Goal: Task Accomplishment & Management: Complete application form

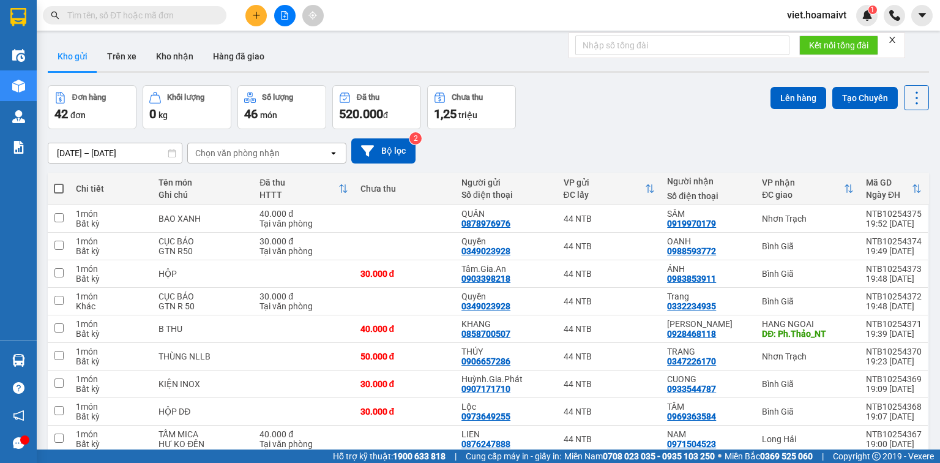
click at [252, 155] on div "Chọn văn phòng nhận" at bounding box center [237, 153] width 84 height 12
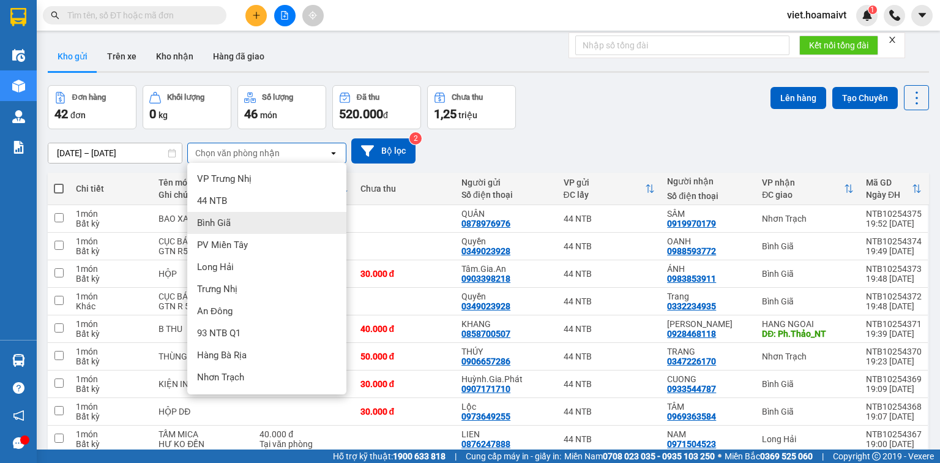
click at [266, 218] on div "Bình Giã" at bounding box center [266, 223] width 159 height 22
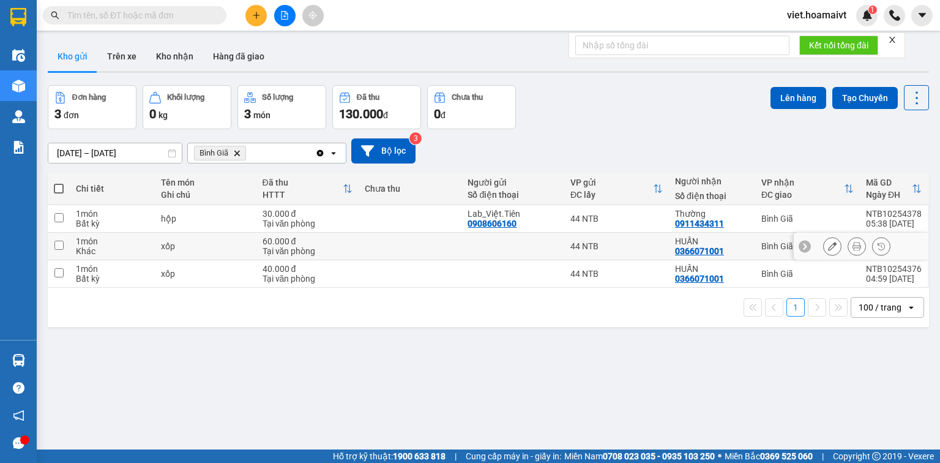
click at [393, 242] on td at bounding box center [410, 246] width 103 height 28
checkbox input "true"
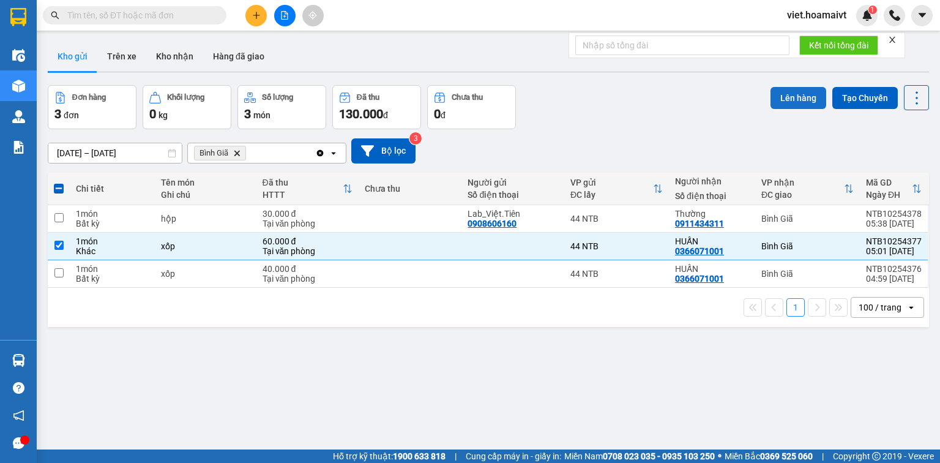
click at [789, 103] on button "Lên hàng" at bounding box center [798, 98] width 56 height 22
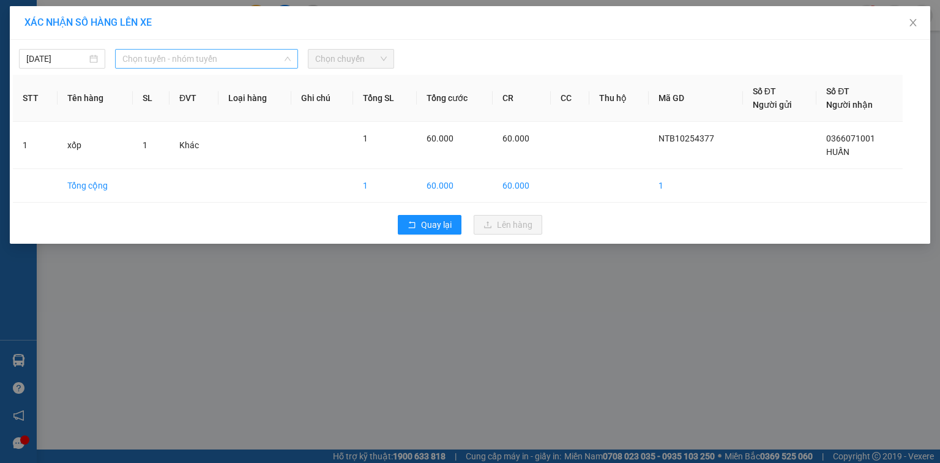
click at [155, 61] on span "Chọn tuyến - nhóm tuyến" at bounding box center [206, 59] width 168 height 18
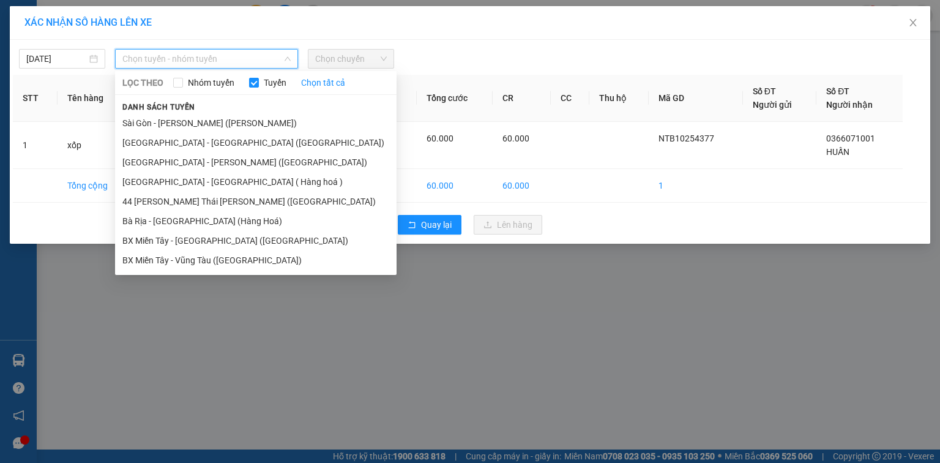
drag, startPoint x: 214, startPoint y: 124, endPoint x: 374, endPoint y: 72, distance: 169.1
click at [214, 123] on li "Sài Gòn - [PERSON_NAME] ([PERSON_NAME])" at bounding box center [255, 123] width 281 height 20
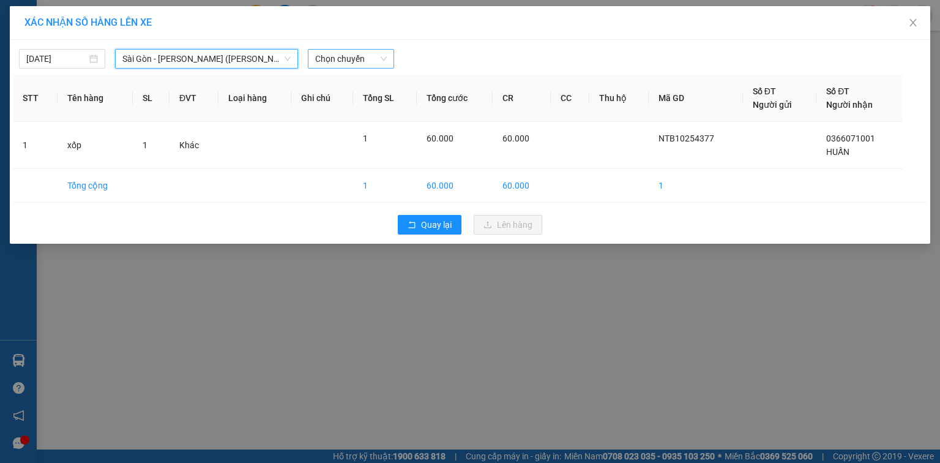
click at [371, 64] on span "Chọn chuyến" at bounding box center [351, 59] width 72 height 18
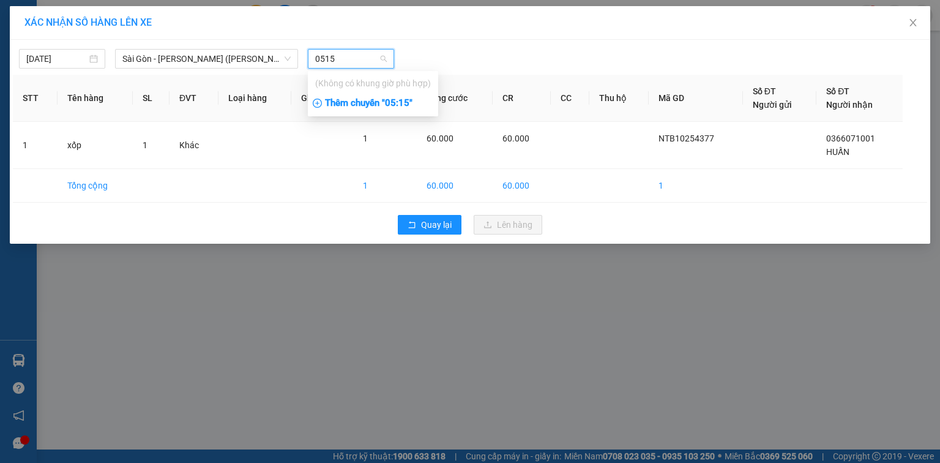
type input "0515"
click at [412, 103] on div "Thêm chuyến " 05:15 "" at bounding box center [373, 103] width 130 height 21
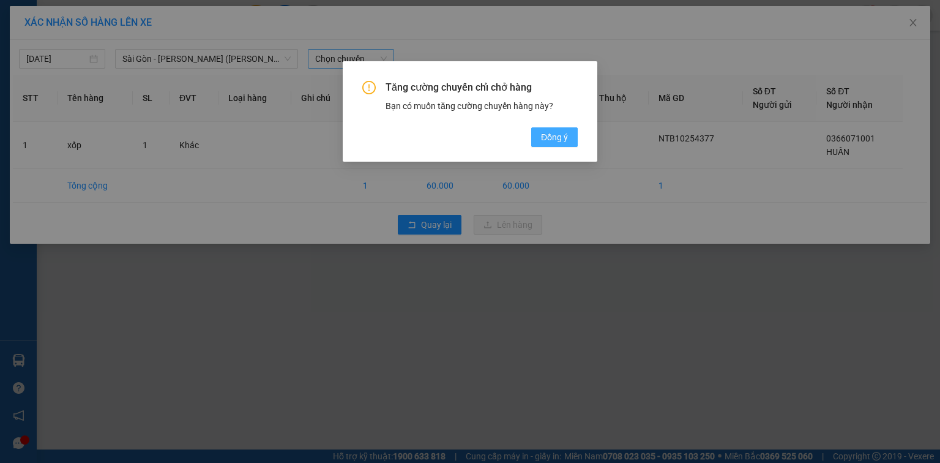
click at [565, 136] on span "Đồng ý" at bounding box center [554, 136] width 27 height 13
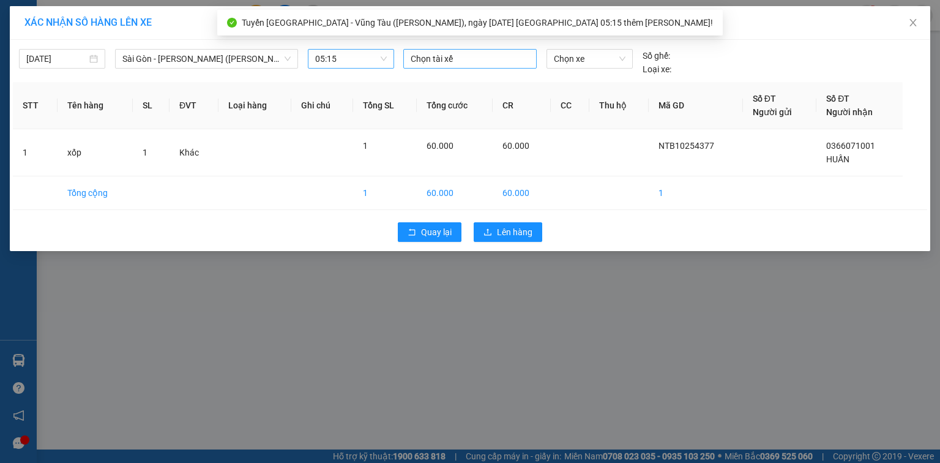
click at [448, 61] on div at bounding box center [469, 58] width 127 height 15
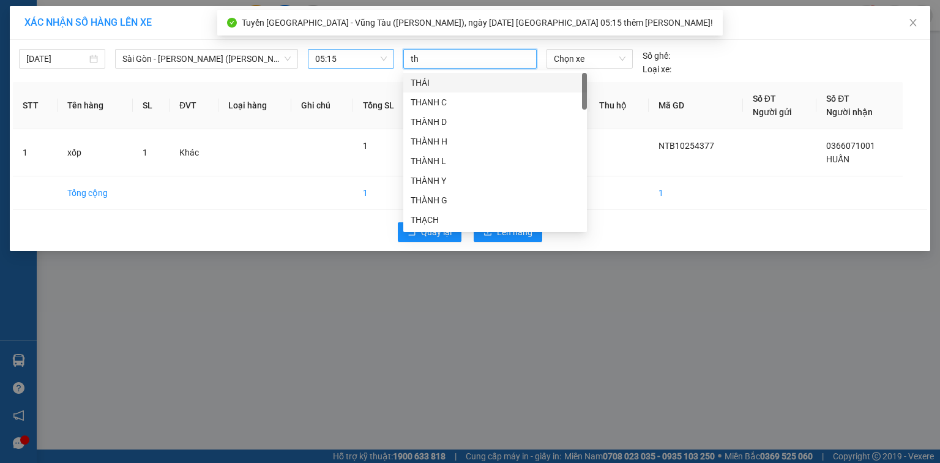
type input "tho"
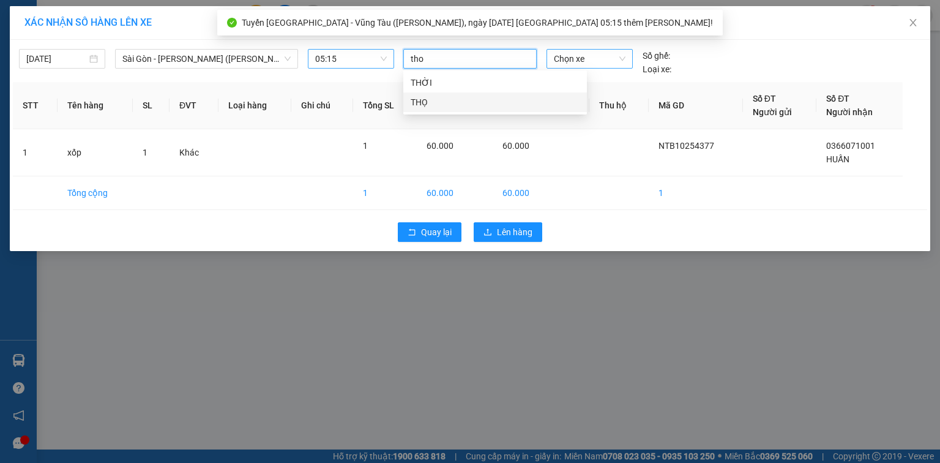
drag, startPoint x: 453, startPoint y: 99, endPoint x: 622, endPoint y: 60, distance: 173.9
click at [455, 100] on div "THỌ" at bounding box center [495, 101] width 169 height 13
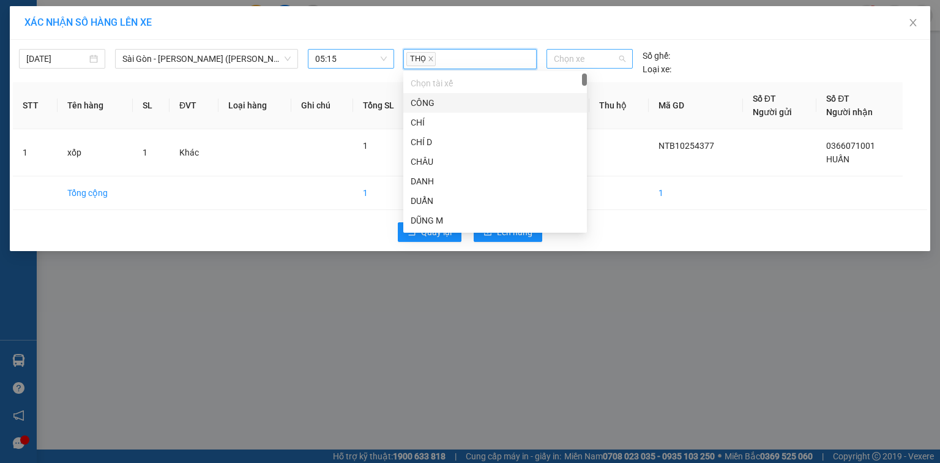
click at [604, 61] on span "Chọn xe" at bounding box center [589, 59] width 71 height 18
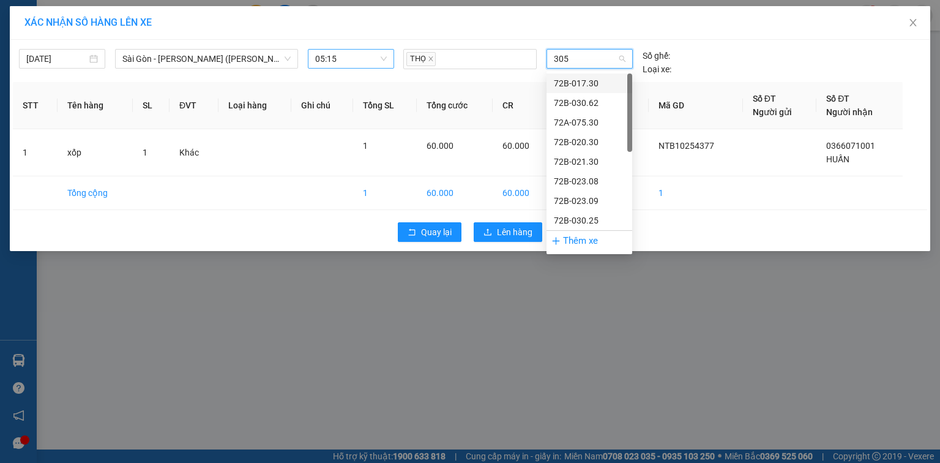
type input "3058"
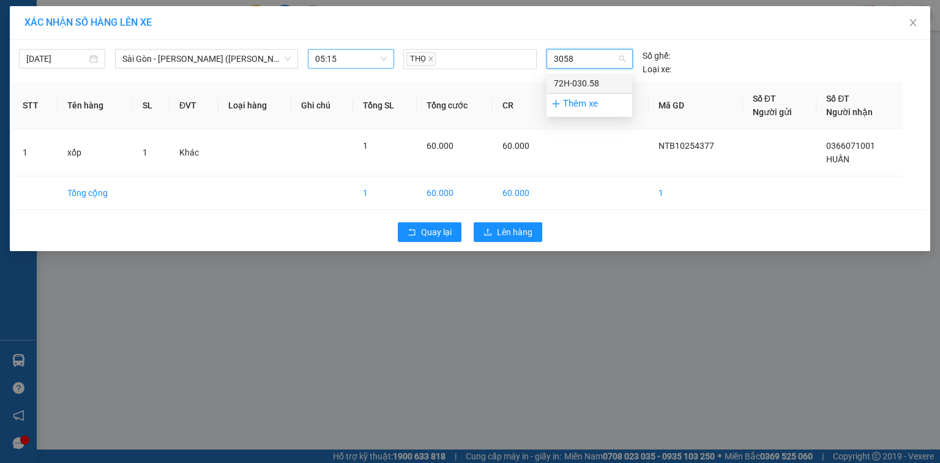
click at [596, 81] on div "72H-030.58" at bounding box center [589, 82] width 71 height 13
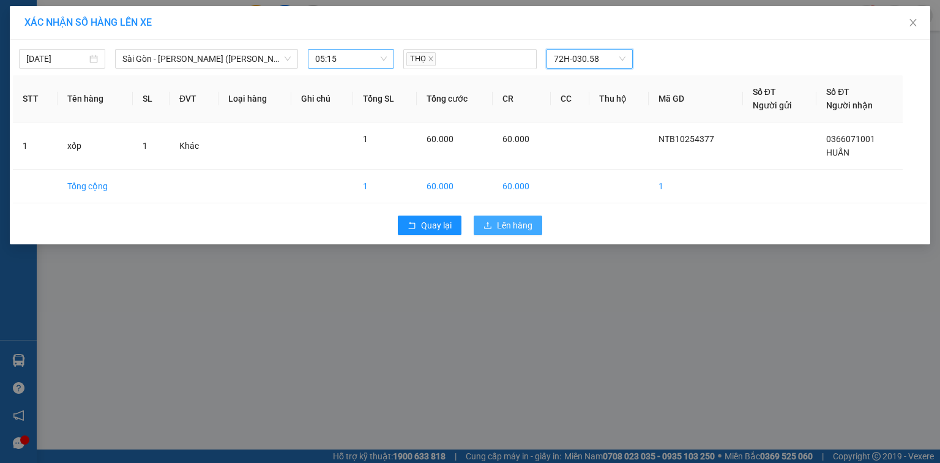
click at [492, 222] on button "Lên hàng" at bounding box center [508, 225] width 69 height 20
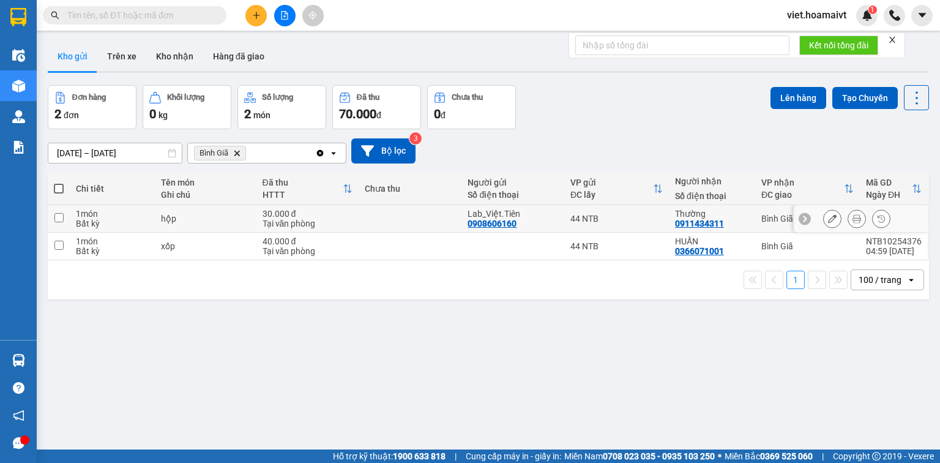
click at [393, 223] on td at bounding box center [410, 219] width 103 height 28
checkbox input "true"
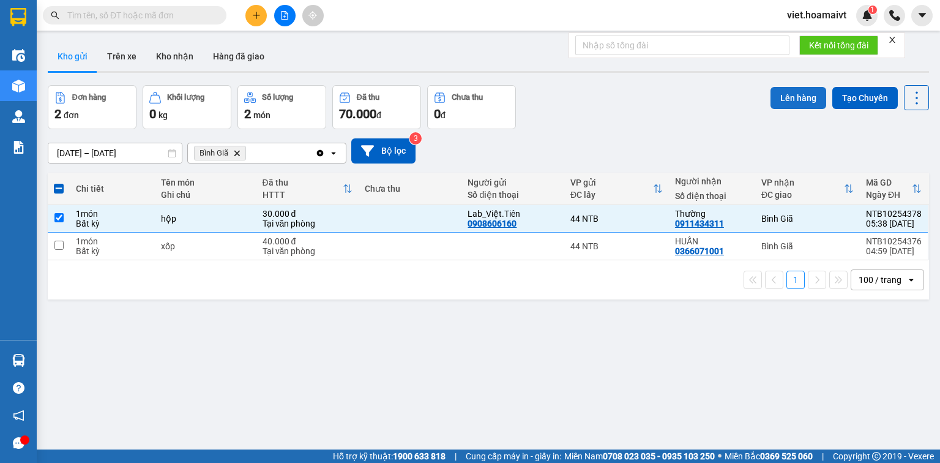
click at [801, 100] on button "Lên hàng" at bounding box center [798, 98] width 56 height 22
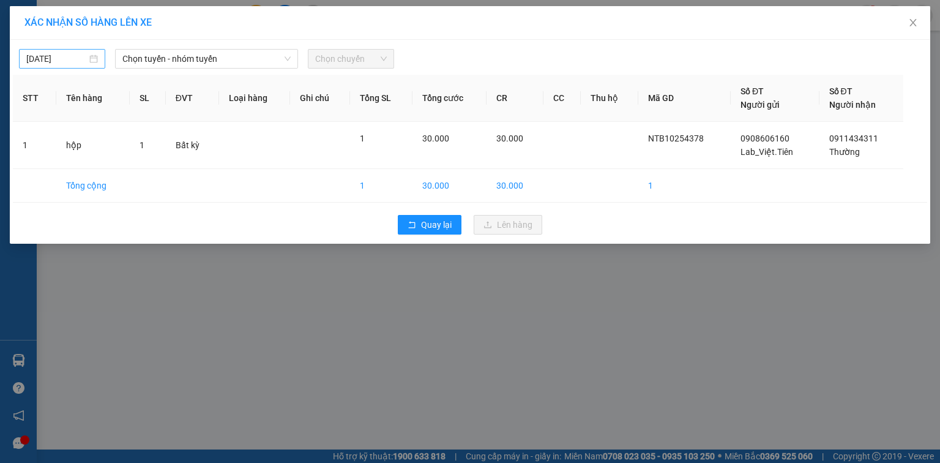
click at [81, 54] on input "[DATE]" at bounding box center [56, 58] width 61 height 13
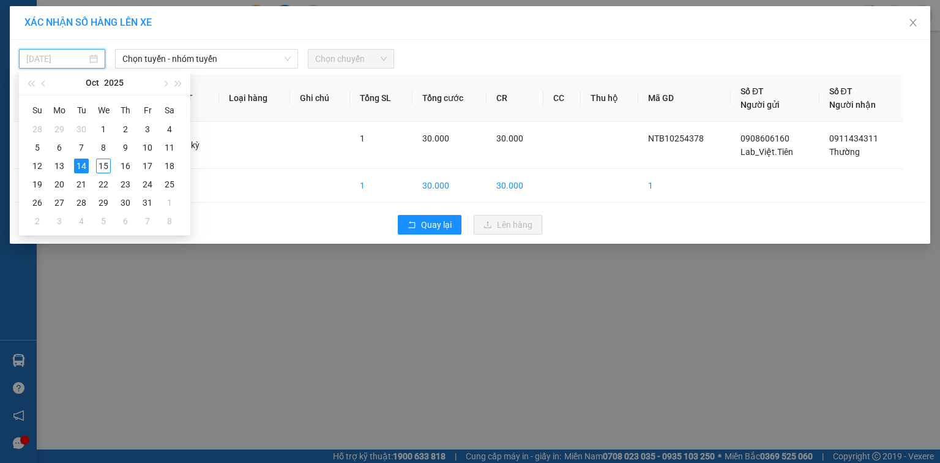
drag, startPoint x: 103, startPoint y: 163, endPoint x: 162, endPoint y: 84, distance: 97.9
click at [103, 162] on div "15" at bounding box center [103, 165] width 15 height 15
type input "[DATE]"
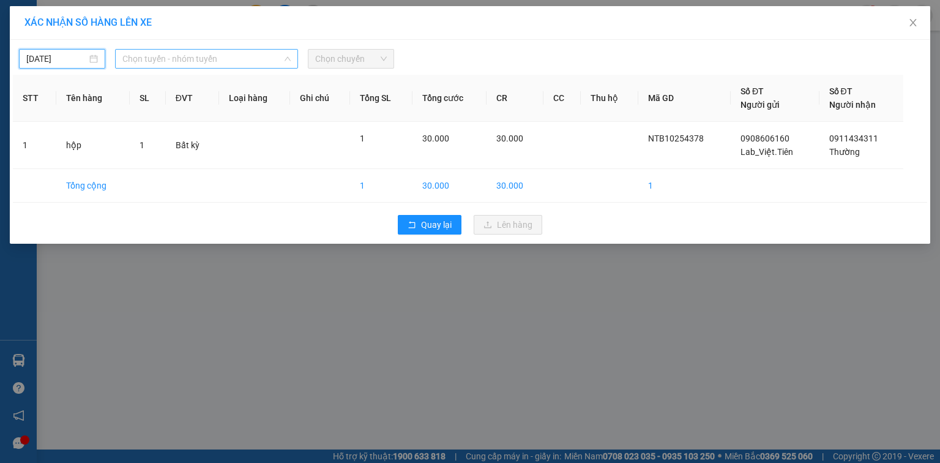
click at [174, 59] on span "Chọn tuyến - nhóm tuyến" at bounding box center [206, 59] width 168 height 18
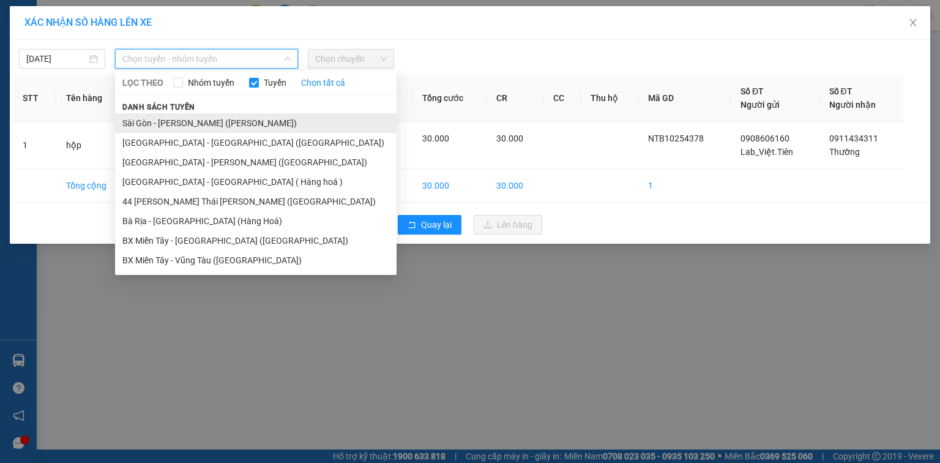
click at [225, 115] on li "Sài Gòn - [PERSON_NAME] ([PERSON_NAME])" at bounding box center [255, 123] width 281 height 20
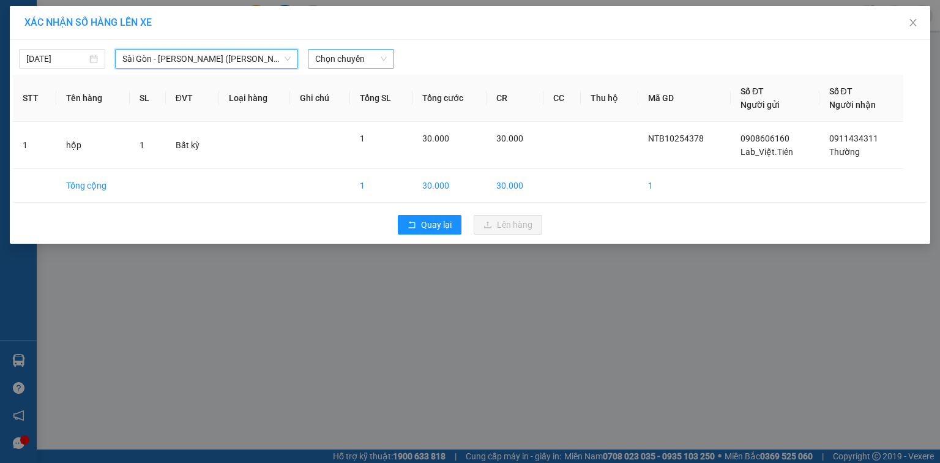
click at [346, 59] on span "Chọn chuyến" at bounding box center [351, 59] width 72 height 18
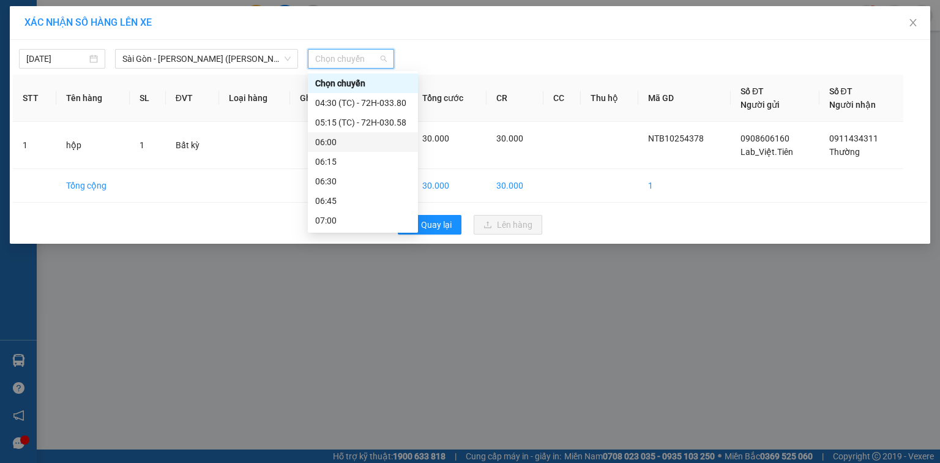
click at [362, 140] on div "06:00" at bounding box center [362, 141] width 95 height 13
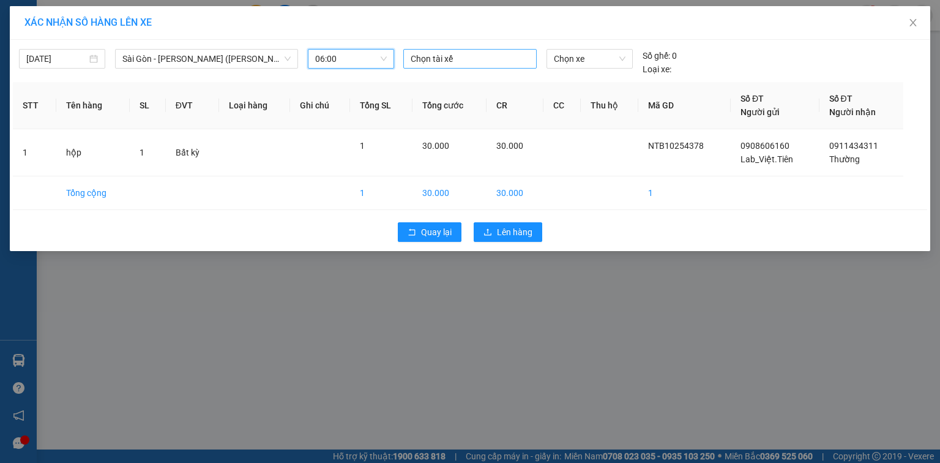
click at [459, 59] on div at bounding box center [469, 58] width 127 height 15
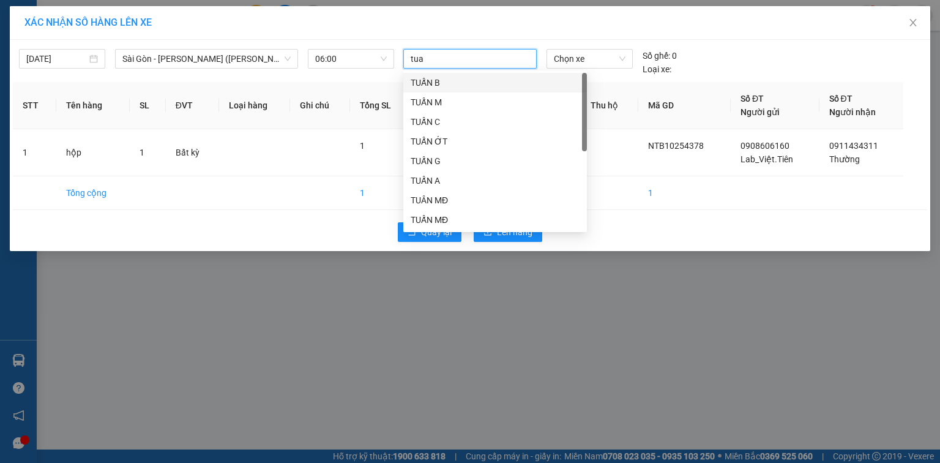
type input "tuan"
click at [474, 177] on div "TUẤN A" at bounding box center [495, 180] width 169 height 13
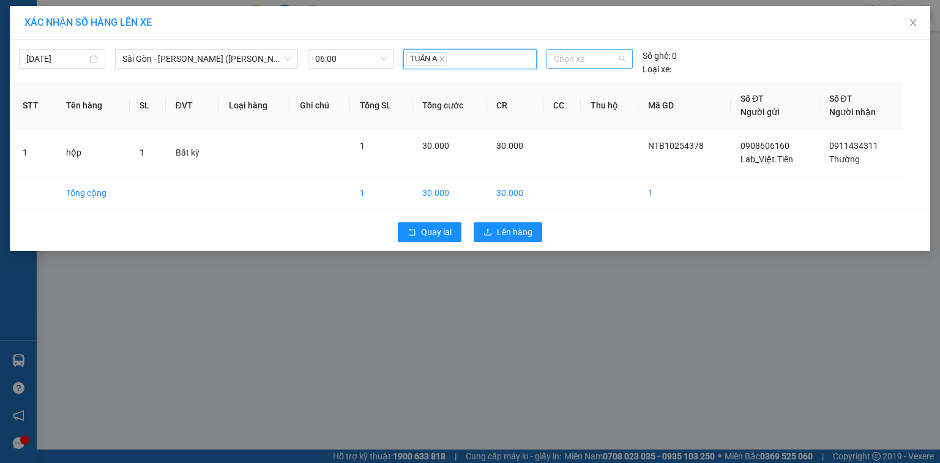
click at [576, 66] on span "Chọn xe" at bounding box center [589, 59] width 71 height 18
type input "3248"
click at [577, 86] on div "72H-032.48" at bounding box center [589, 82] width 71 height 13
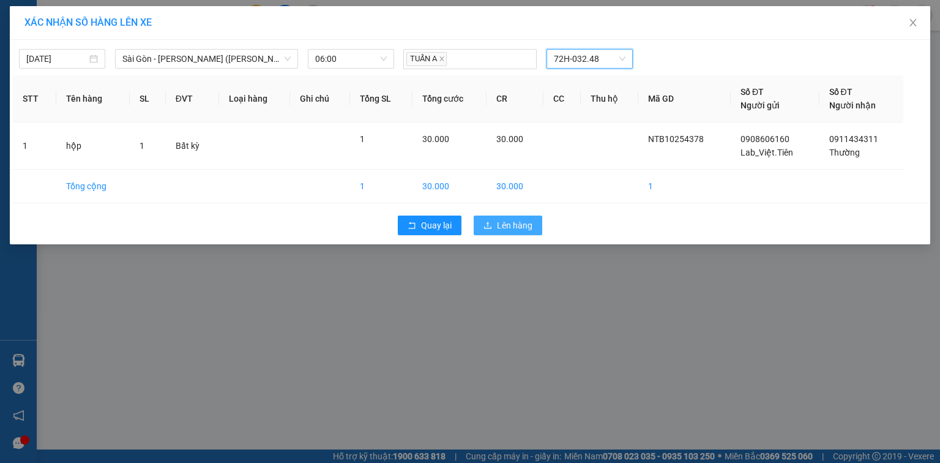
click at [520, 223] on span "Lên hàng" at bounding box center [514, 224] width 35 height 13
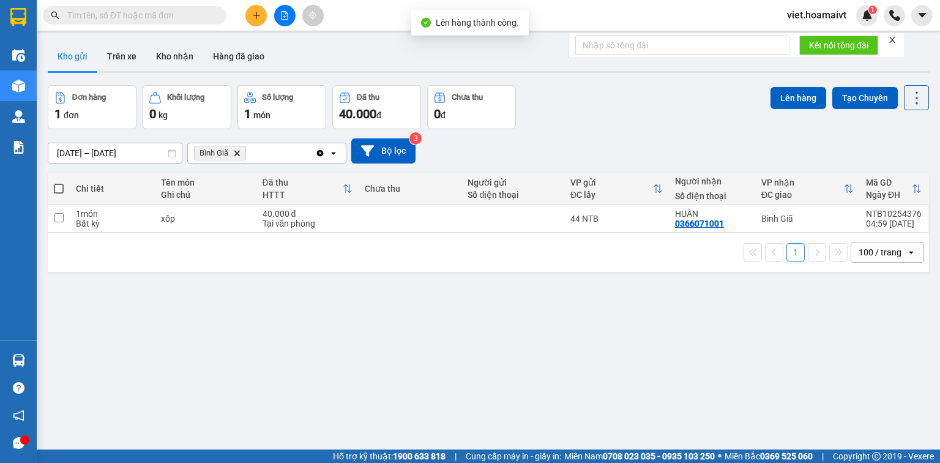
click at [235, 153] on icon "Delete" at bounding box center [236, 152] width 7 height 7
click at [236, 153] on div "Chọn văn phòng nhận" at bounding box center [237, 153] width 84 height 12
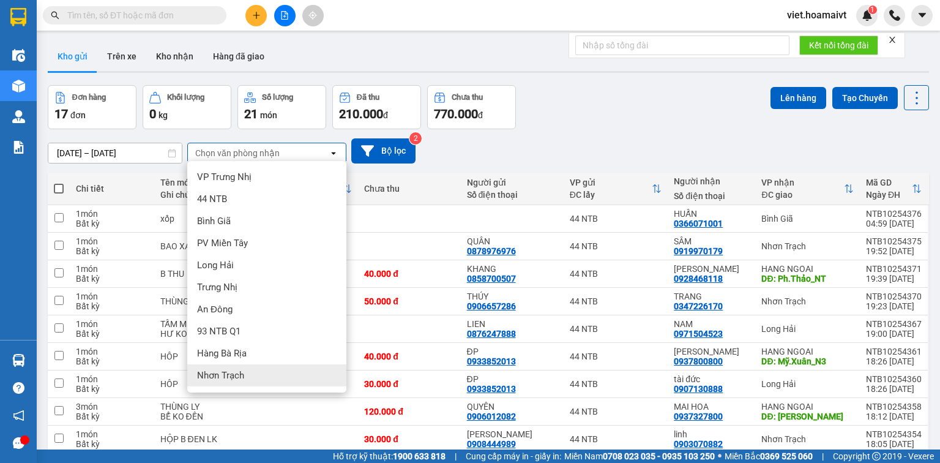
click at [304, 365] on div "Nhơn Trạch" at bounding box center [266, 375] width 159 height 22
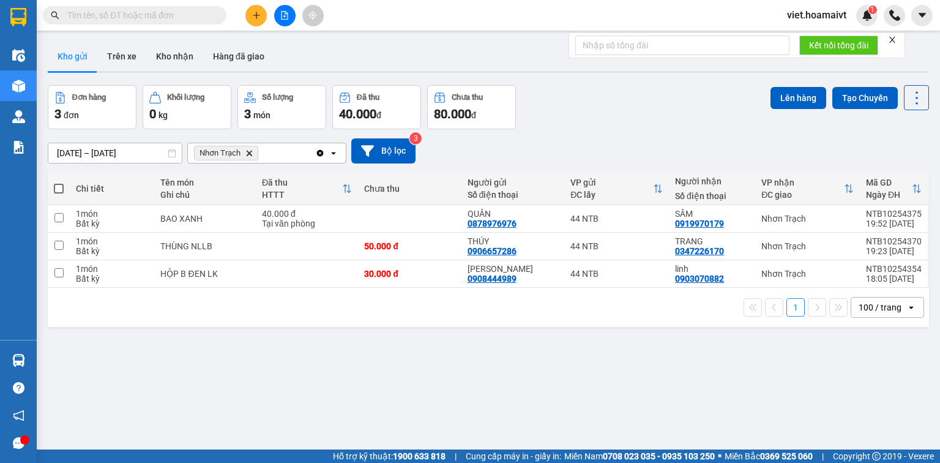
click at [56, 190] on span at bounding box center [59, 189] width 10 height 10
click at [59, 182] on input "checkbox" at bounding box center [59, 182] width 0 height 0
checkbox input "true"
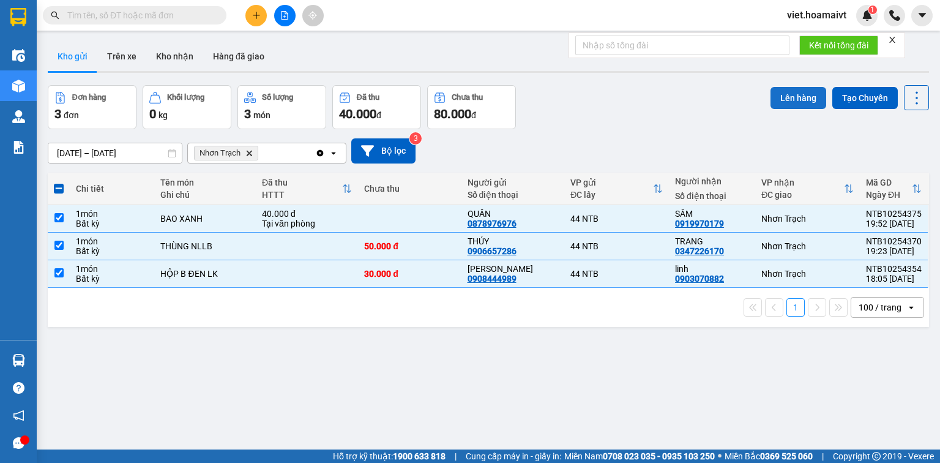
click at [788, 97] on button "Lên hàng" at bounding box center [798, 98] width 56 height 22
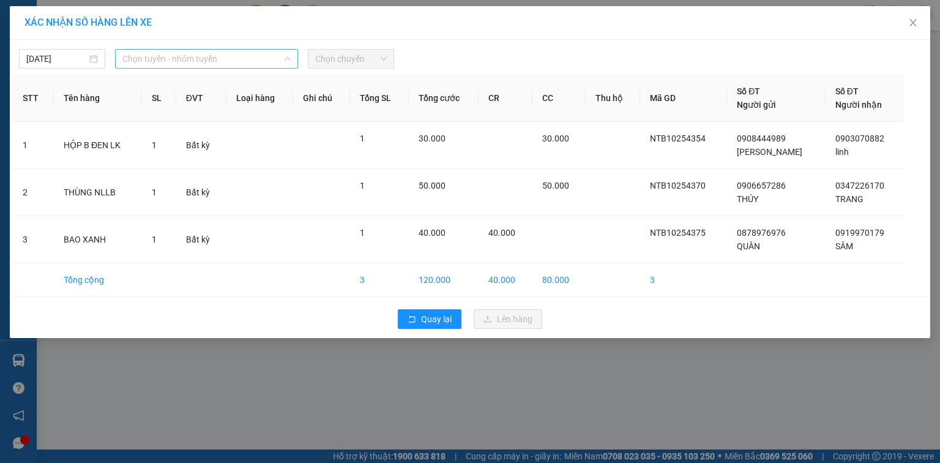
click at [208, 62] on span "Chọn tuyến - nhóm tuyến" at bounding box center [206, 59] width 168 height 18
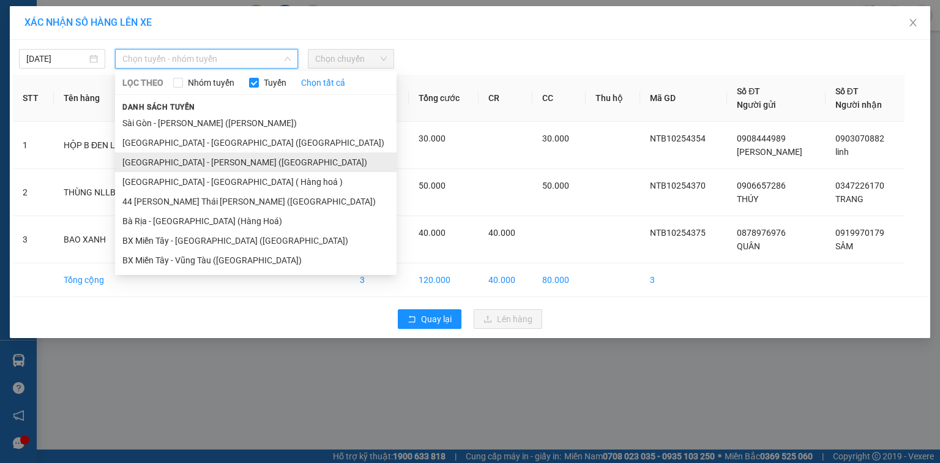
click at [248, 165] on li "[GEOGRAPHIC_DATA] - [PERSON_NAME] ([GEOGRAPHIC_DATA])" at bounding box center [255, 162] width 281 height 20
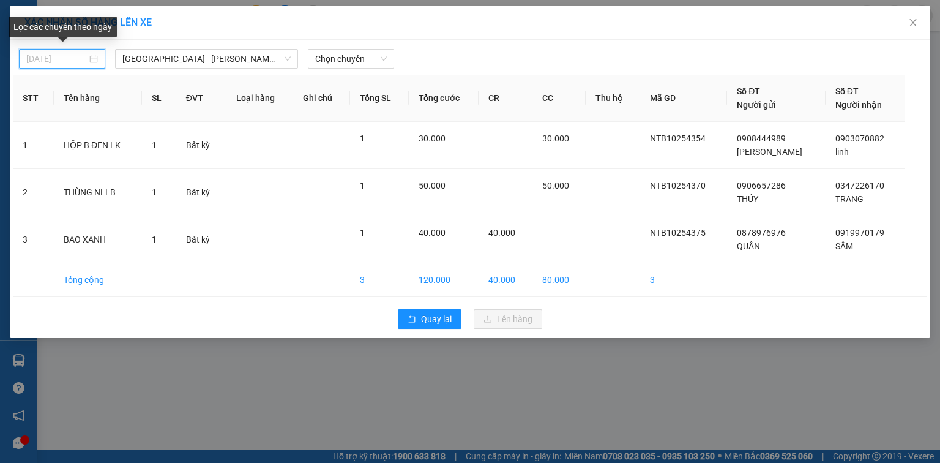
click at [73, 59] on input "[DATE]" at bounding box center [56, 58] width 61 height 13
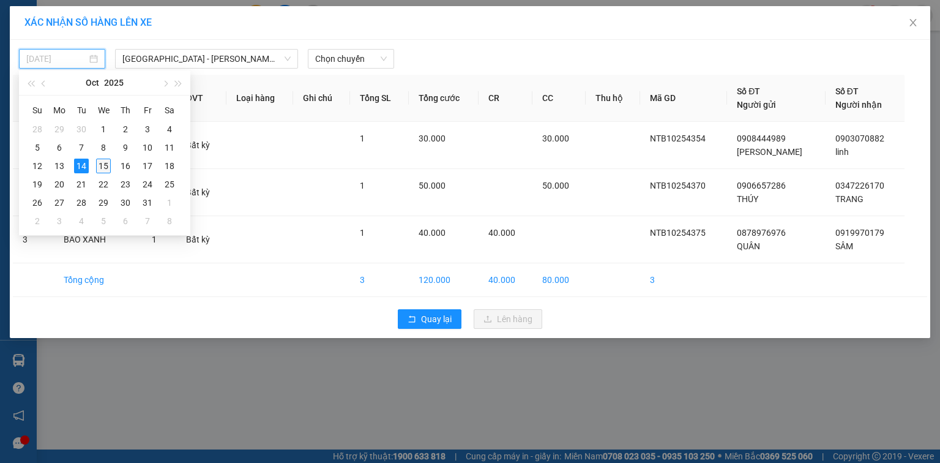
click at [103, 166] on div "15" at bounding box center [103, 165] width 15 height 15
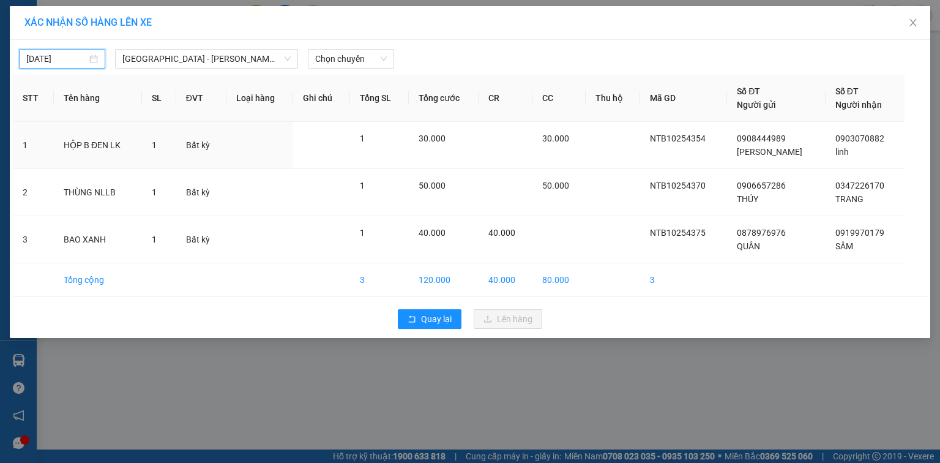
type input "[DATE]"
click at [346, 61] on span "Chọn chuyến" at bounding box center [351, 59] width 72 height 18
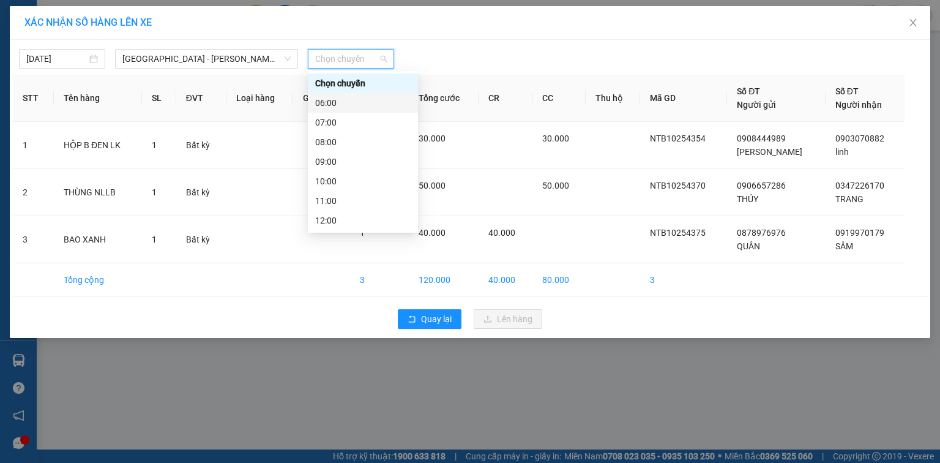
click at [350, 103] on div "06:00" at bounding box center [362, 102] width 95 height 13
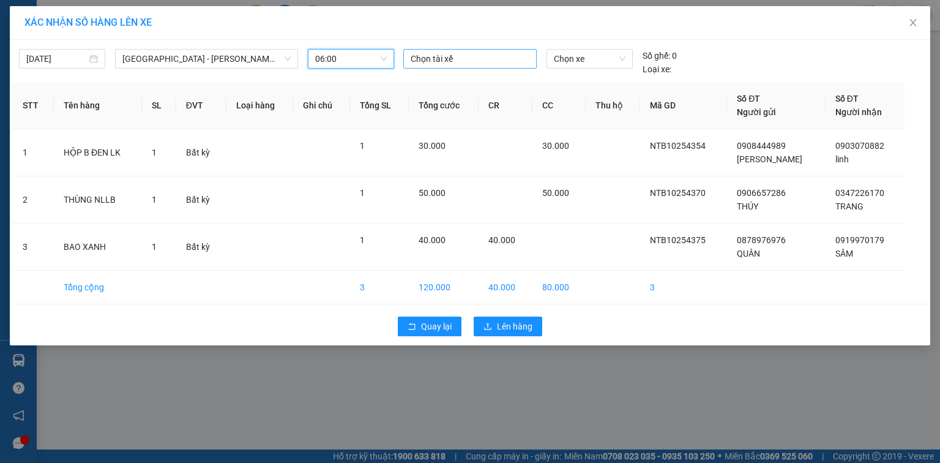
click at [440, 58] on div at bounding box center [469, 58] width 127 height 15
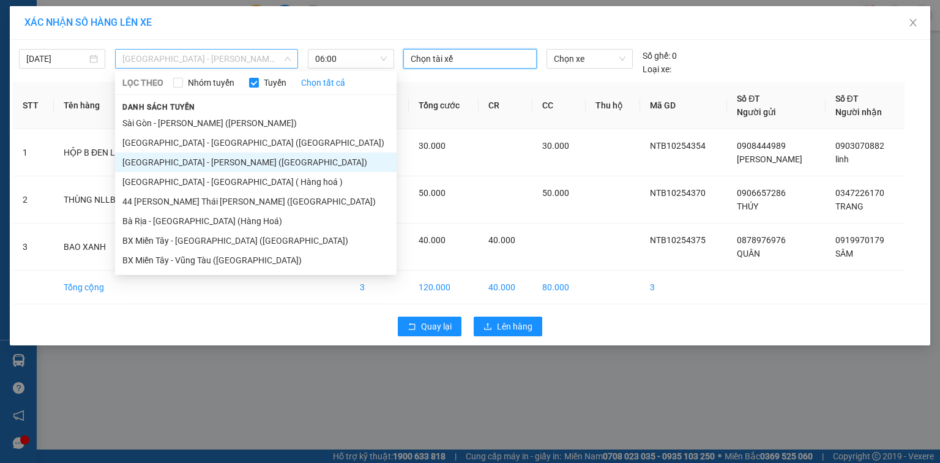
click at [250, 60] on span "[GEOGRAPHIC_DATA] - [PERSON_NAME] ([GEOGRAPHIC_DATA])" at bounding box center [206, 59] width 168 height 18
drag, startPoint x: 262, startPoint y: 144, endPoint x: 272, endPoint y: 162, distance: 20.5
click at [272, 162] on ul "[GEOGRAPHIC_DATA] - [GEOGRAPHIC_DATA] ([GEOGRAPHIC_DATA]) [GEOGRAPHIC_DATA] - […" at bounding box center [255, 191] width 281 height 157
click at [347, 64] on span "06:00" at bounding box center [351, 59] width 72 height 18
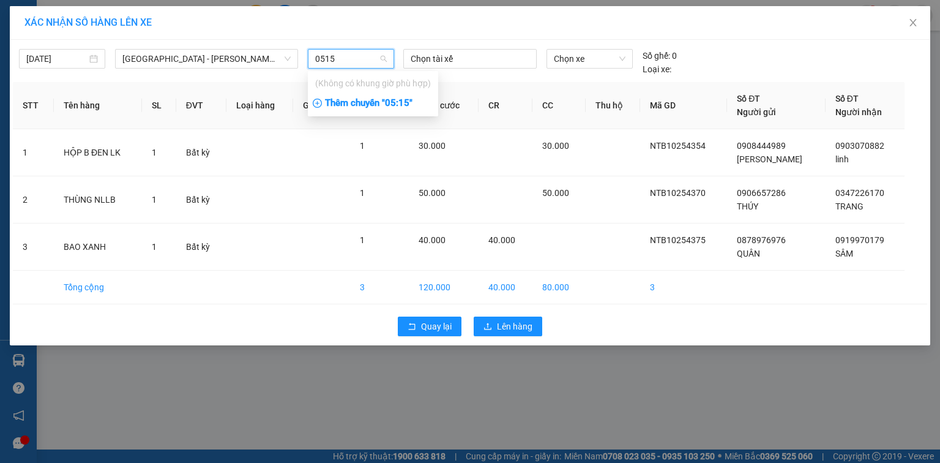
type input "0515"
click at [397, 105] on div "Thêm chuyến " 05:15 "" at bounding box center [373, 103] width 130 height 21
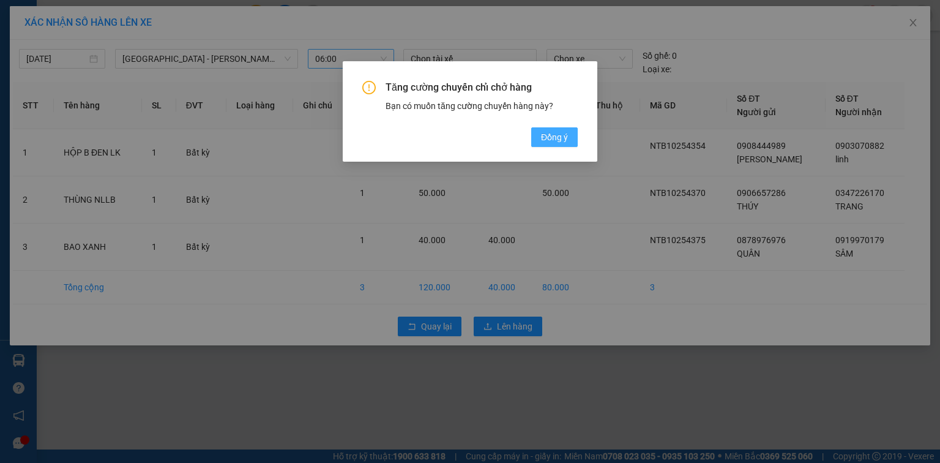
click at [556, 142] on span "Đồng ý" at bounding box center [554, 136] width 27 height 13
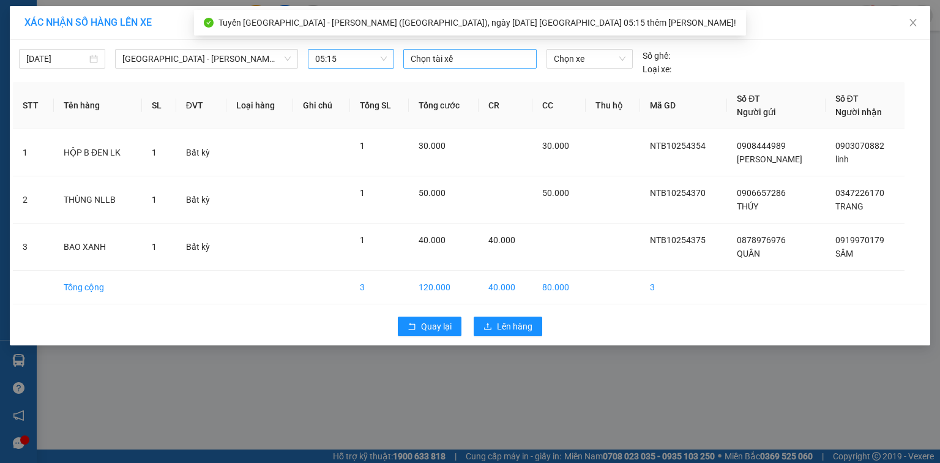
click at [442, 59] on div at bounding box center [469, 58] width 127 height 15
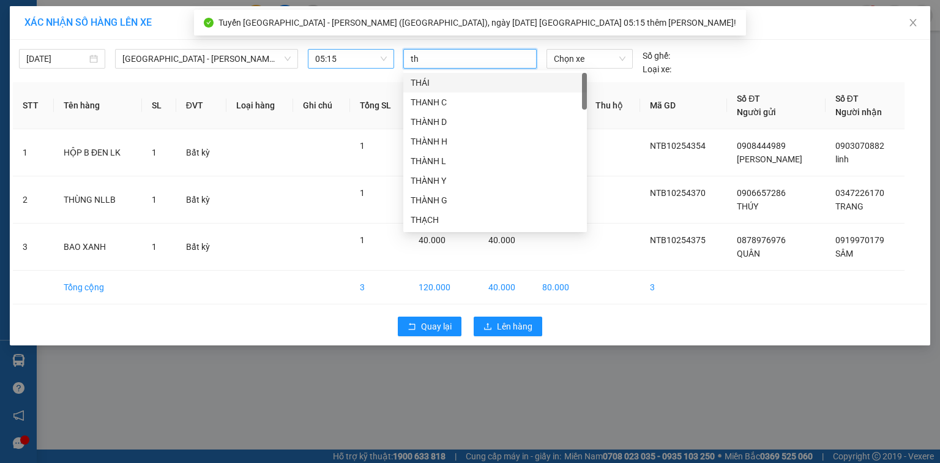
type input "tho"
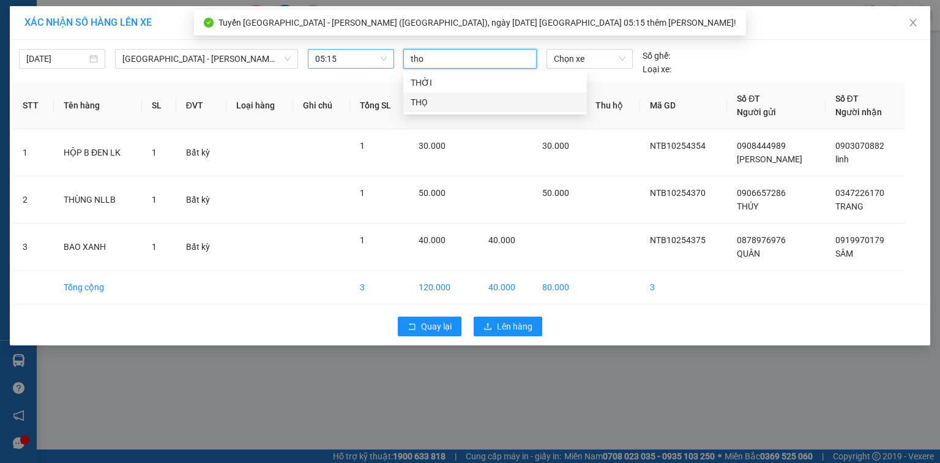
drag, startPoint x: 451, startPoint y: 98, endPoint x: 609, endPoint y: 67, distance: 160.9
click at [453, 98] on div "THỌ" at bounding box center [495, 101] width 169 height 13
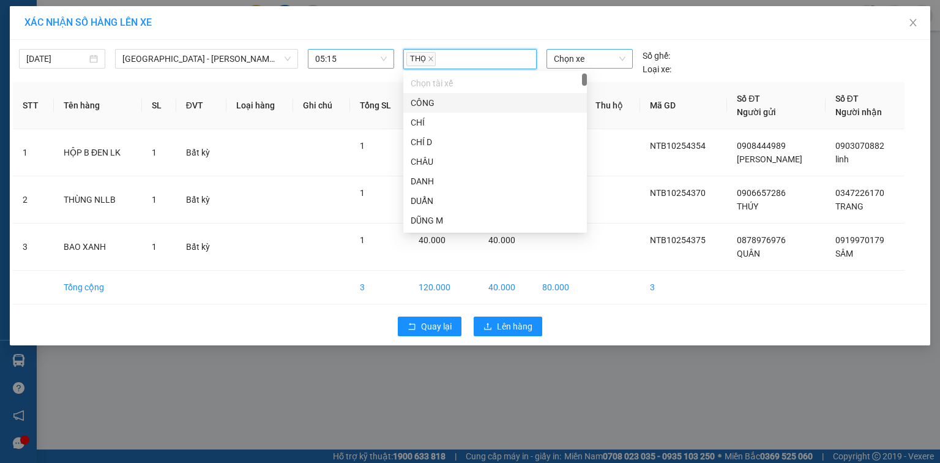
click at [610, 61] on span "Chọn xe" at bounding box center [589, 59] width 71 height 18
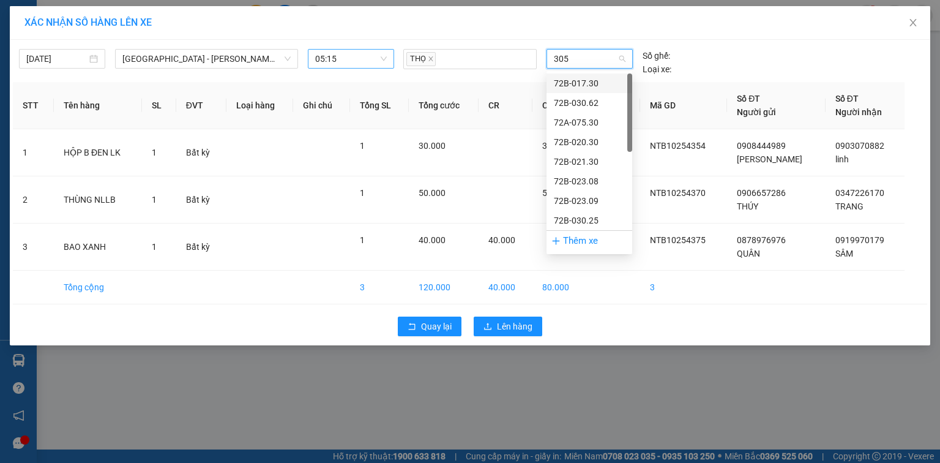
type input "3058"
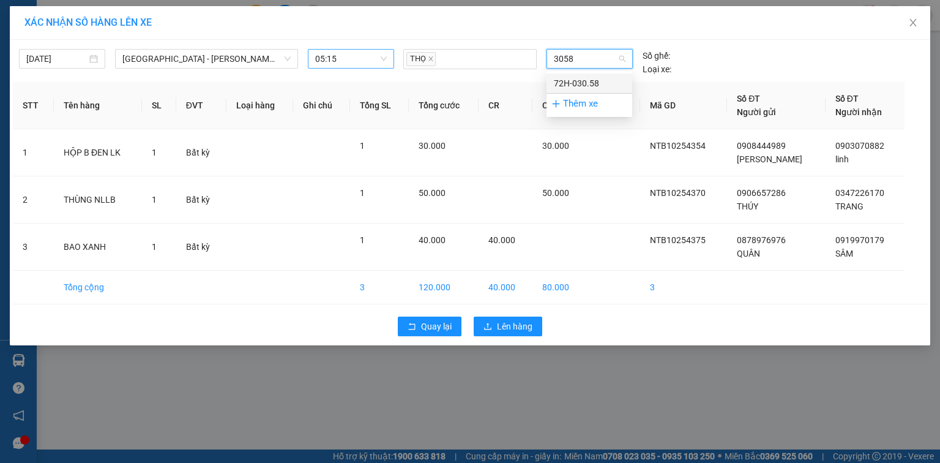
click at [591, 88] on div "72H-030.58" at bounding box center [589, 82] width 71 height 13
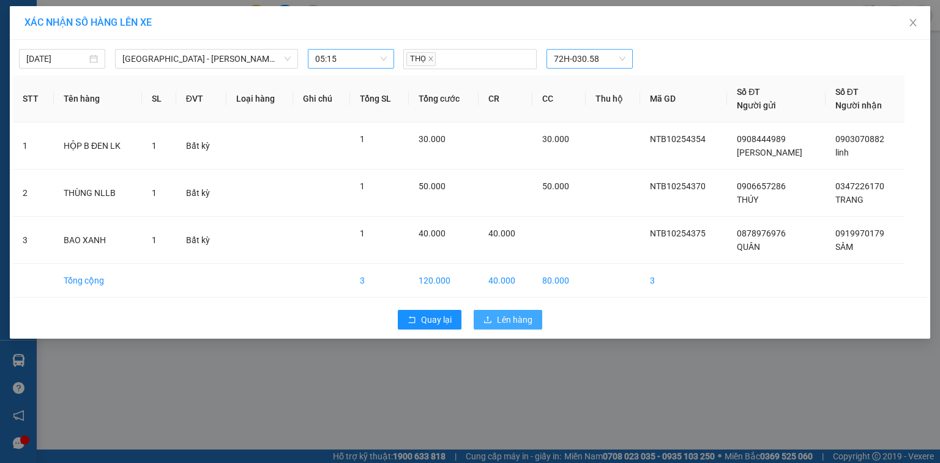
click at [505, 313] on span "Lên hàng" at bounding box center [514, 319] width 35 height 13
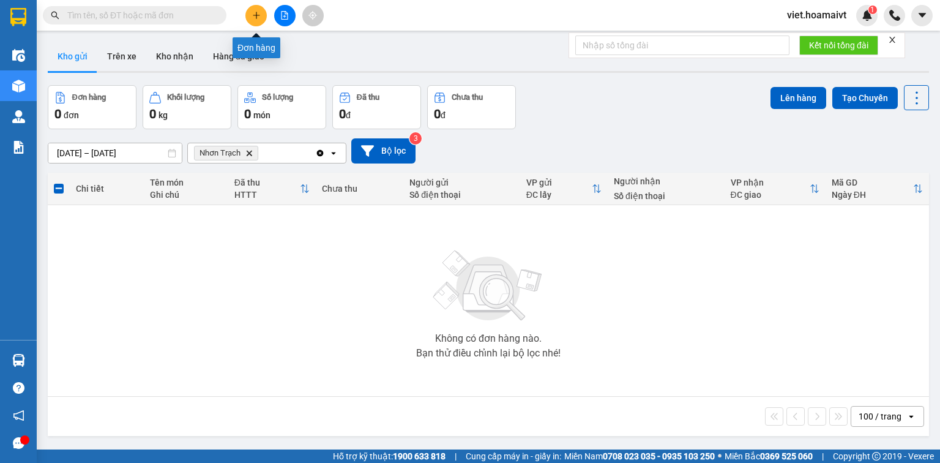
click at [258, 17] on icon "plus" at bounding box center [256, 15] width 9 height 9
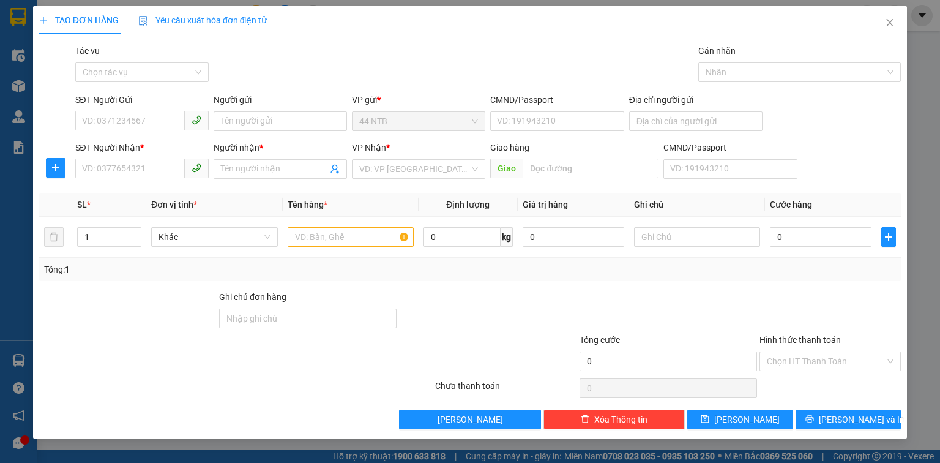
click at [193, 136] on form "SĐT Người Gửi VD: 0371234567 Người gửi Tên người gửi VP gửi * 44 NTB CMND/Passp…" at bounding box center [469, 138] width 861 height 91
click at [176, 168] on input "SĐT Người Nhận *" at bounding box center [130, 168] width 110 height 20
type input "0908572592"
click at [115, 194] on div "0908572592 - Âu" at bounding box center [142, 193] width 119 height 13
type input "Âu"
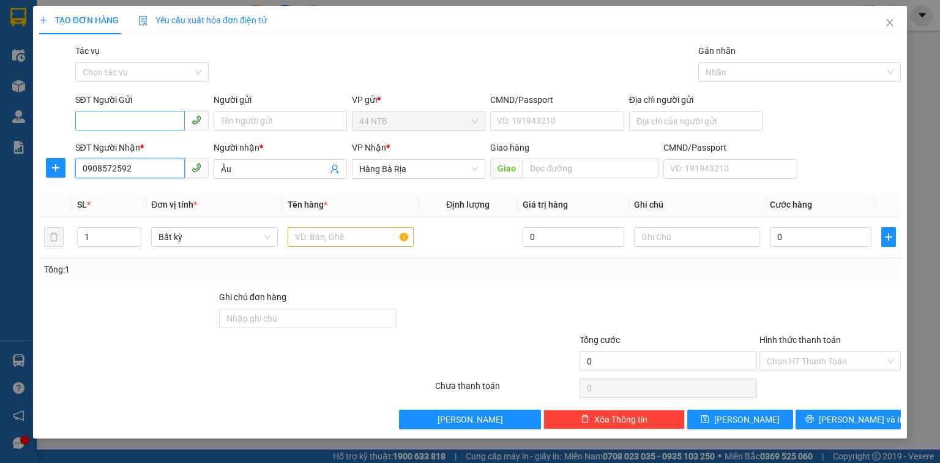
type input "0908572592"
click at [127, 120] on input "SĐT Người Gửi" at bounding box center [130, 121] width 110 height 20
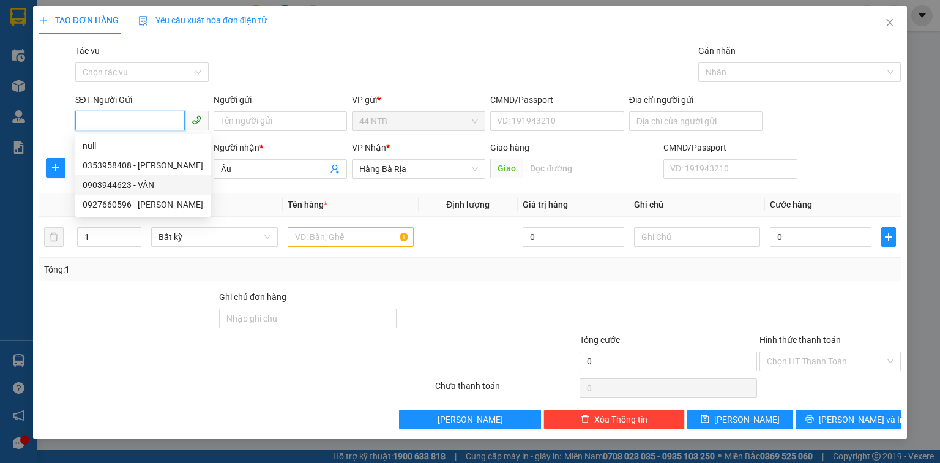
click at [157, 184] on div "0903944623 - VÂN" at bounding box center [143, 184] width 121 height 13
type input "0903944623"
type input "VÂN"
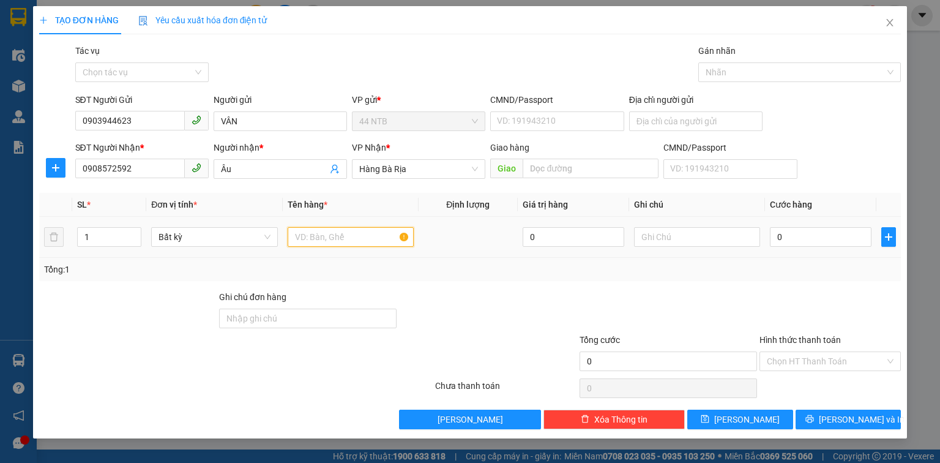
click at [316, 232] on input "text" at bounding box center [351, 237] width 126 height 20
type input "gói bk"
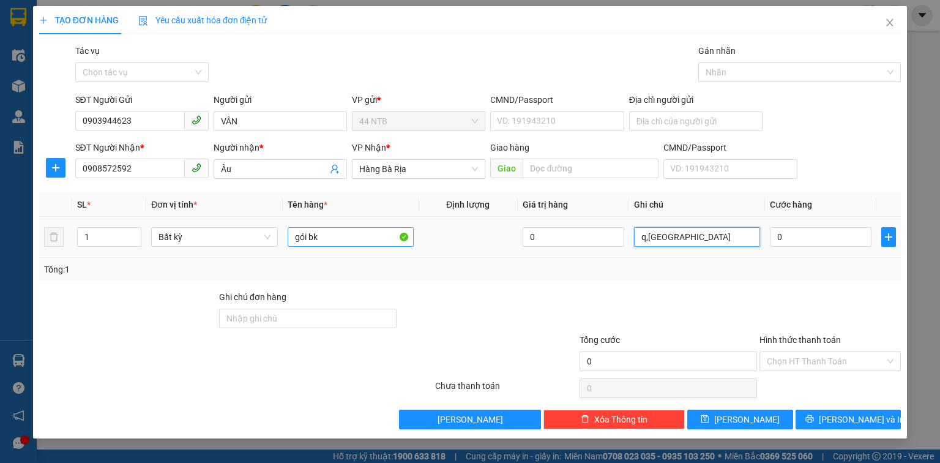
type input "q,[GEOGRAPHIC_DATA]"
type input "3"
type input "30"
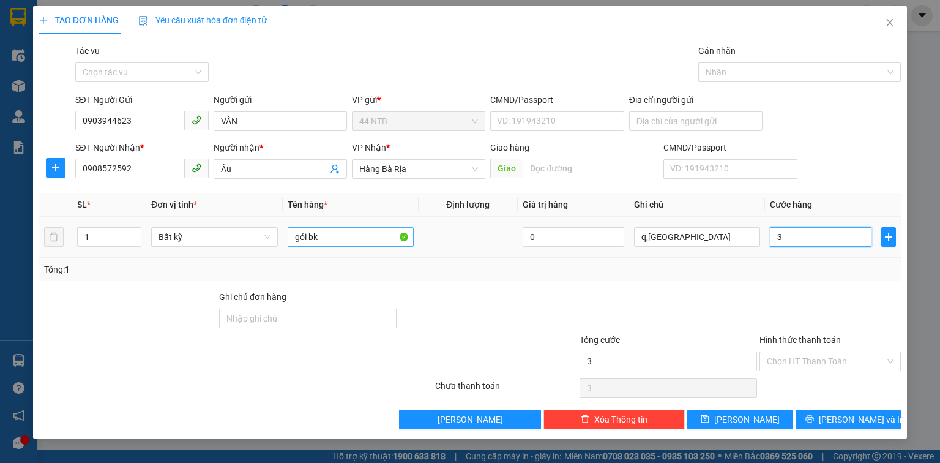
type input "30"
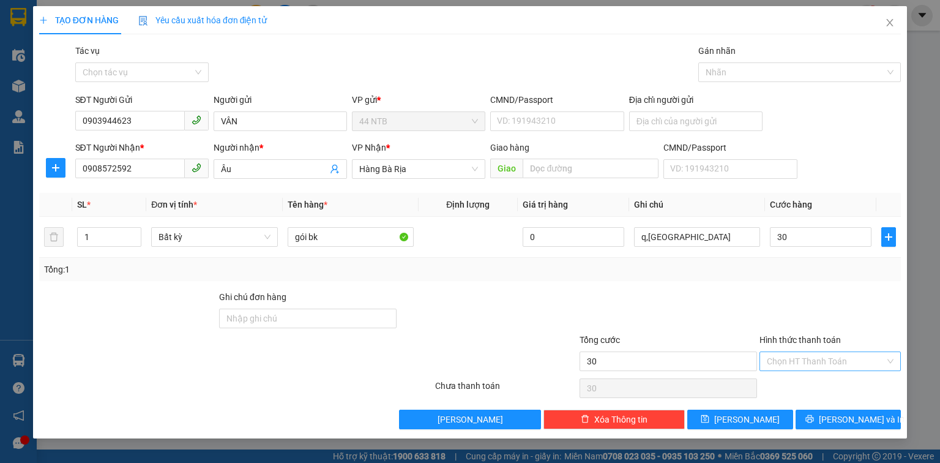
type input "30.000"
click at [793, 364] on input "Hình thức thanh toán" at bounding box center [826, 361] width 118 height 18
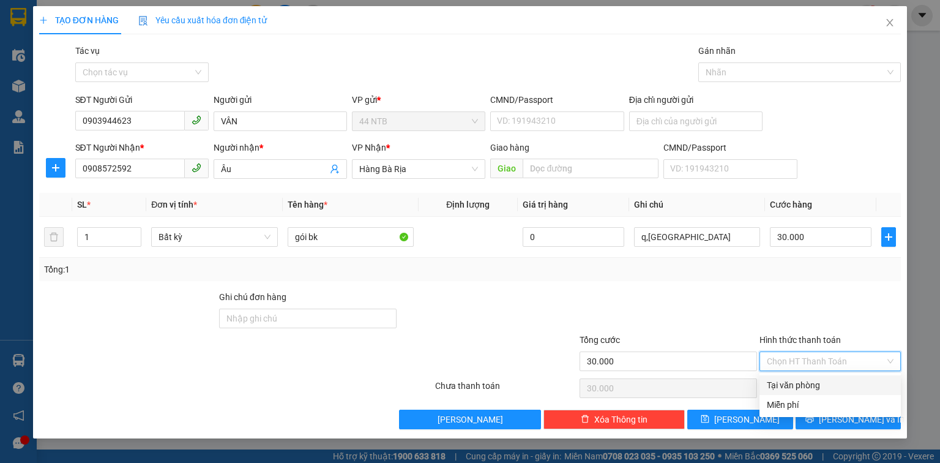
click at [793, 385] on div "Tại văn phòng" at bounding box center [830, 384] width 127 height 13
type input "0"
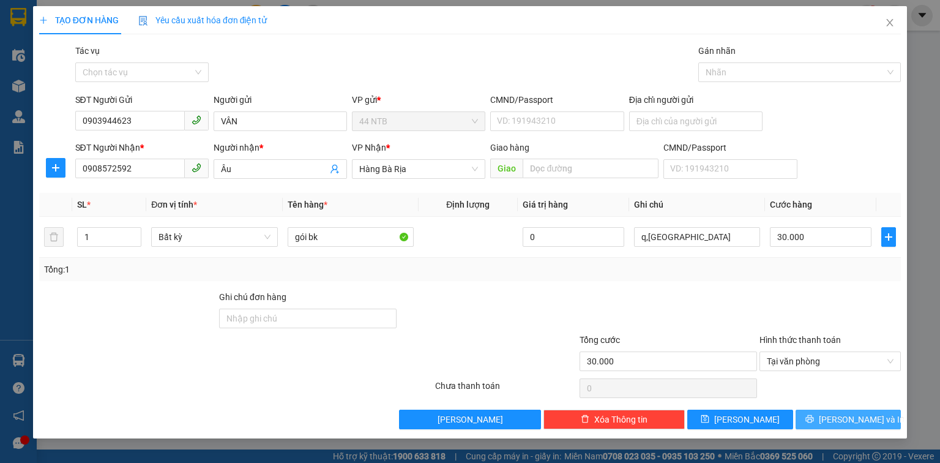
click at [807, 422] on button "[PERSON_NAME] và In" at bounding box center [848, 419] width 106 height 20
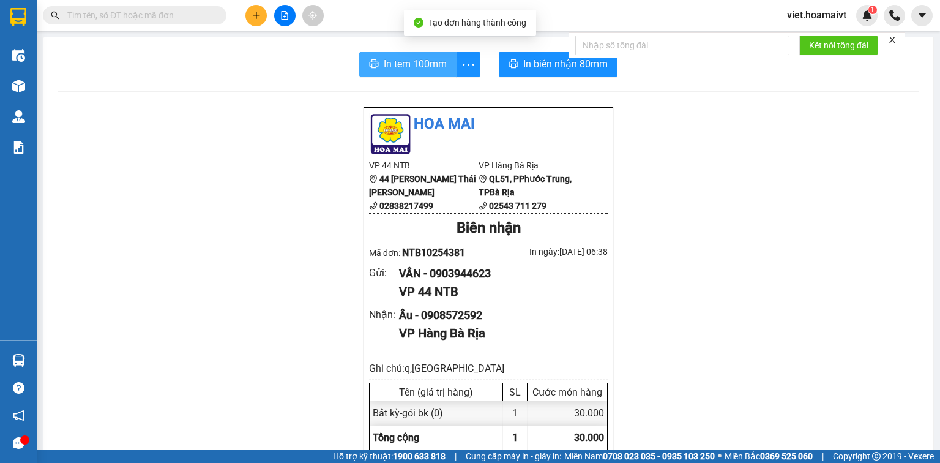
click at [404, 64] on span "In tem 100mm" at bounding box center [415, 63] width 63 height 15
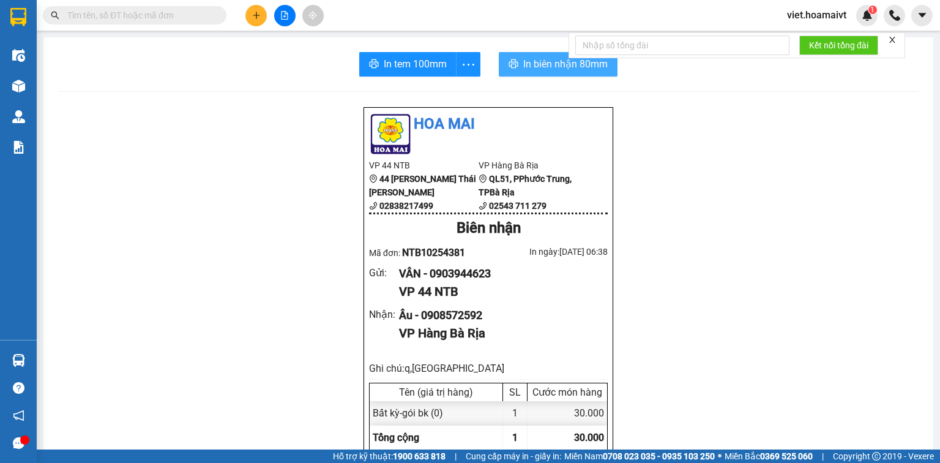
click at [536, 76] on button "In biên nhận 80mm" at bounding box center [558, 64] width 119 height 24
click at [257, 20] on button at bounding box center [255, 15] width 21 height 21
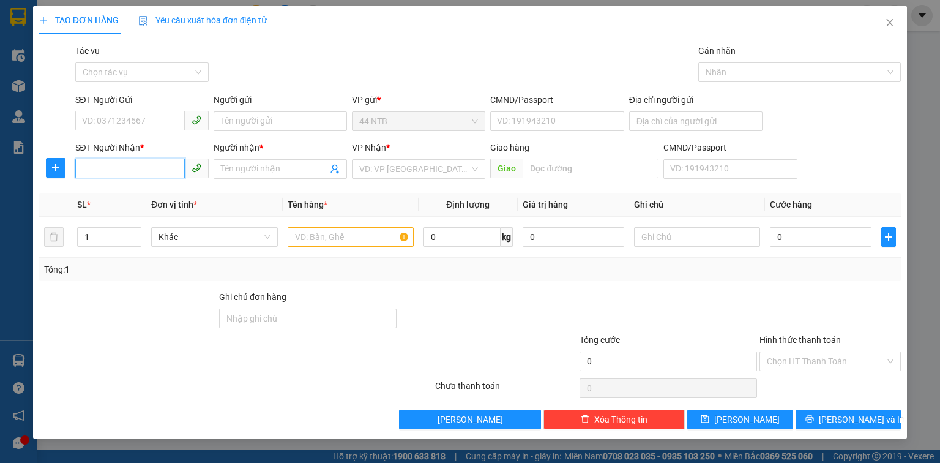
click at [130, 171] on input "SĐT Người Nhận *" at bounding box center [130, 168] width 110 height 20
type input "0909799838"
click at [149, 189] on div "0909799838 - VŨ" at bounding box center [142, 193] width 119 height 13
type input "VŨ"
type input "0909799838"
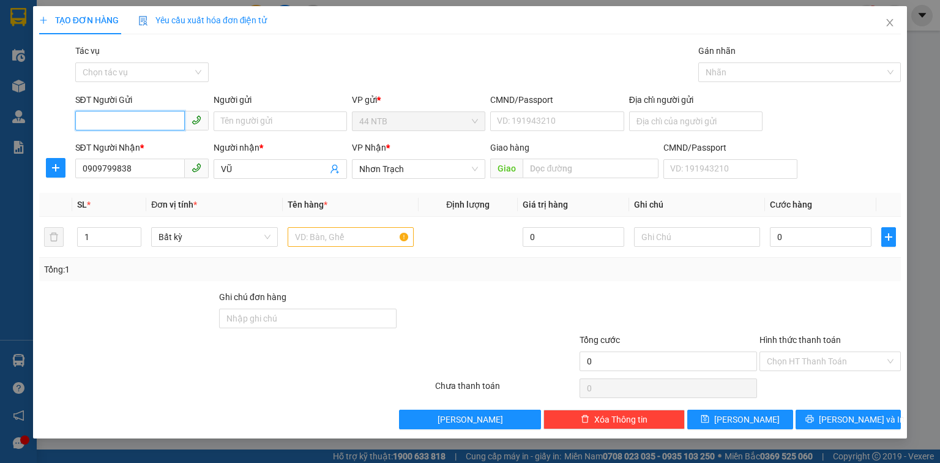
click at [142, 120] on input "SĐT Người Gửi" at bounding box center [130, 121] width 110 height 20
type input "0913893777"
click at [131, 149] on div "0913893777 - Minh" at bounding box center [142, 145] width 119 height 13
type input "Minh"
type input "074078002738"
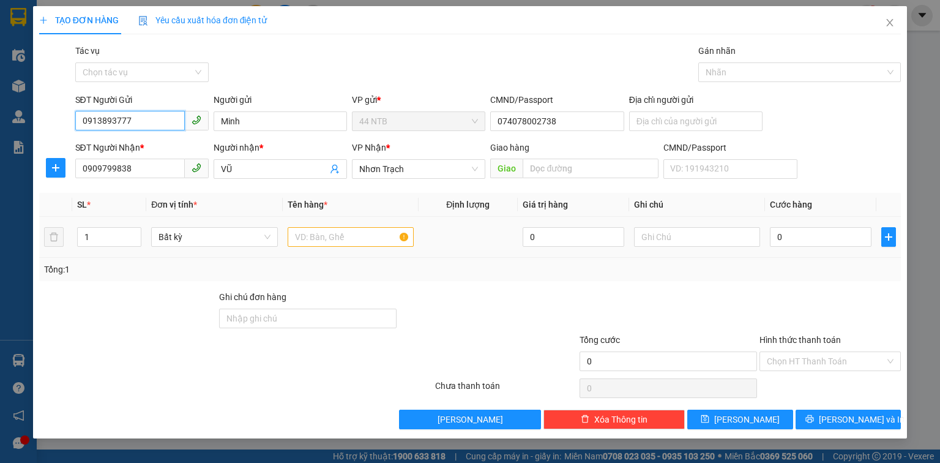
type input "0913893777"
click at [343, 245] on input "text" at bounding box center [351, 237] width 126 height 20
type input "p,bì"
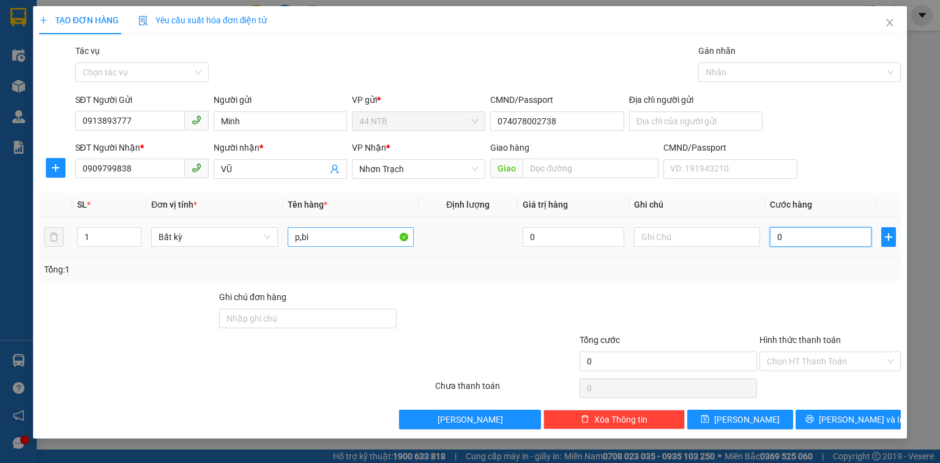
type input "3"
type input "30"
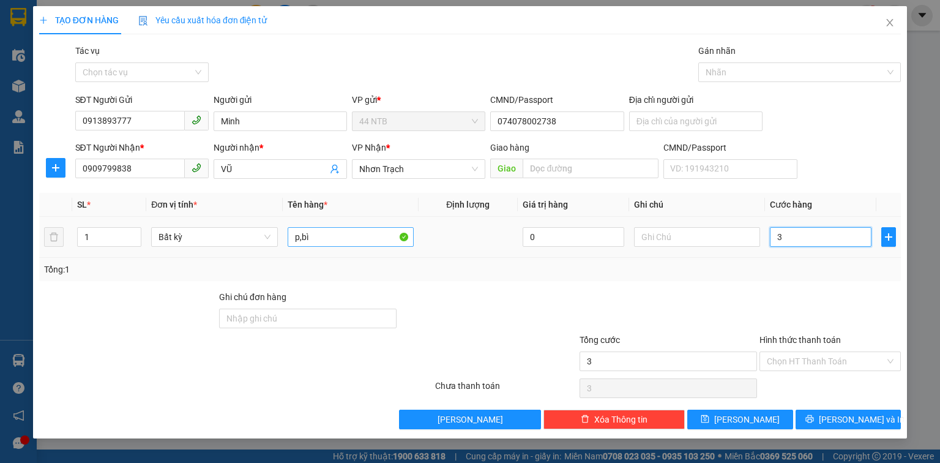
type input "30"
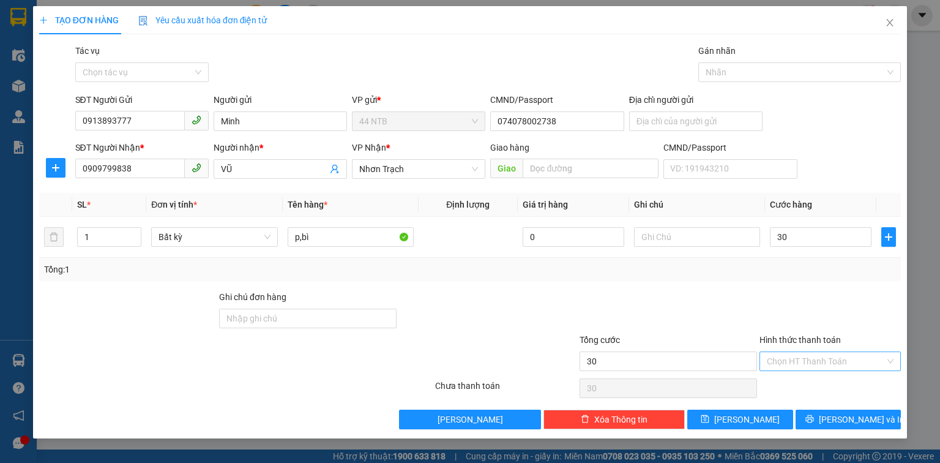
type input "30.000"
click at [809, 362] on input "Hình thức thanh toán" at bounding box center [826, 361] width 118 height 18
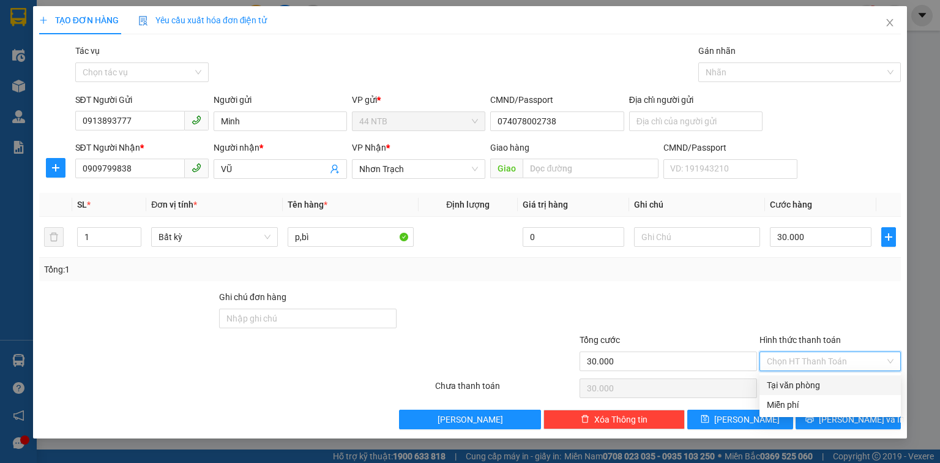
click at [809, 381] on div "Tại văn phòng" at bounding box center [830, 384] width 127 height 13
type input "0"
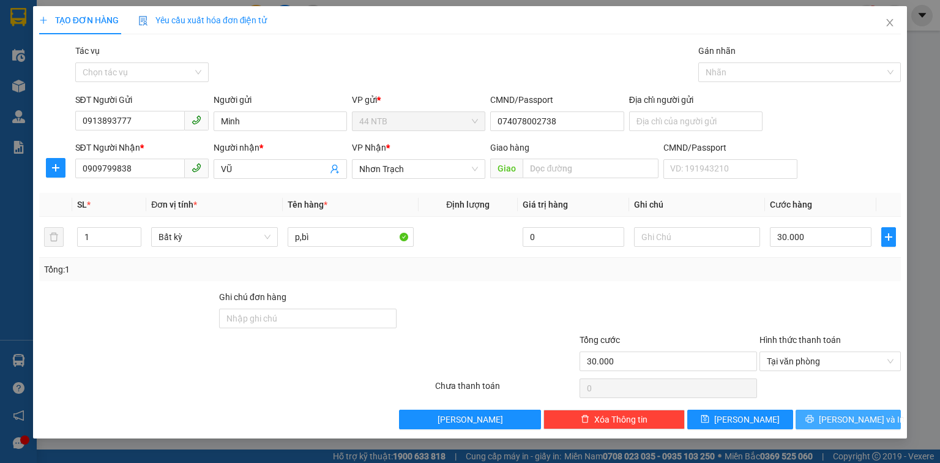
click at [820, 417] on button "[PERSON_NAME] và In" at bounding box center [848, 419] width 106 height 20
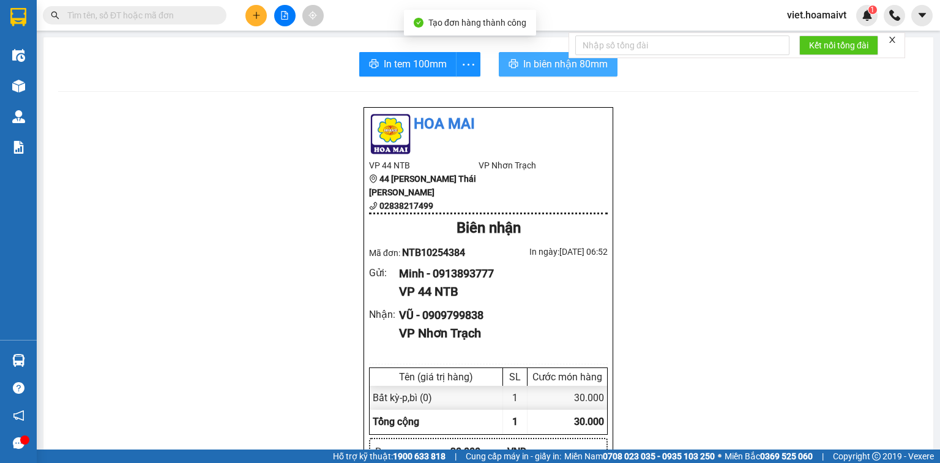
click at [546, 59] on span "In biên nhận 80mm" at bounding box center [565, 63] width 84 height 15
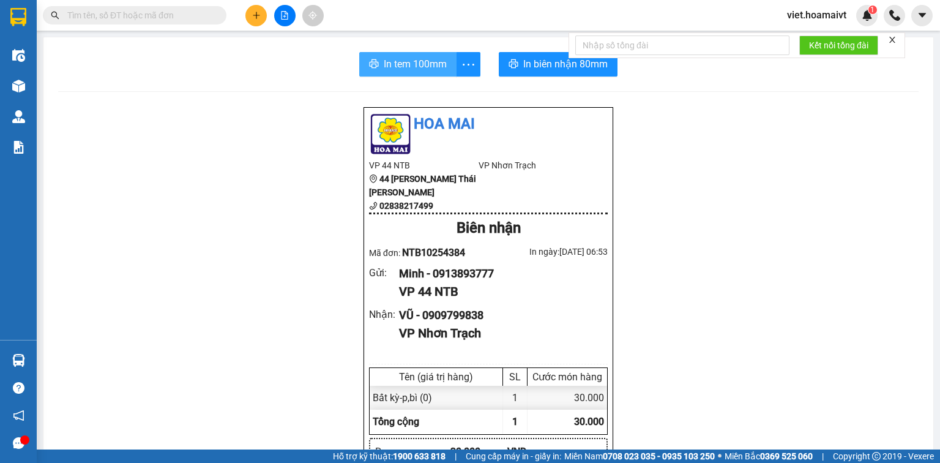
click at [384, 62] on span "In tem 100mm" at bounding box center [415, 63] width 63 height 15
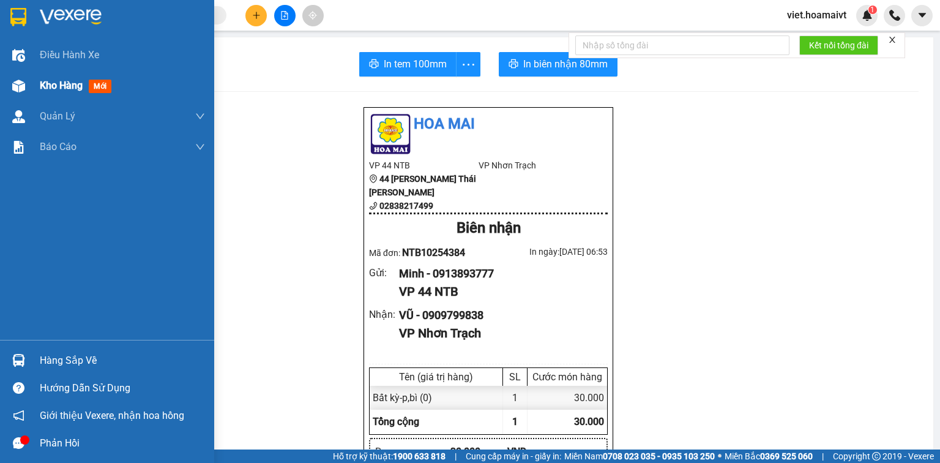
click at [51, 84] on span "Kho hàng" at bounding box center [61, 86] width 43 height 12
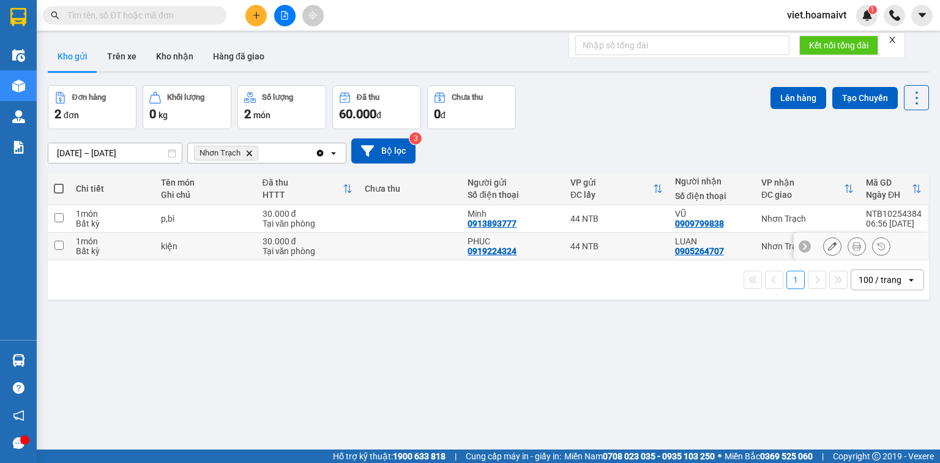
click at [372, 254] on td at bounding box center [410, 246] width 103 height 28
checkbox input "true"
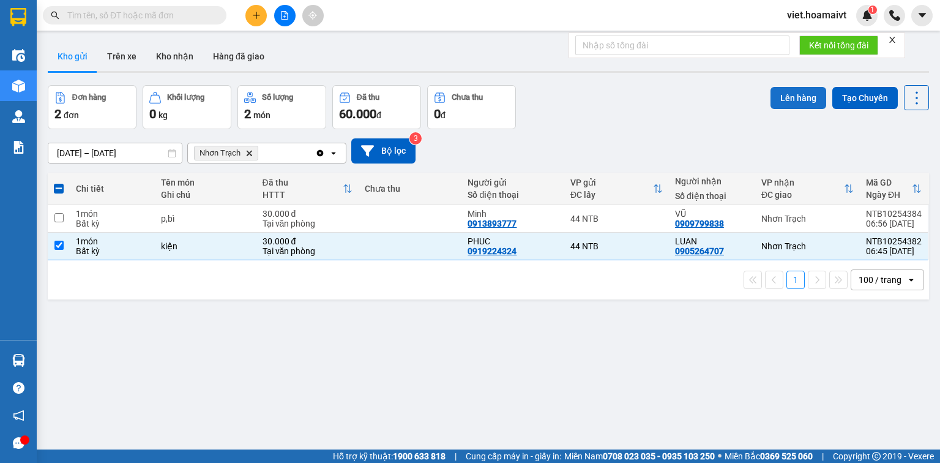
click at [771, 101] on button "Lên hàng" at bounding box center [798, 98] width 56 height 22
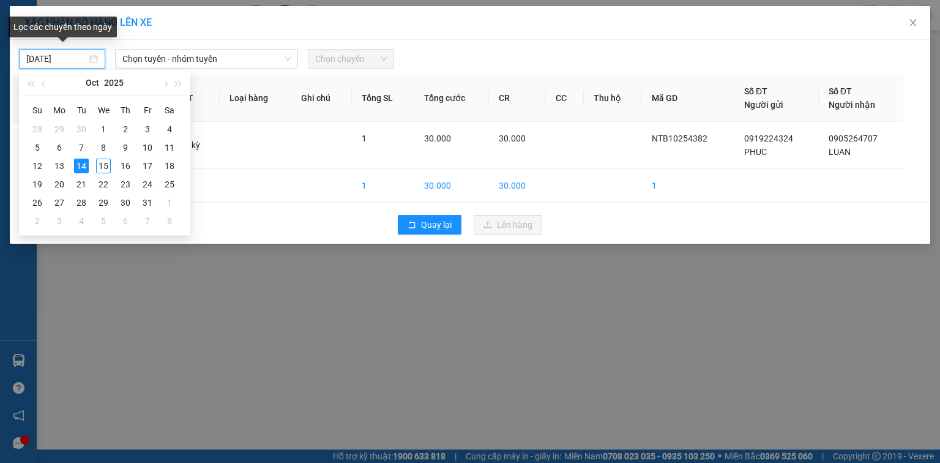
click at [69, 61] on input "[DATE]" at bounding box center [56, 58] width 61 height 13
click at [106, 162] on div "15" at bounding box center [103, 165] width 15 height 15
type input "[DATE]"
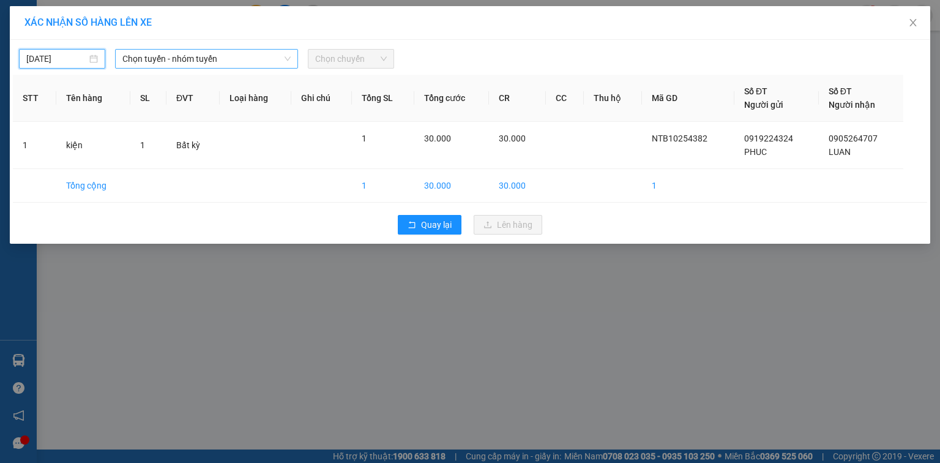
click at [167, 59] on span "Chọn tuyến - nhóm tuyến" at bounding box center [206, 59] width 168 height 18
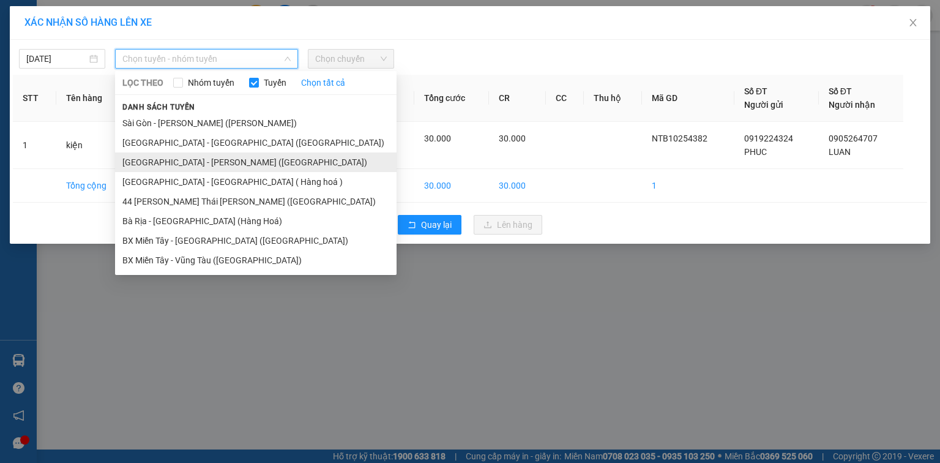
click at [210, 159] on li "[GEOGRAPHIC_DATA] - [PERSON_NAME] ([GEOGRAPHIC_DATA])" at bounding box center [255, 162] width 281 height 20
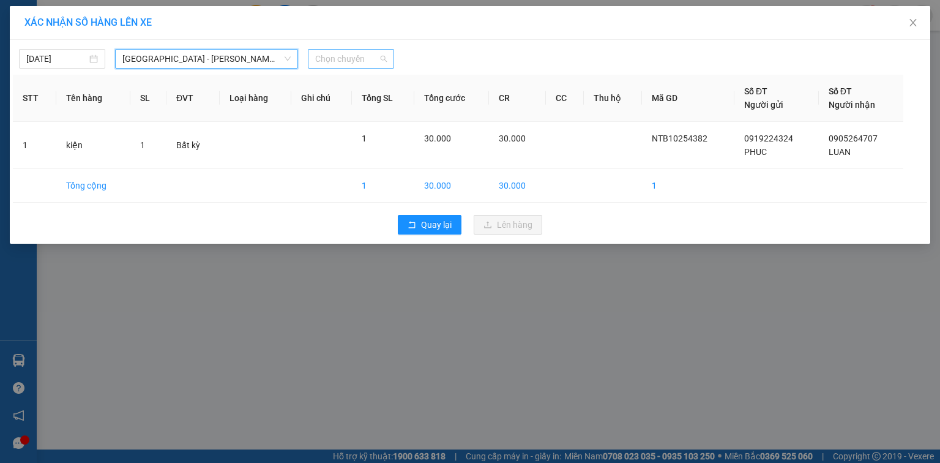
click at [378, 59] on span "Chọn chuyến" at bounding box center [351, 59] width 72 height 18
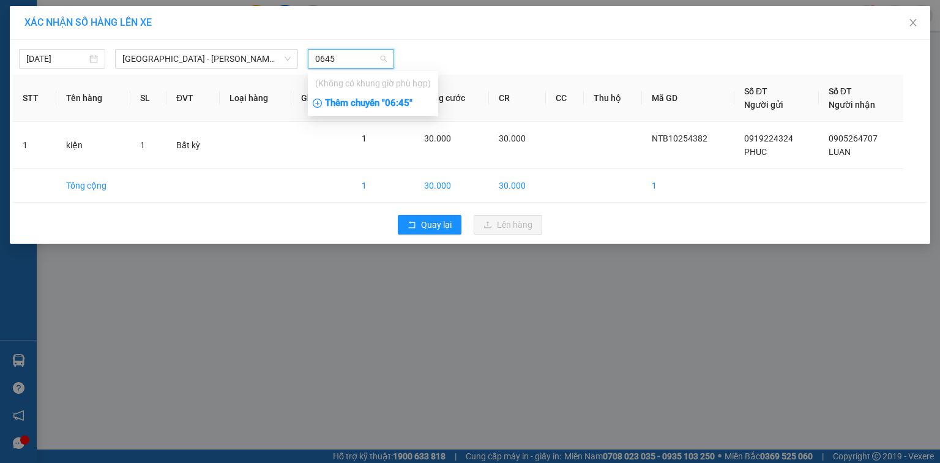
type input "0645"
drag, startPoint x: 385, startPoint y: 103, endPoint x: 406, endPoint y: 103, distance: 20.8
click at [399, 103] on div "Thêm chuyến " 06:45 "" at bounding box center [373, 103] width 130 height 21
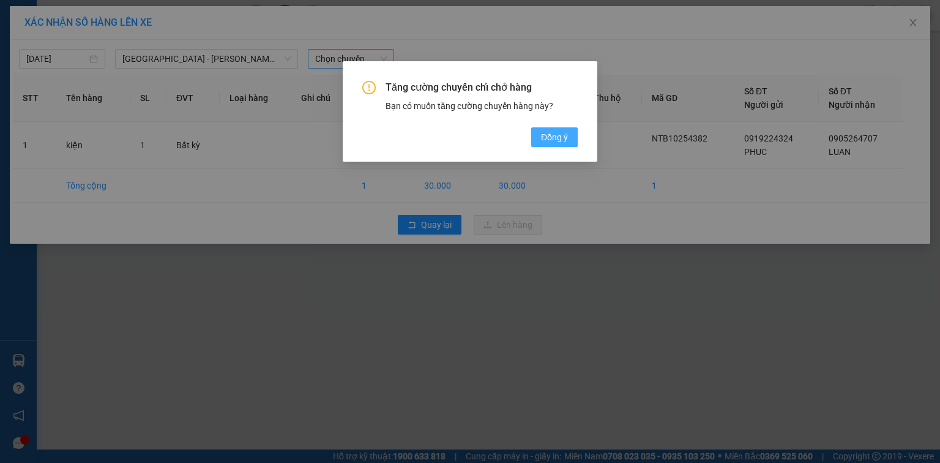
click at [540, 132] on button "Đồng ý" at bounding box center [554, 137] width 46 height 20
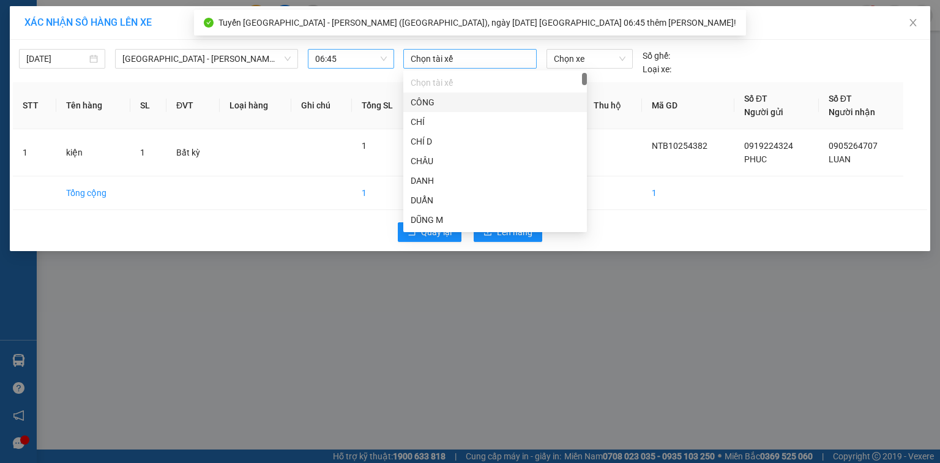
click at [460, 57] on div at bounding box center [469, 58] width 127 height 15
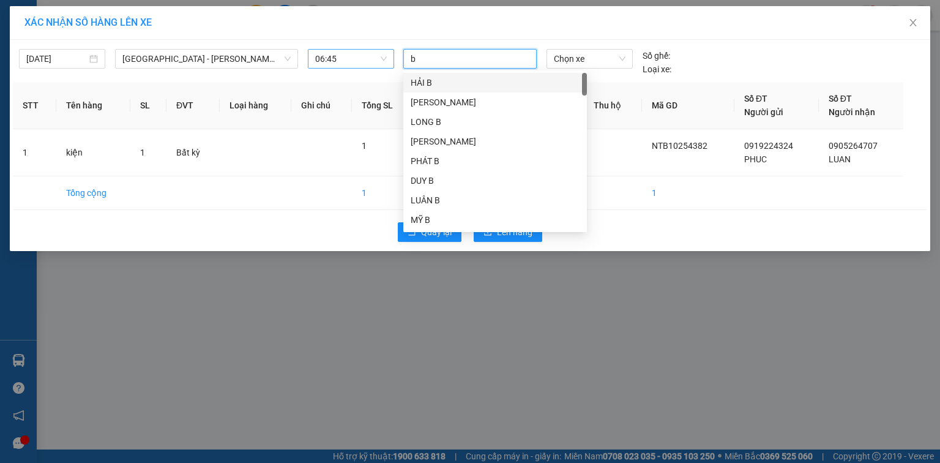
type input "ba"
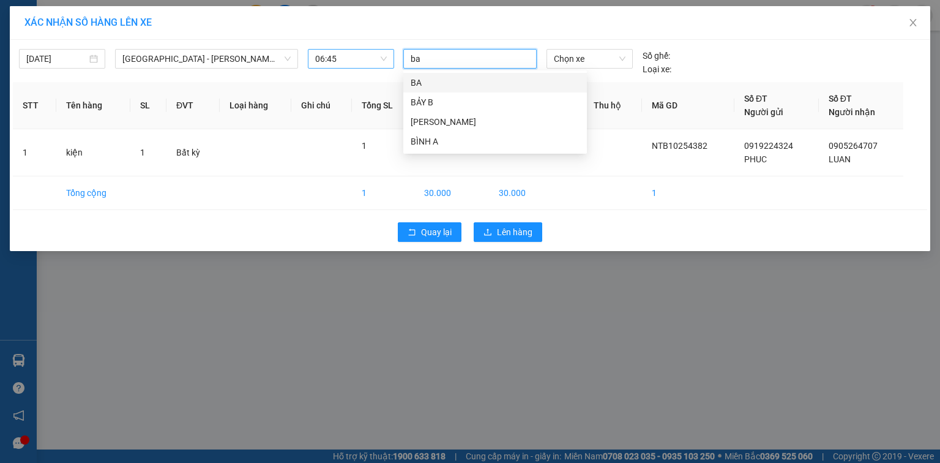
click at [447, 86] on div "BA" at bounding box center [495, 82] width 169 height 13
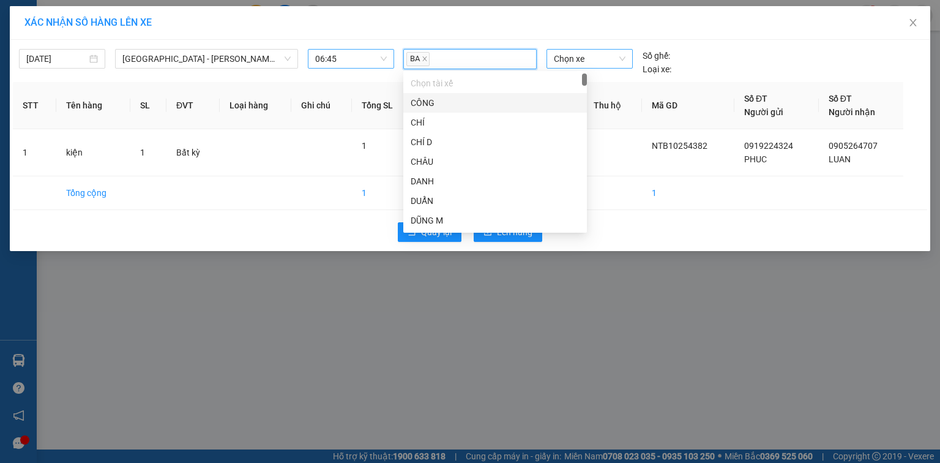
click at [578, 63] on span "Chọn xe" at bounding box center [589, 59] width 71 height 18
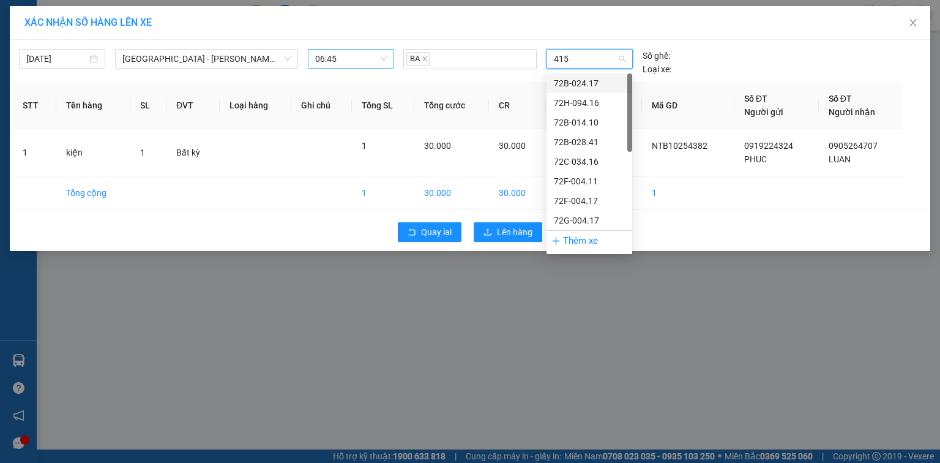
type input "4158"
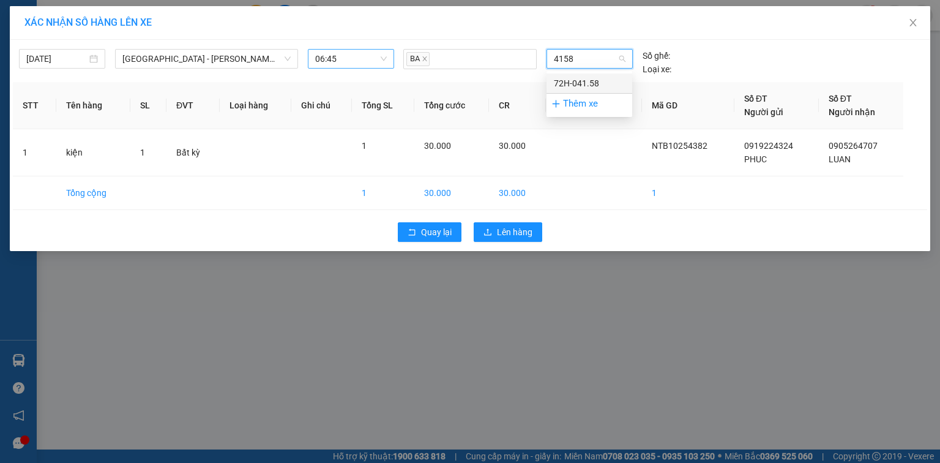
drag, startPoint x: 578, startPoint y: 80, endPoint x: 519, endPoint y: 289, distance: 217.9
click at [578, 83] on div "72H-041.58" at bounding box center [589, 82] width 71 height 13
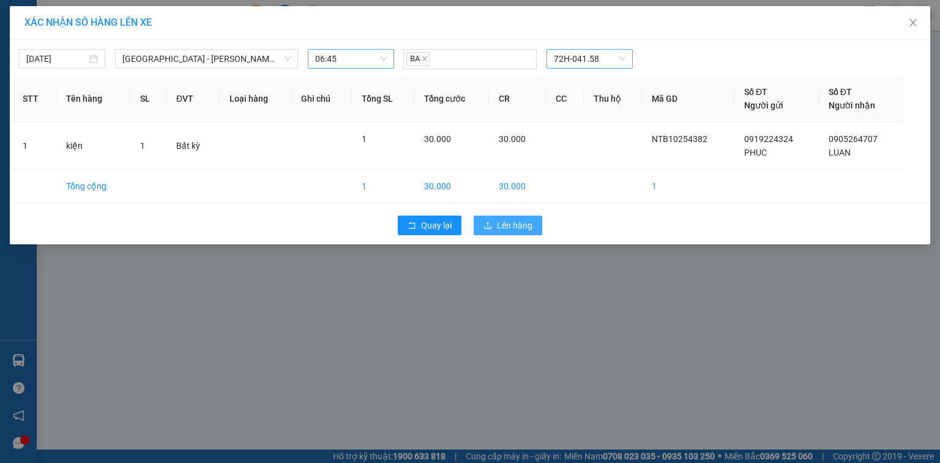
click at [516, 218] on span "Lên hàng" at bounding box center [514, 224] width 35 height 13
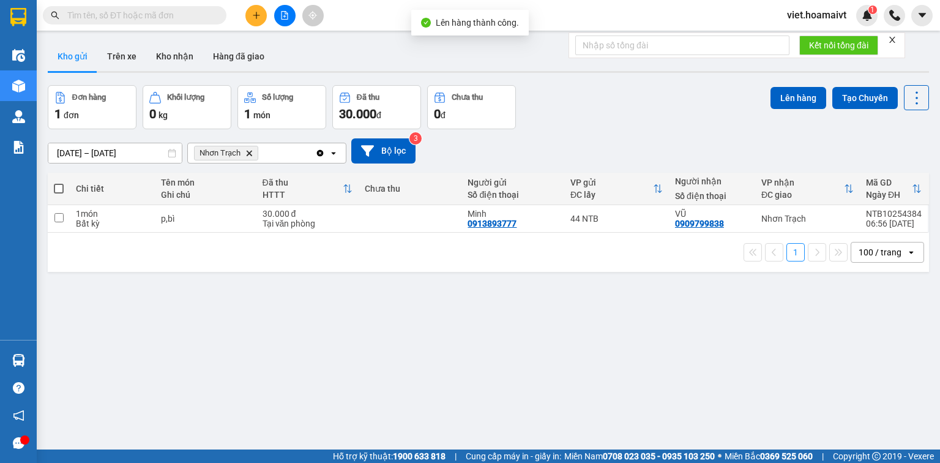
click at [248, 151] on icon "Delete" at bounding box center [248, 152] width 7 height 7
click at [248, 151] on div "Chọn văn phòng nhận" at bounding box center [237, 153] width 84 height 12
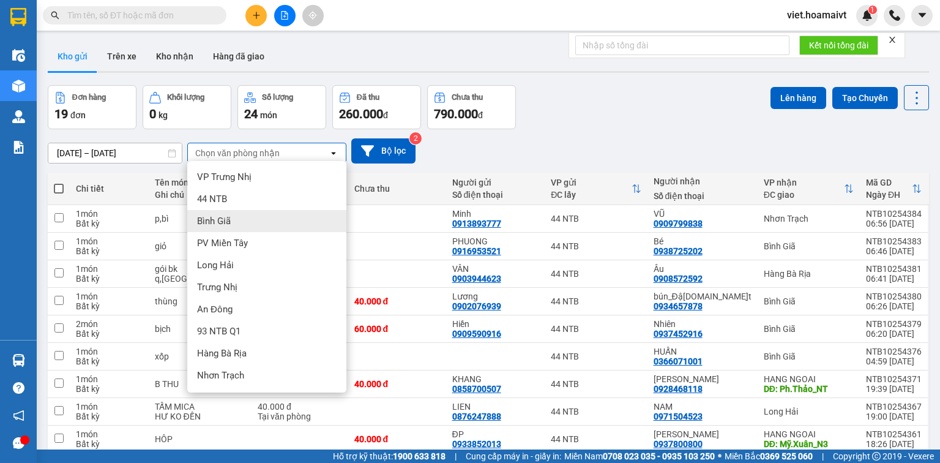
click at [254, 225] on div "Bình Giã" at bounding box center [266, 221] width 159 height 22
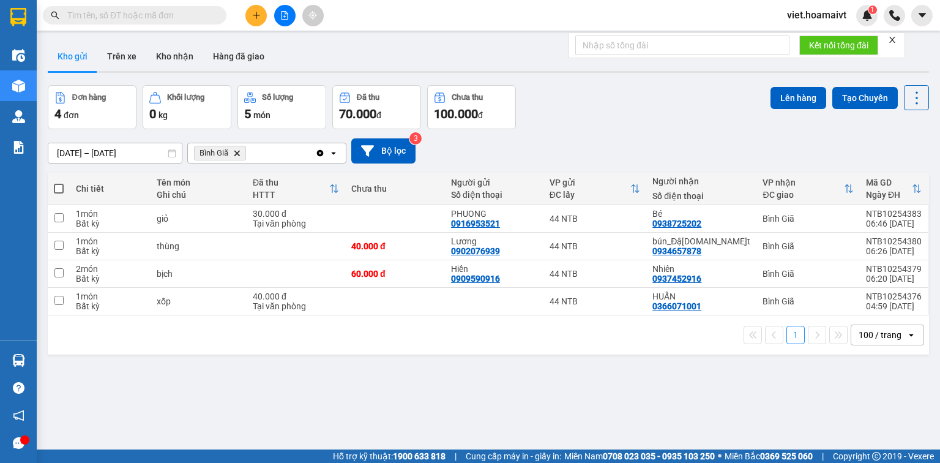
click at [58, 186] on span at bounding box center [59, 189] width 10 height 10
click at [59, 182] on input "checkbox" at bounding box center [59, 182] width 0 height 0
checkbox input "true"
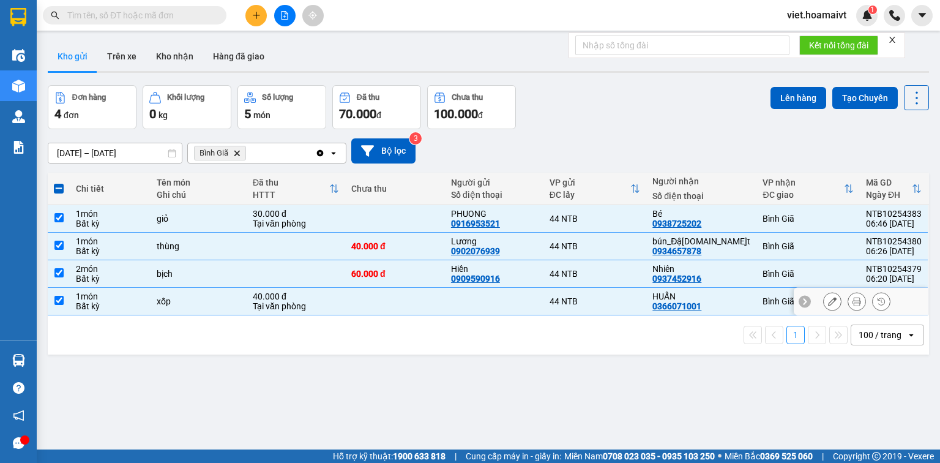
click at [445, 294] on td at bounding box center [395, 302] width 100 height 28
checkbox input "false"
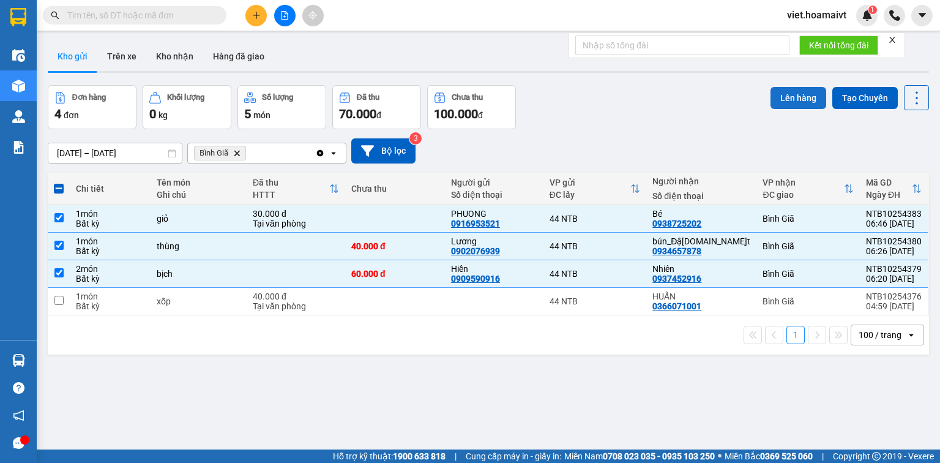
click at [777, 105] on button "Lên hàng" at bounding box center [798, 98] width 56 height 22
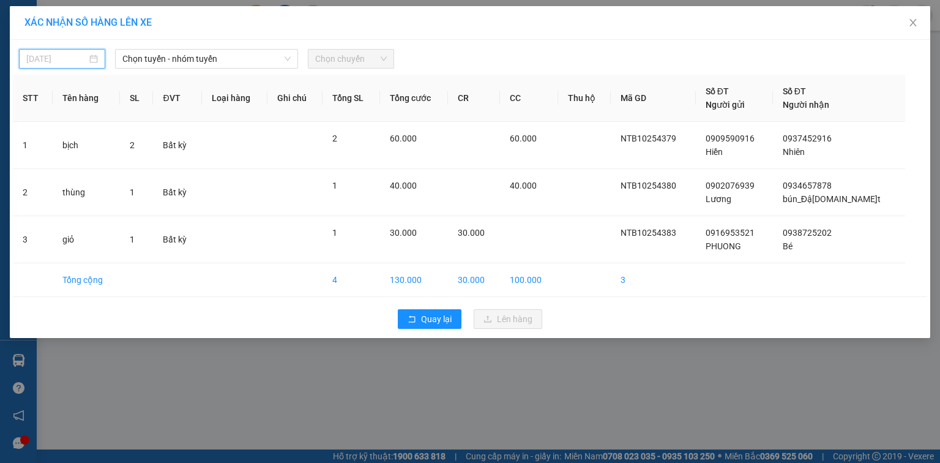
click at [81, 56] on input "[DATE]" at bounding box center [56, 58] width 61 height 13
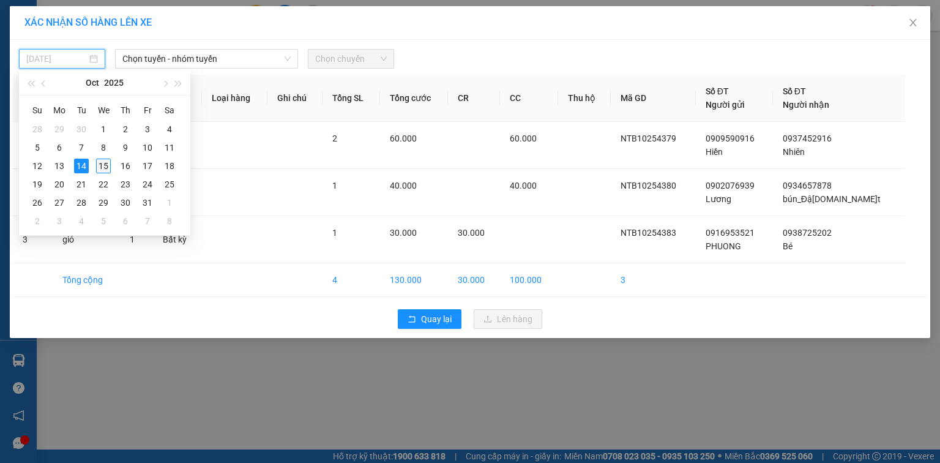
click at [107, 164] on div "15" at bounding box center [103, 165] width 15 height 15
type input "[DATE]"
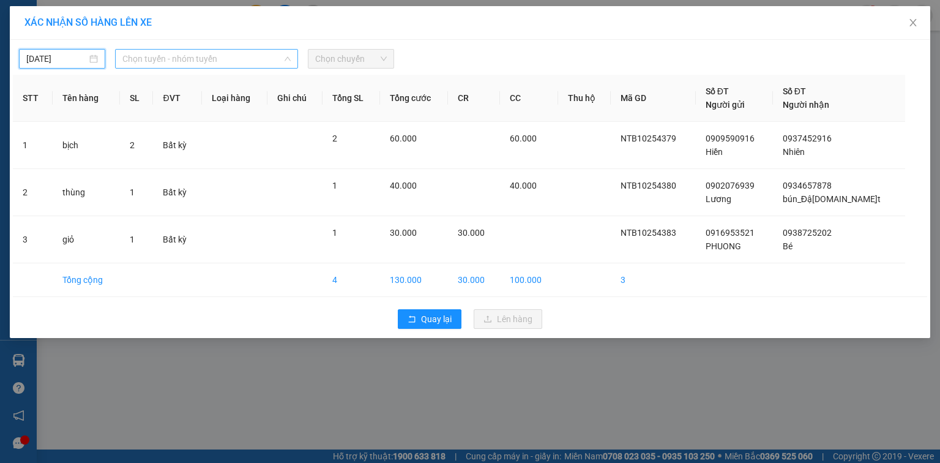
click at [171, 62] on span "Chọn tuyến - nhóm tuyến" at bounding box center [206, 59] width 168 height 18
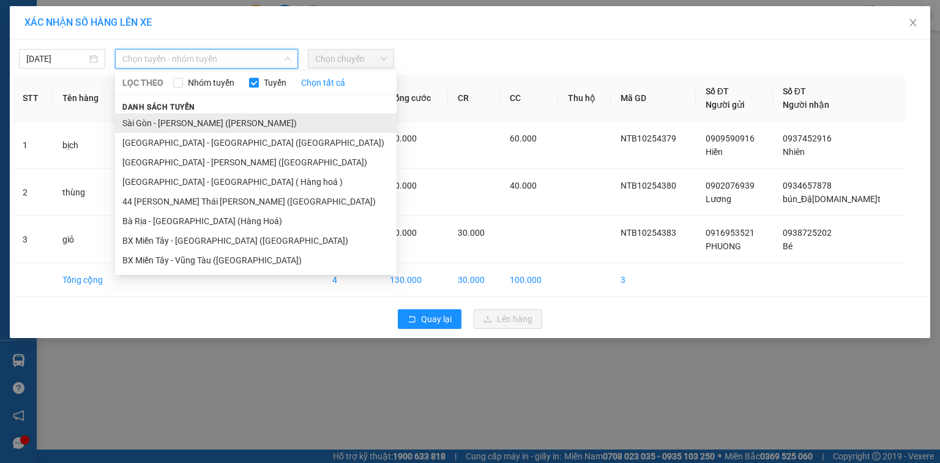
click at [188, 122] on li "Sài Gòn - [PERSON_NAME] ([PERSON_NAME])" at bounding box center [255, 123] width 281 height 20
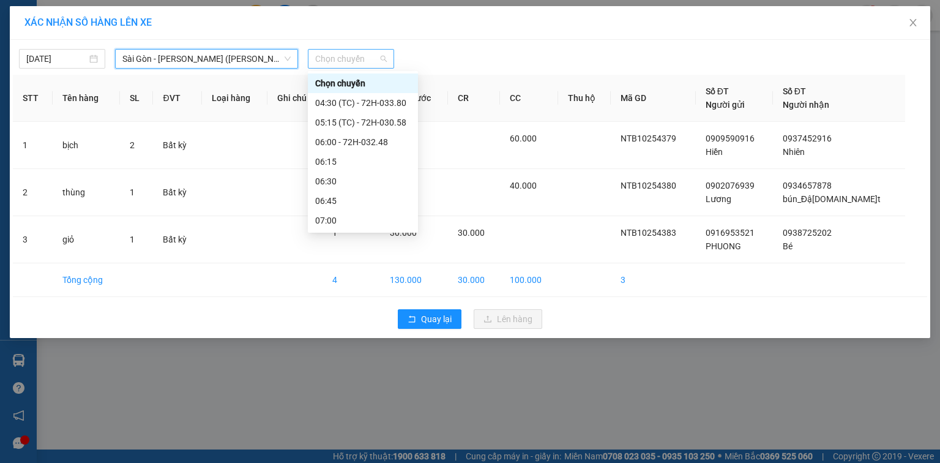
click at [352, 60] on span "Chọn chuyến" at bounding box center [351, 59] width 72 height 18
click at [373, 165] on div "06:15" at bounding box center [362, 161] width 95 height 13
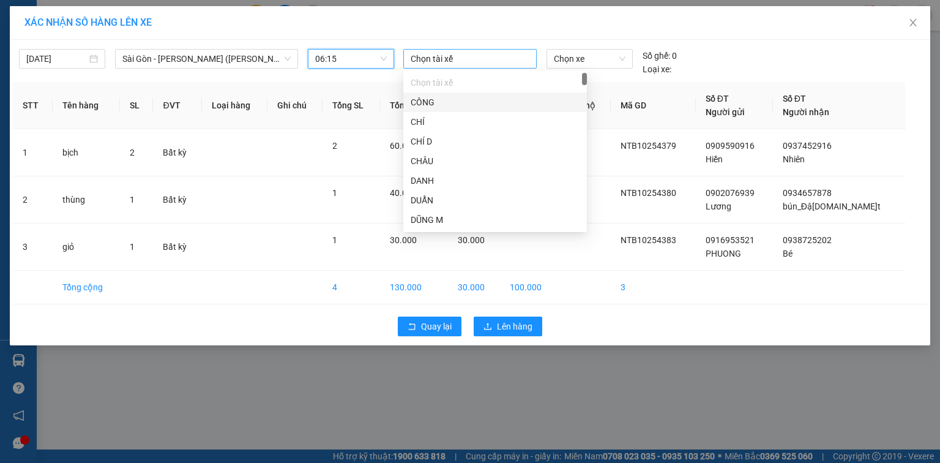
click at [431, 61] on div at bounding box center [469, 58] width 127 height 15
type input "ba"
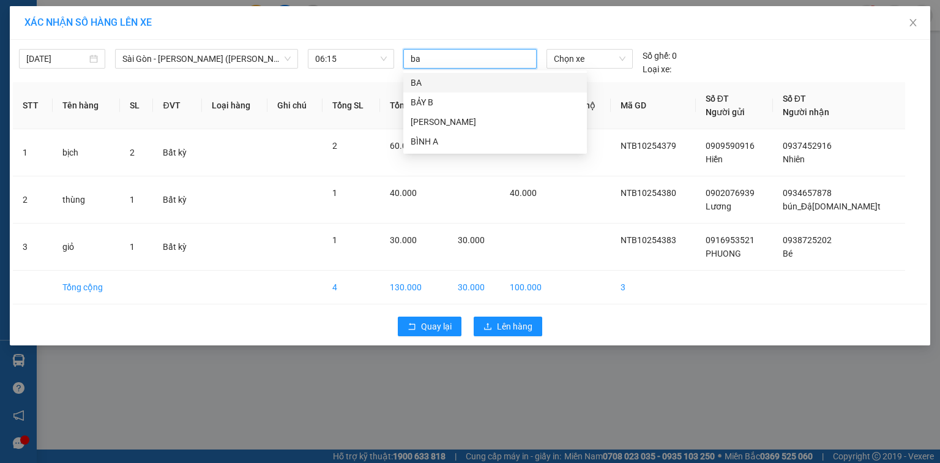
click at [440, 80] on div "BA" at bounding box center [495, 82] width 169 height 13
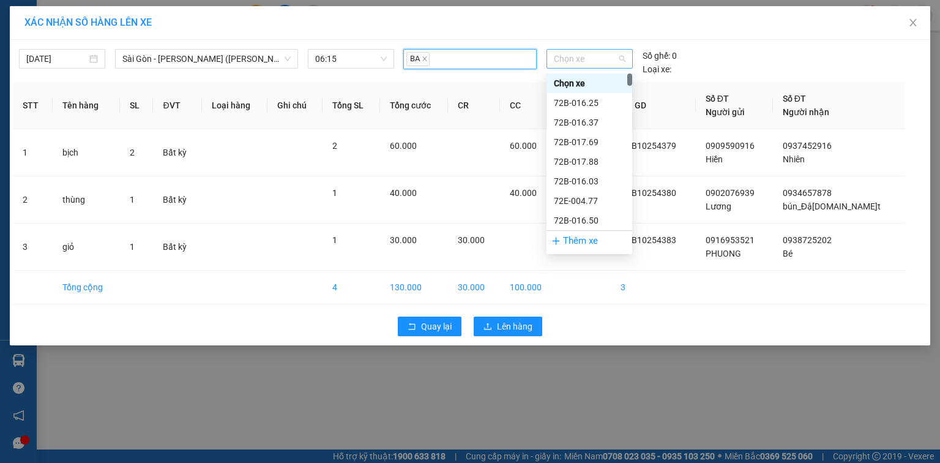
click at [575, 64] on span "Chọn xe" at bounding box center [589, 59] width 71 height 18
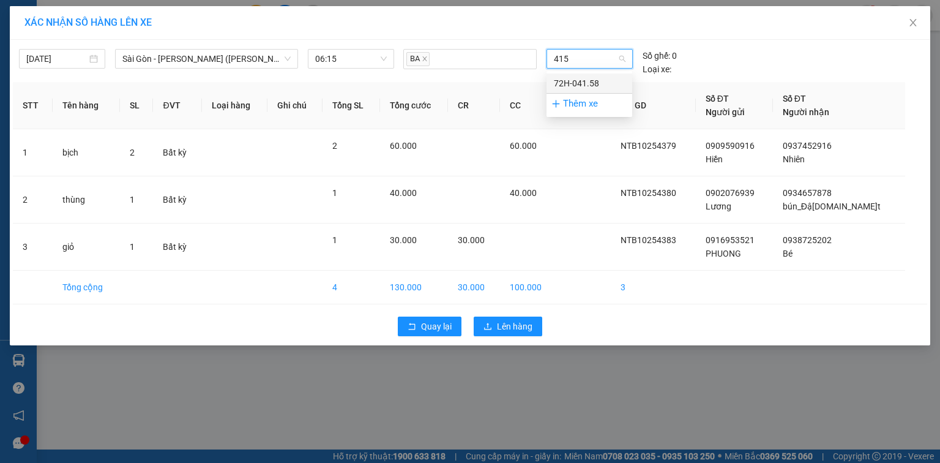
type input "4158"
click at [578, 83] on div "72H-041.58" at bounding box center [589, 82] width 71 height 13
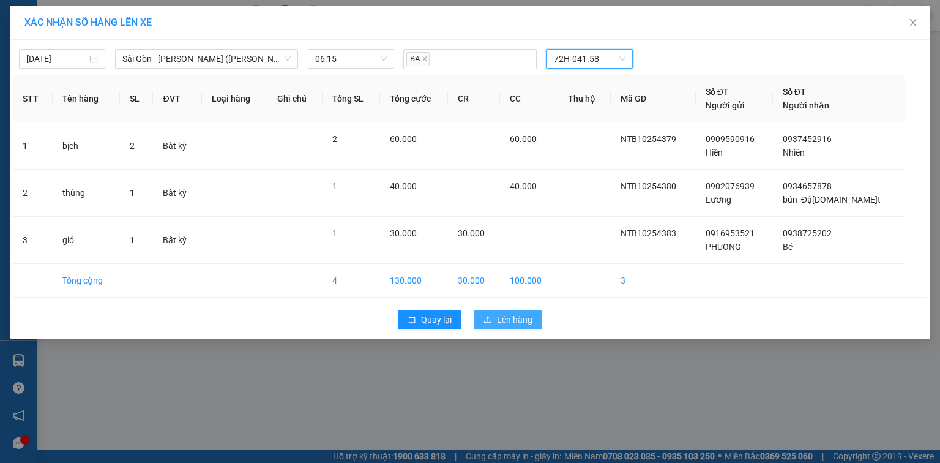
click at [507, 321] on span "Lên hàng" at bounding box center [514, 319] width 35 height 13
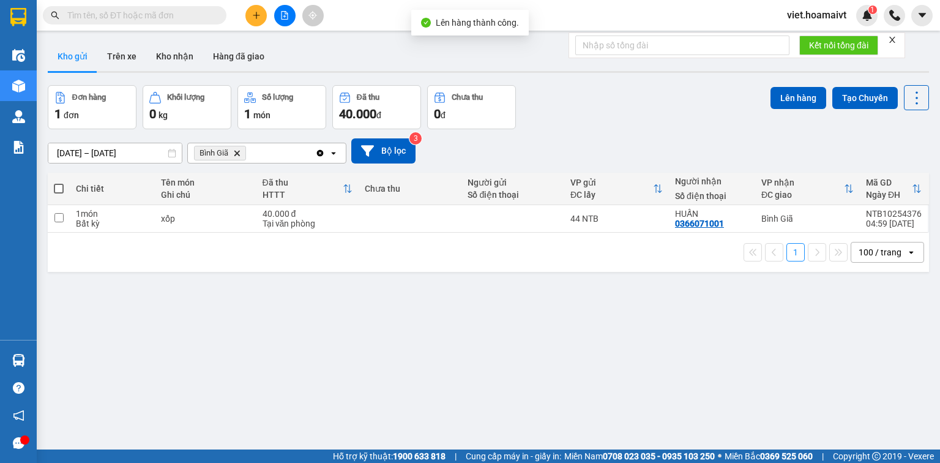
click at [236, 153] on icon "Delete" at bounding box center [236, 152] width 7 height 7
click at [236, 153] on div "Chọn văn phòng nhận" at bounding box center [237, 153] width 84 height 12
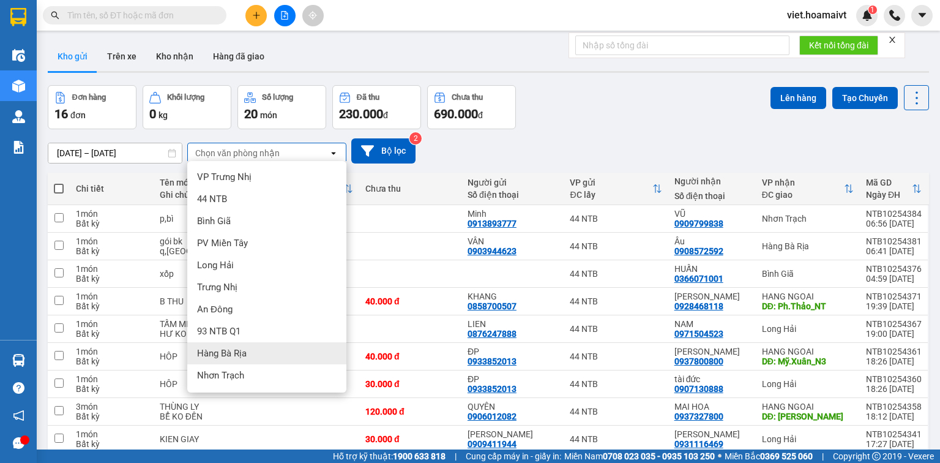
click at [272, 358] on div "Hàng Bà Rịa" at bounding box center [266, 353] width 159 height 22
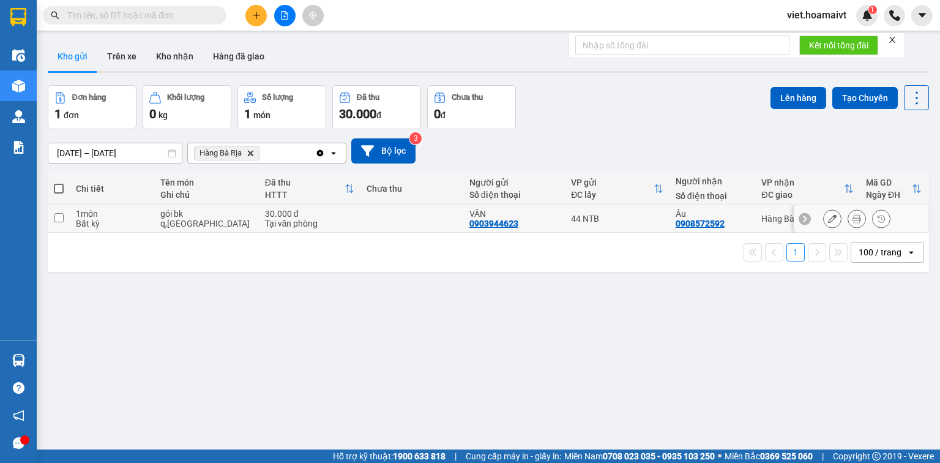
click at [406, 221] on td at bounding box center [411, 219] width 103 height 28
checkbox input "true"
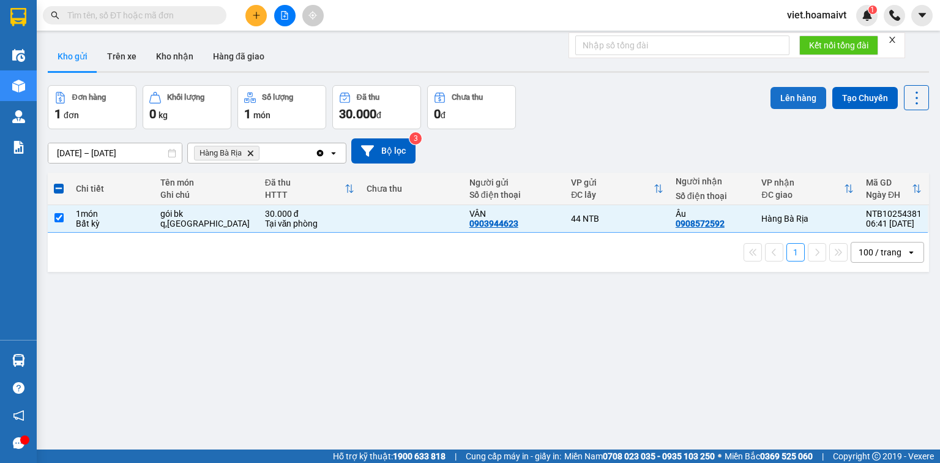
click at [777, 103] on button "Lên hàng" at bounding box center [798, 98] width 56 height 22
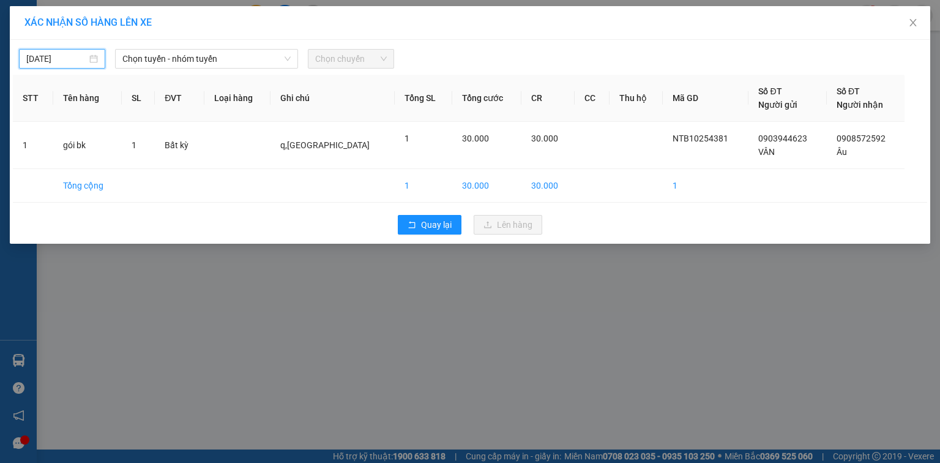
click at [66, 60] on input "[DATE]" at bounding box center [56, 58] width 61 height 13
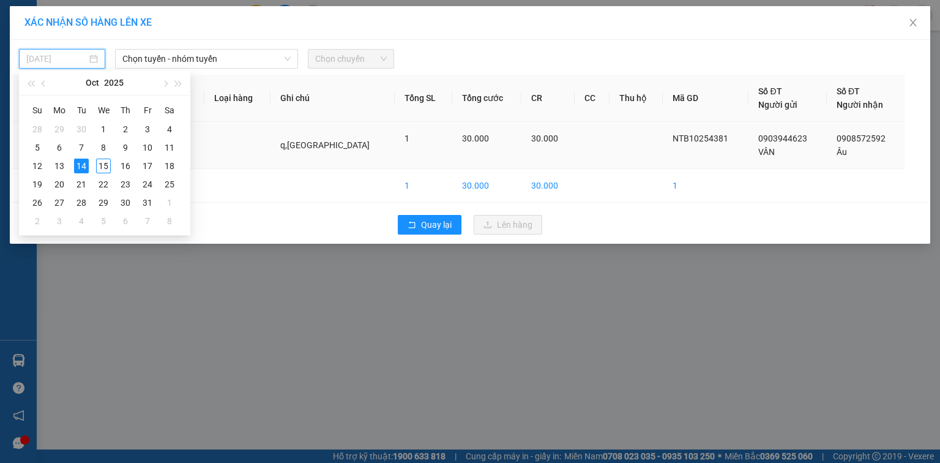
click at [104, 164] on div "15" at bounding box center [103, 165] width 15 height 15
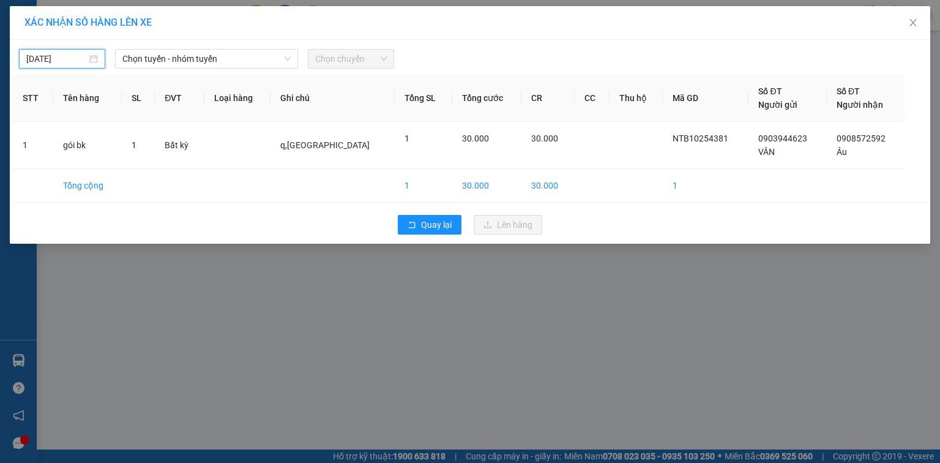
type input "[DATE]"
click at [165, 59] on span "Chọn tuyến - nhóm tuyến" at bounding box center [206, 59] width 168 height 18
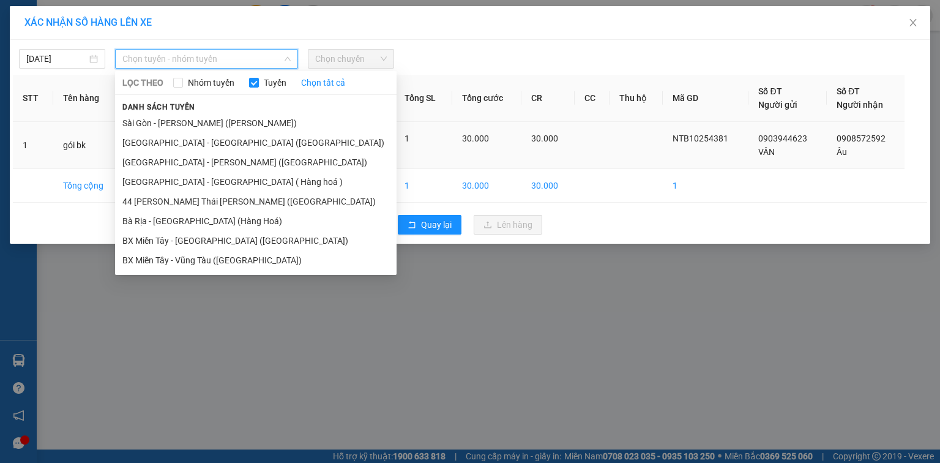
drag, startPoint x: 186, startPoint y: 141, endPoint x: 220, endPoint y: 122, distance: 39.2
click at [187, 141] on li "[GEOGRAPHIC_DATA] - [GEOGRAPHIC_DATA] ([GEOGRAPHIC_DATA])" at bounding box center [255, 143] width 281 height 20
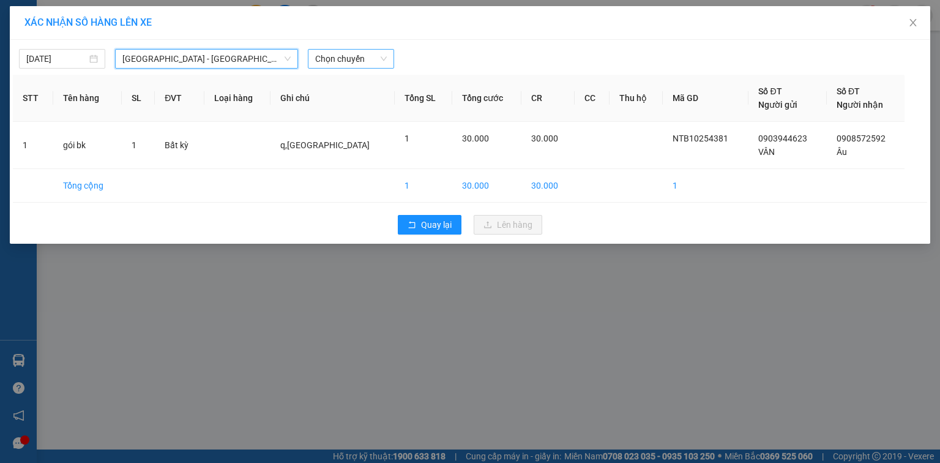
click at [323, 54] on span "Chọn chuyến" at bounding box center [351, 59] width 72 height 18
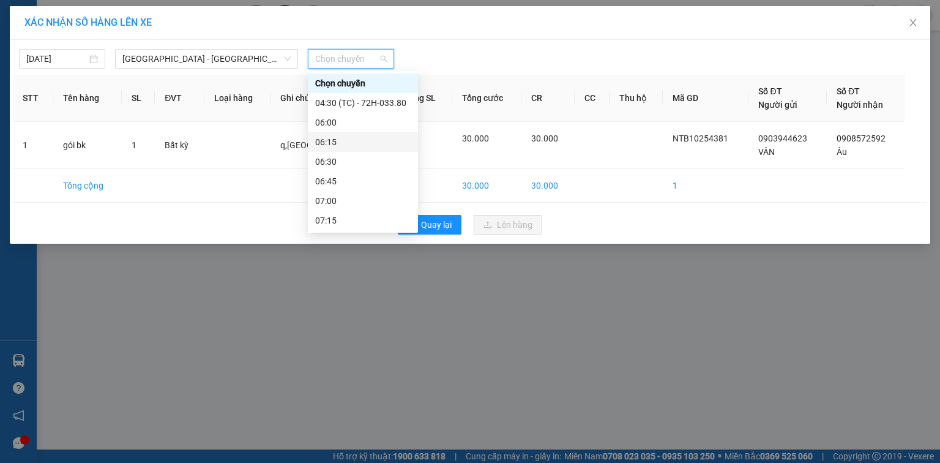
click at [356, 136] on div "06:15" at bounding box center [362, 141] width 95 height 13
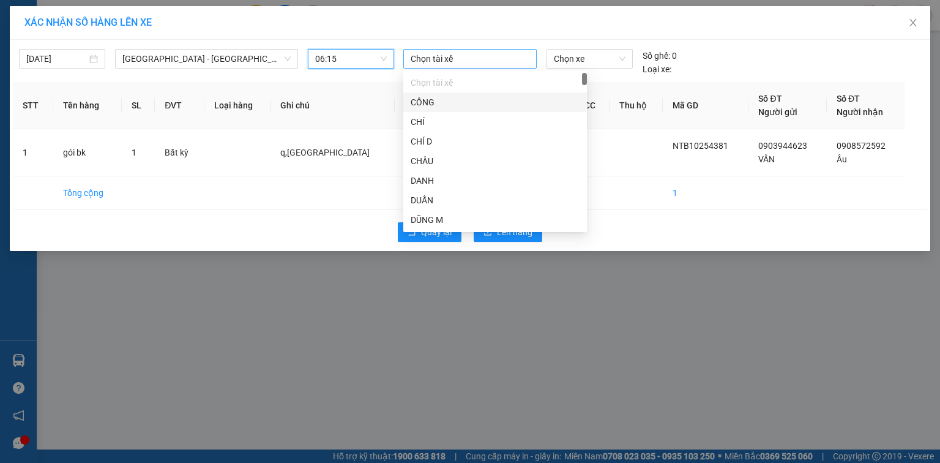
click at [443, 64] on div at bounding box center [469, 58] width 127 height 15
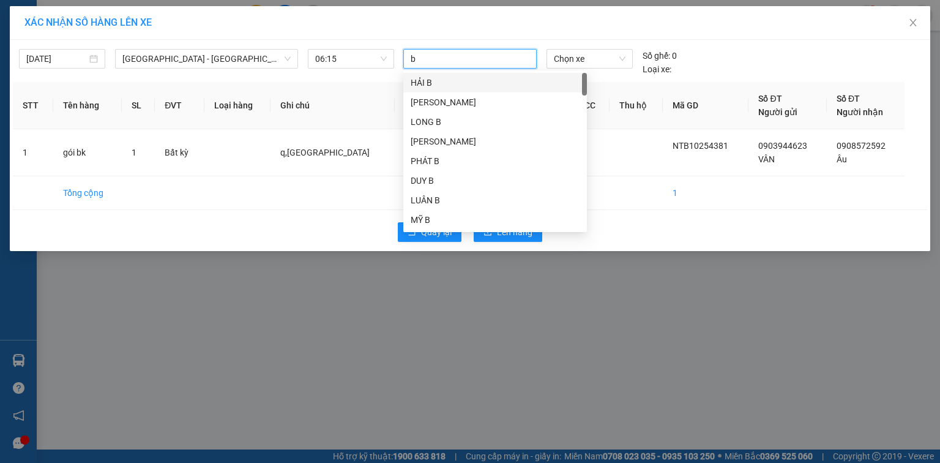
type input "ba"
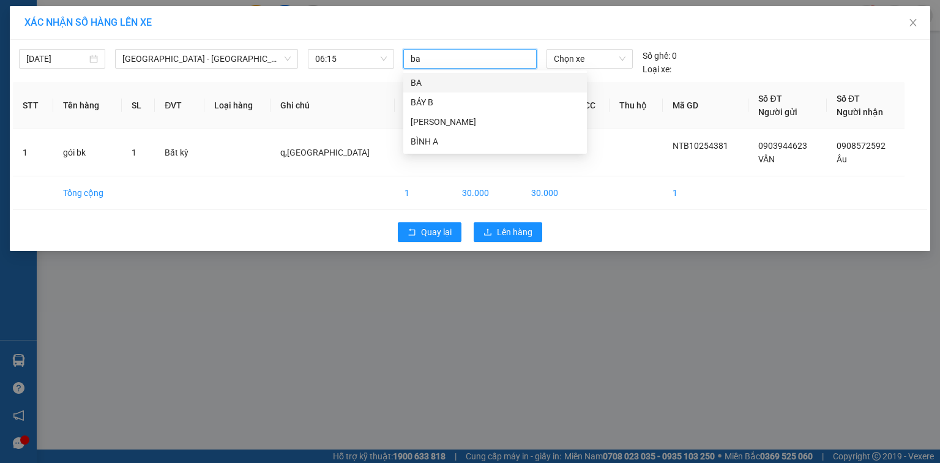
click at [440, 83] on div "BA" at bounding box center [495, 82] width 169 height 13
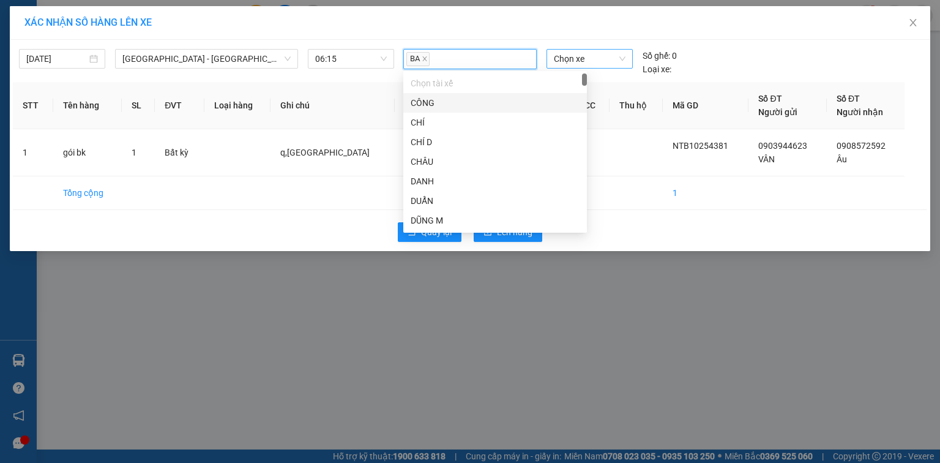
click at [578, 65] on span "Chọn xe" at bounding box center [589, 59] width 71 height 18
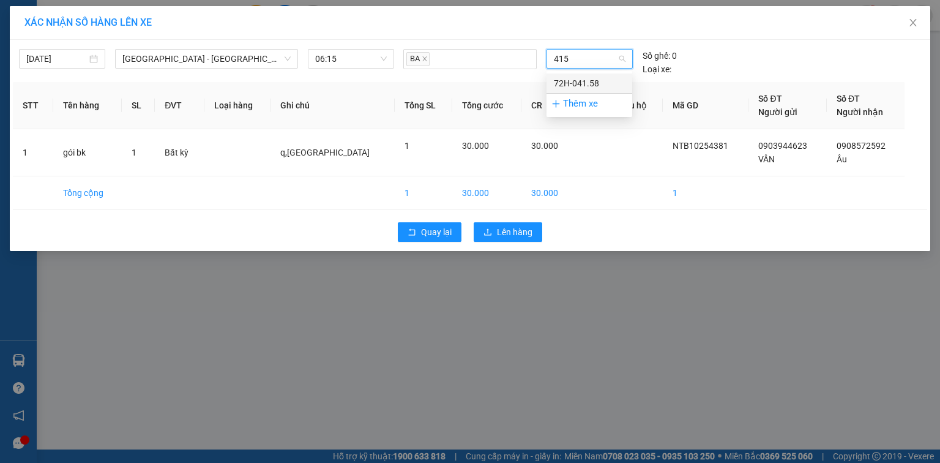
type input "4158"
click at [574, 78] on div "72H-041.58" at bounding box center [589, 82] width 71 height 13
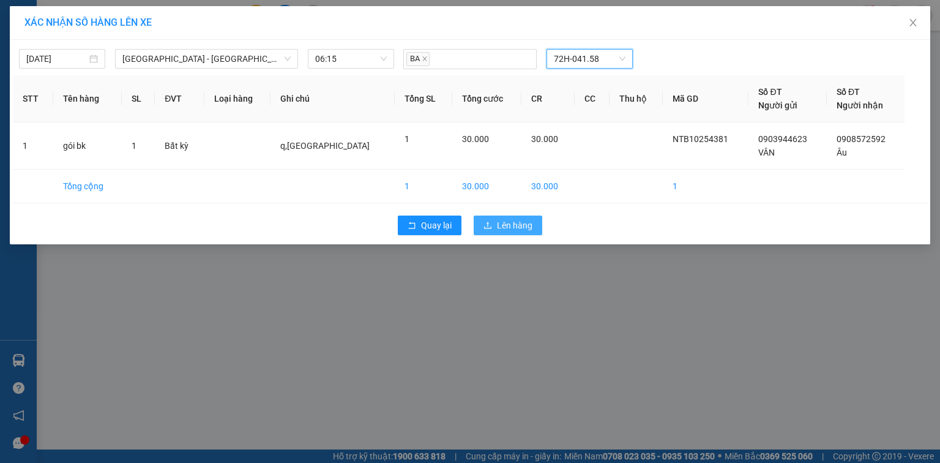
click at [508, 230] on span "Lên hàng" at bounding box center [514, 224] width 35 height 13
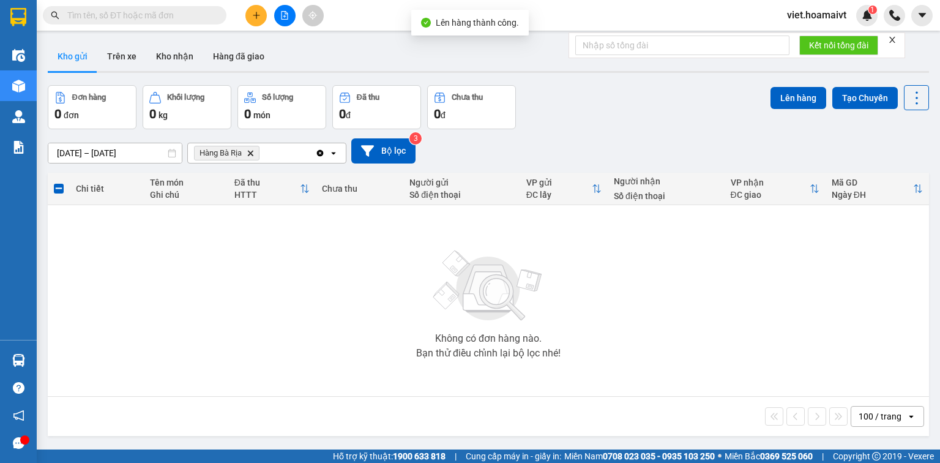
click at [250, 155] on icon "Hàng Bà Rịa, close by backspace" at bounding box center [251, 153] width 6 height 6
click at [250, 155] on div "Chọn văn phòng nhận" at bounding box center [237, 153] width 84 height 12
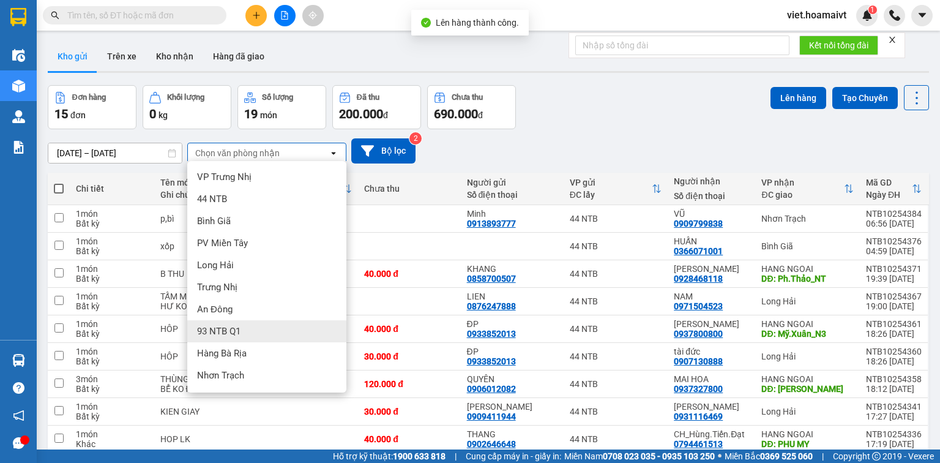
scroll to position [64, 0]
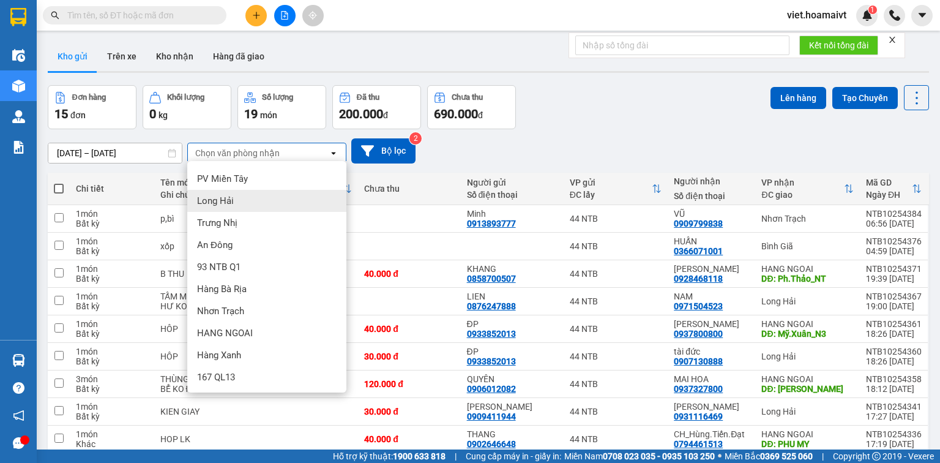
click at [247, 202] on div "Long Hải" at bounding box center [266, 201] width 159 height 22
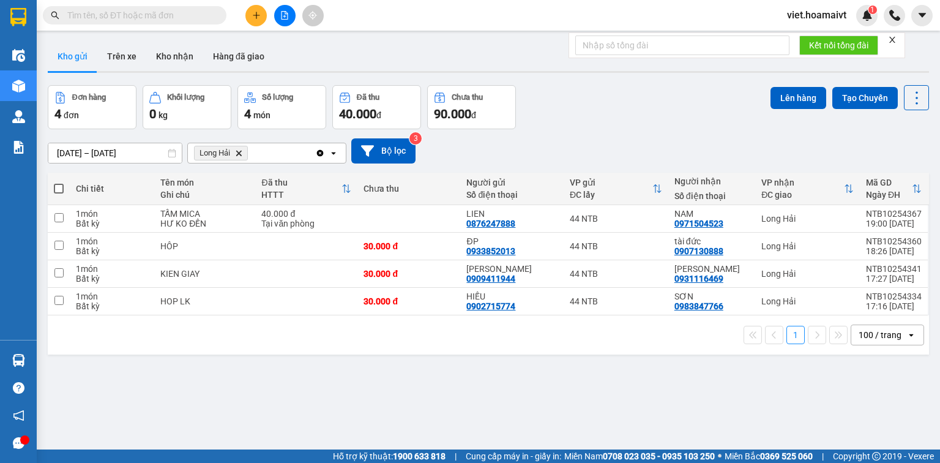
click at [62, 188] on span at bounding box center [59, 189] width 10 height 10
click at [59, 182] on input "checkbox" at bounding box center [59, 182] width 0 height 0
checkbox input "true"
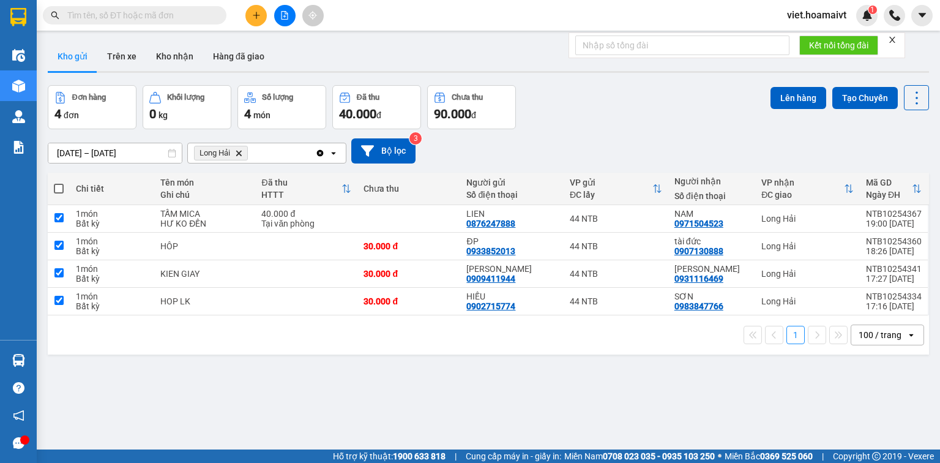
checkbox input "true"
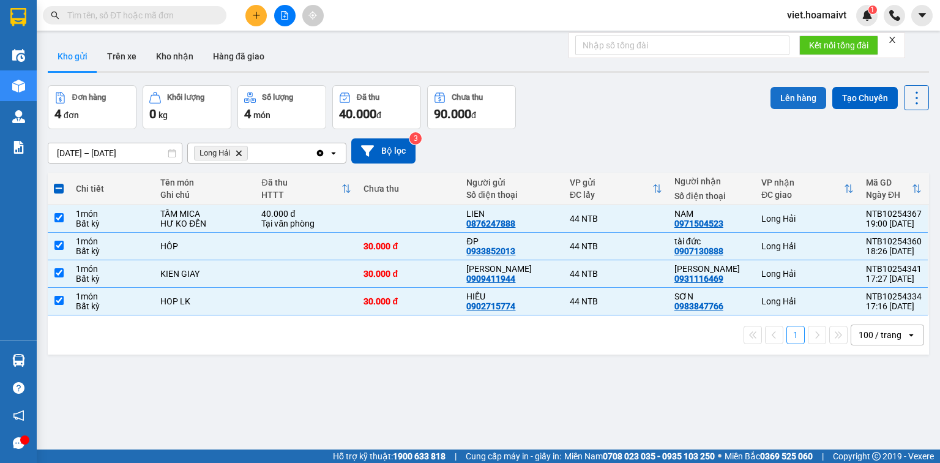
click at [786, 92] on button "Lên hàng" at bounding box center [798, 98] width 56 height 22
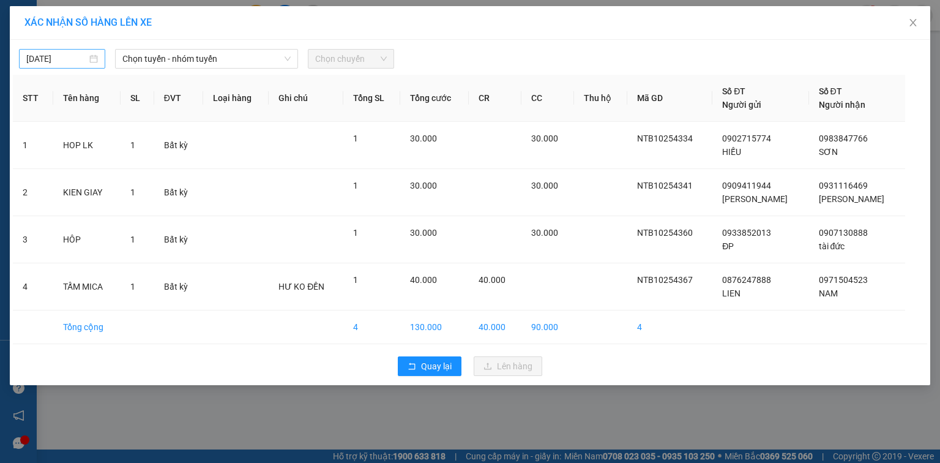
click at [66, 61] on input "[DATE]" at bounding box center [56, 58] width 61 height 13
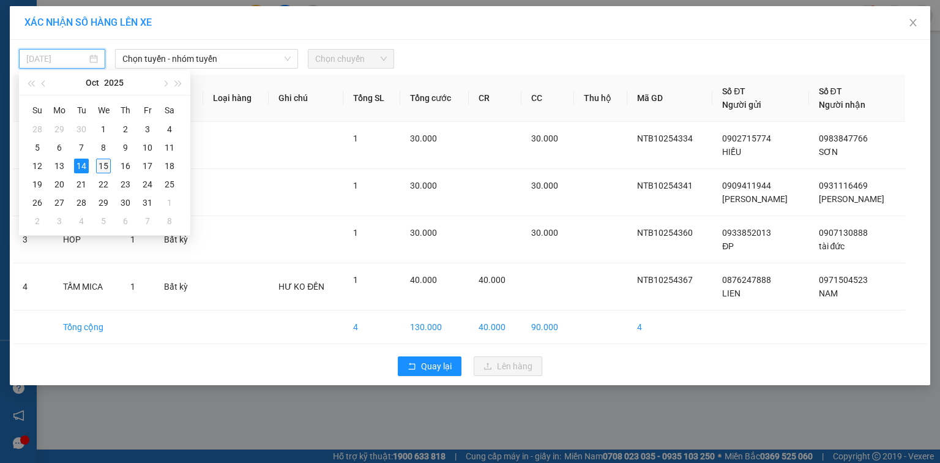
click at [103, 162] on div "15" at bounding box center [103, 165] width 15 height 15
type input "[DATE]"
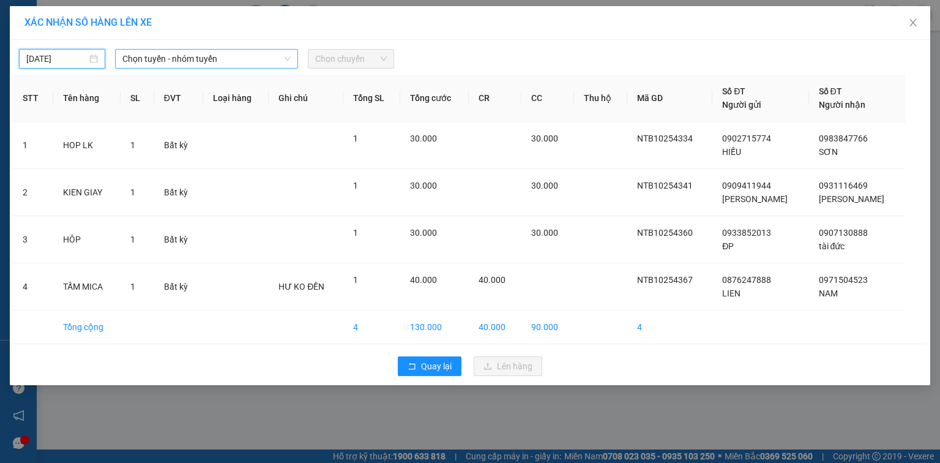
click at [164, 62] on span "Chọn tuyến - nhóm tuyến" at bounding box center [206, 59] width 168 height 18
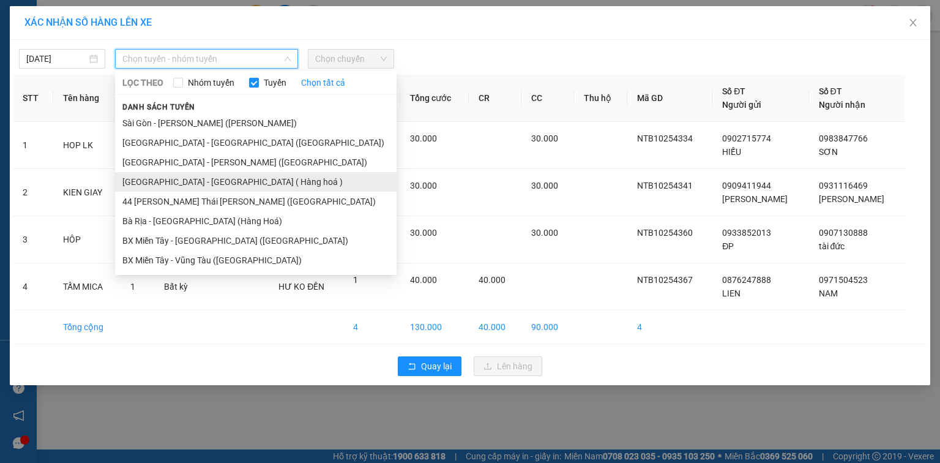
click at [232, 182] on li "[GEOGRAPHIC_DATA] - [GEOGRAPHIC_DATA] ( Hàng hoá )" at bounding box center [255, 182] width 281 height 20
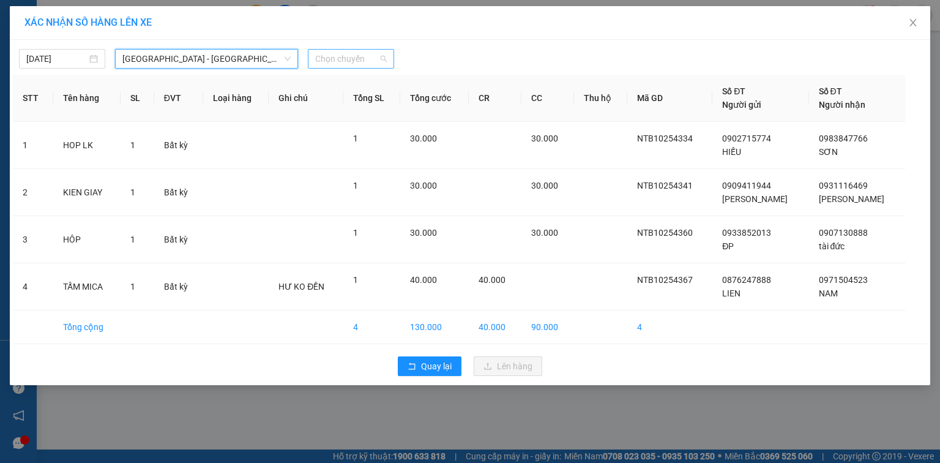
click at [362, 58] on span "Chọn chuyến" at bounding box center [351, 59] width 72 height 18
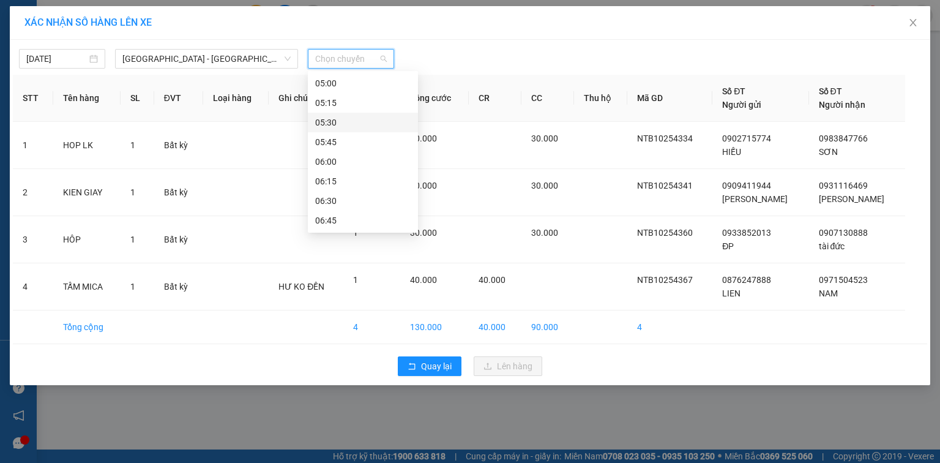
scroll to position [147, 0]
click at [358, 191] on div "07:00" at bounding box center [362, 190] width 95 height 13
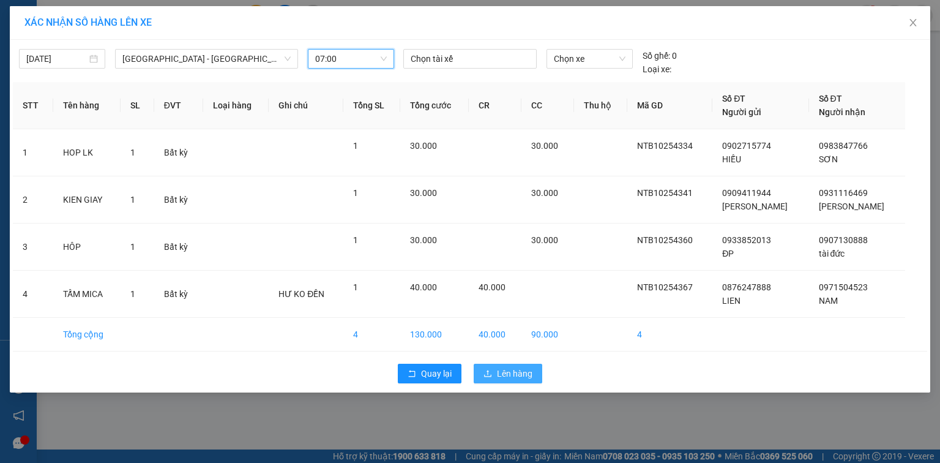
click at [524, 371] on span "Lên hàng" at bounding box center [514, 372] width 35 height 13
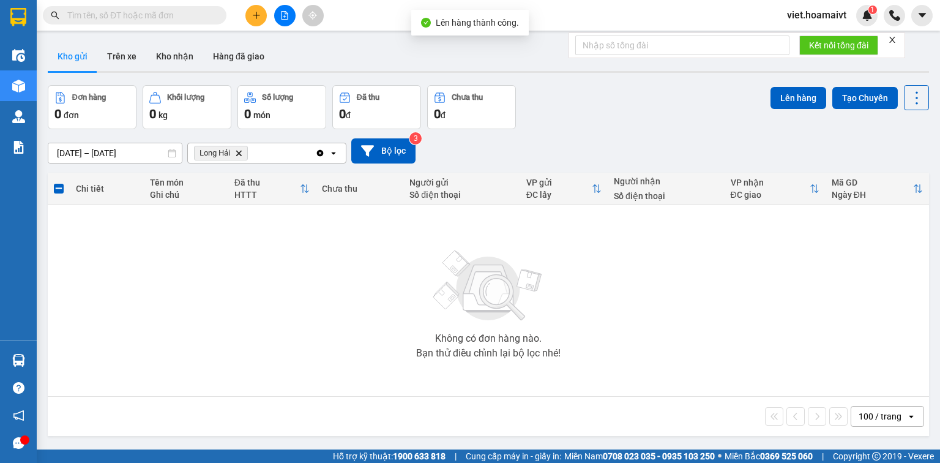
click at [239, 148] on span "Long Hải Delete" at bounding box center [221, 153] width 54 height 15
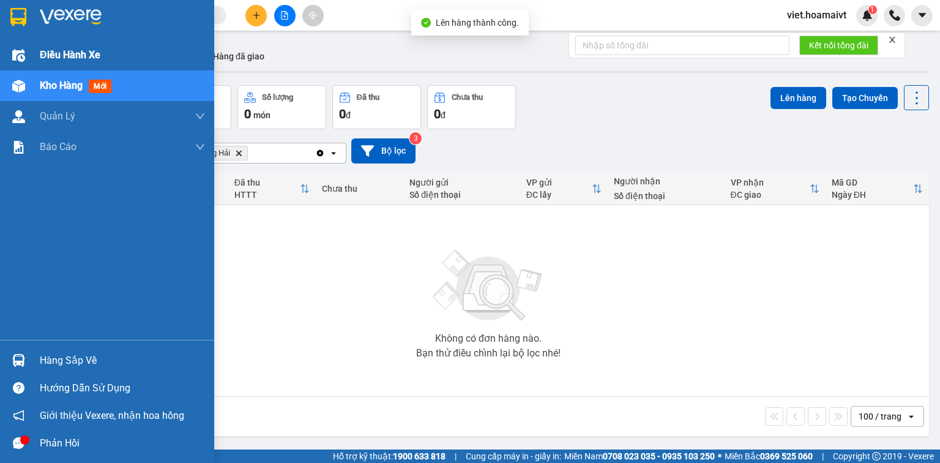
click at [49, 56] on span "Điều hành xe" at bounding box center [70, 54] width 61 height 15
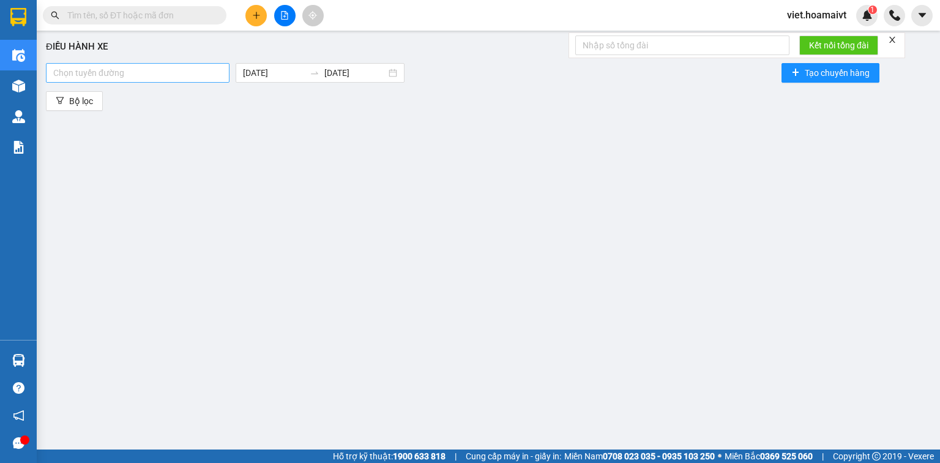
click at [196, 70] on div at bounding box center [137, 72] width 177 height 15
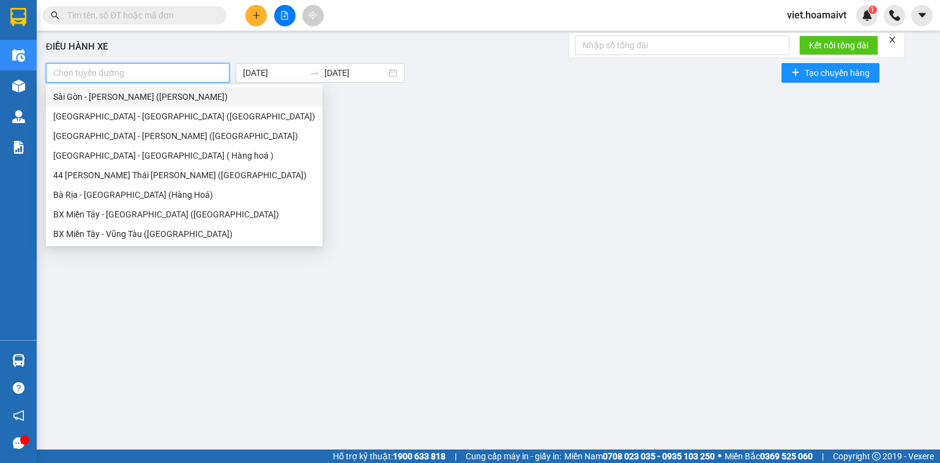
click at [173, 103] on div "Sài Gòn - [PERSON_NAME] ([PERSON_NAME])" at bounding box center [184, 97] width 277 height 20
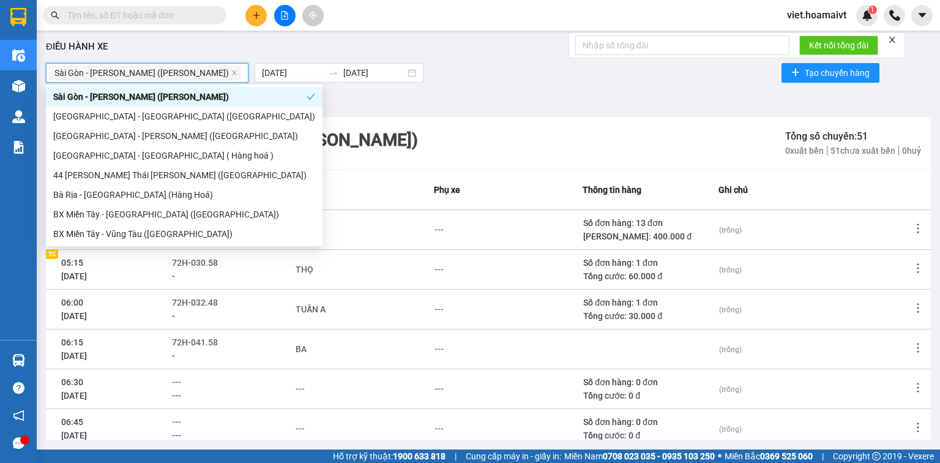
scroll to position [49, 0]
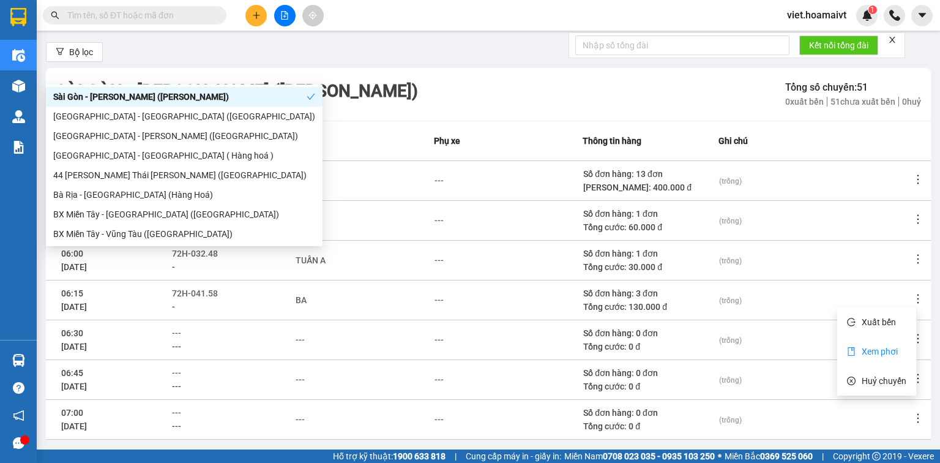
click at [874, 352] on span "Xem phơi" at bounding box center [879, 351] width 36 height 10
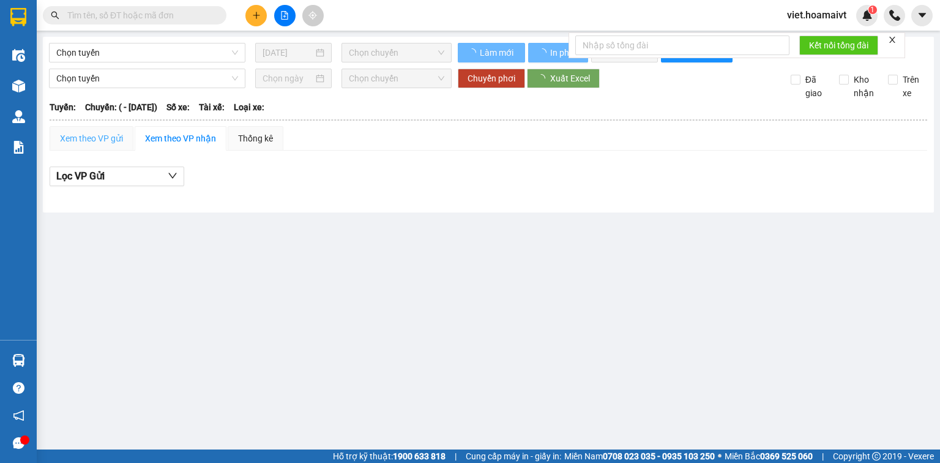
type input "[DATE]"
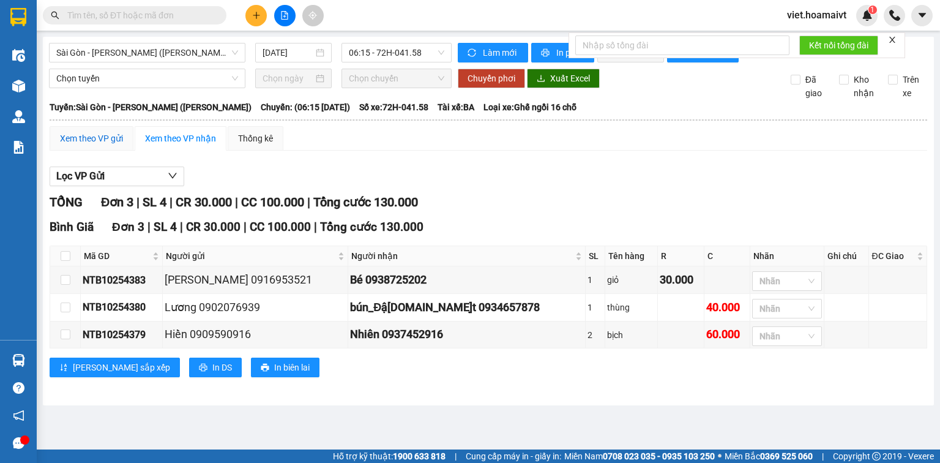
click at [108, 144] on div "Xem theo VP gửi" at bounding box center [91, 138] width 63 height 13
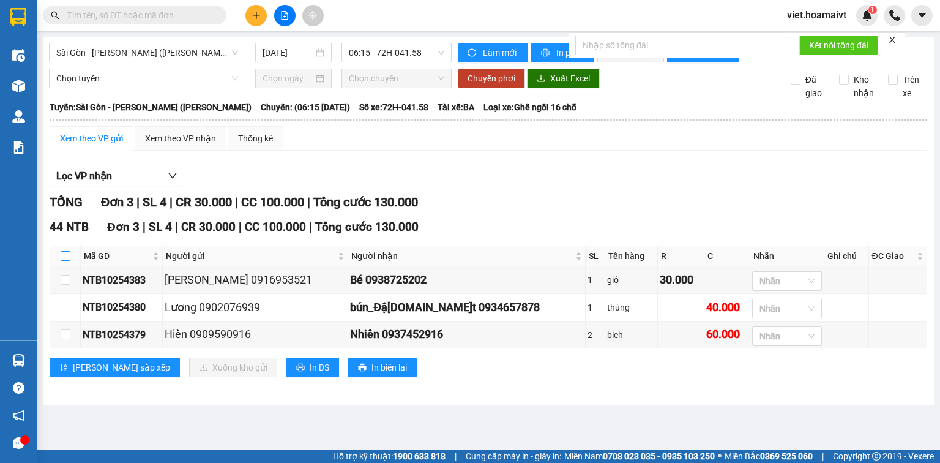
click at [66, 256] on input "checkbox" at bounding box center [66, 256] width 10 height 10
checkbox input "true"
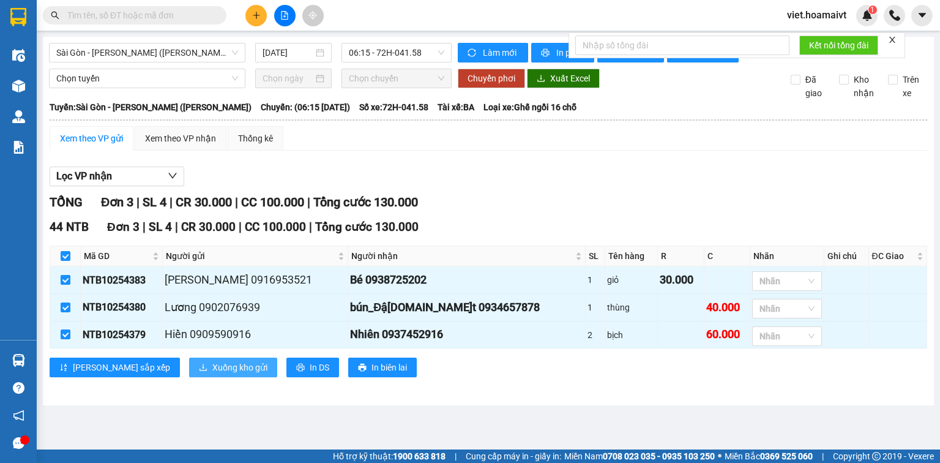
click at [212, 370] on span "Xuống kho gửi" at bounding box center [239, 366] width 55 height 13
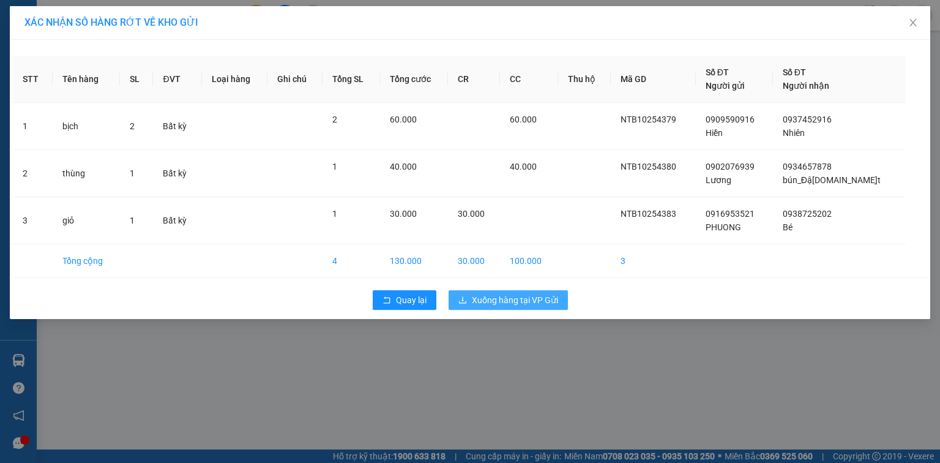
click at [538, 303] on span "Xuống hàng tại VP Gửi" at bounding box center [515, 299] width 86 height 13
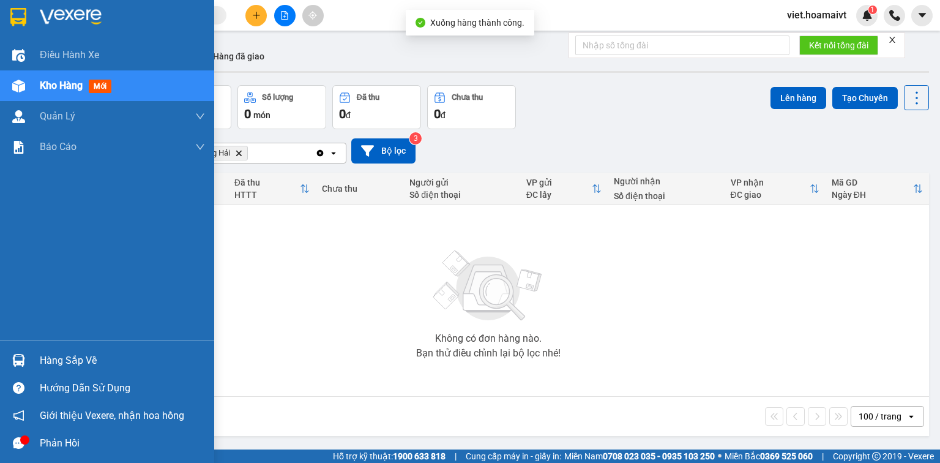
drag, startPoint x: 54, startPoint y: 51, endPoint x: 171, endPoint y: 99, distance: 126.2
click at [55, 51] on span "Điều hành xe" at bounding box center [69, 54] width 59 height 15
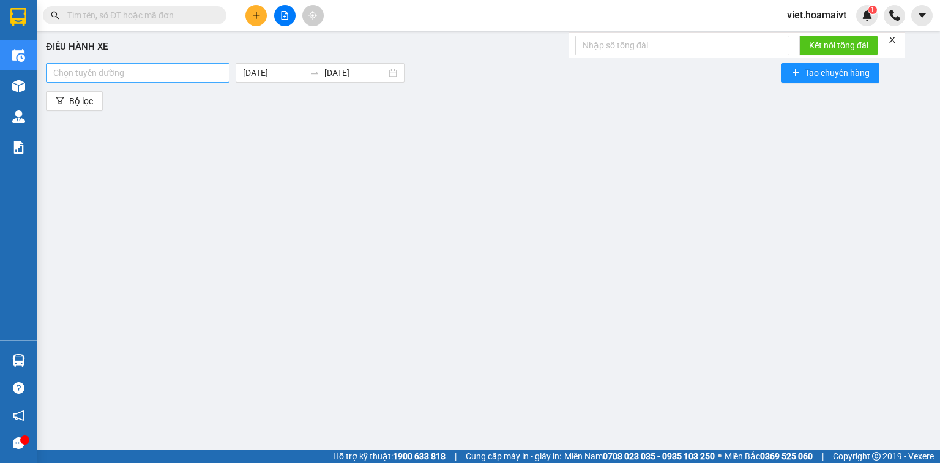
click at [198, 76] on div at bounding box center [137, 72] width 177 height 15
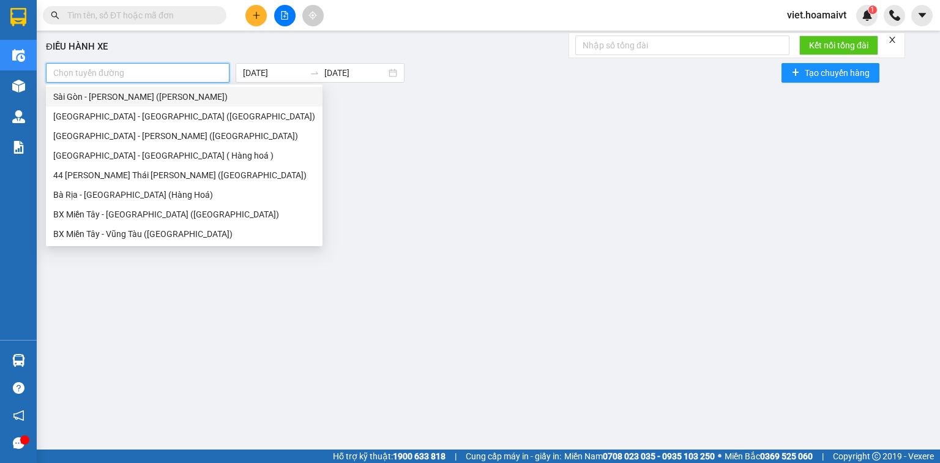
click at [169, 96] on div "Sài Gòn - [PERSON_NAME] ([PERSON_NAME])" at bounding box center [184, 96] width 262 height 13
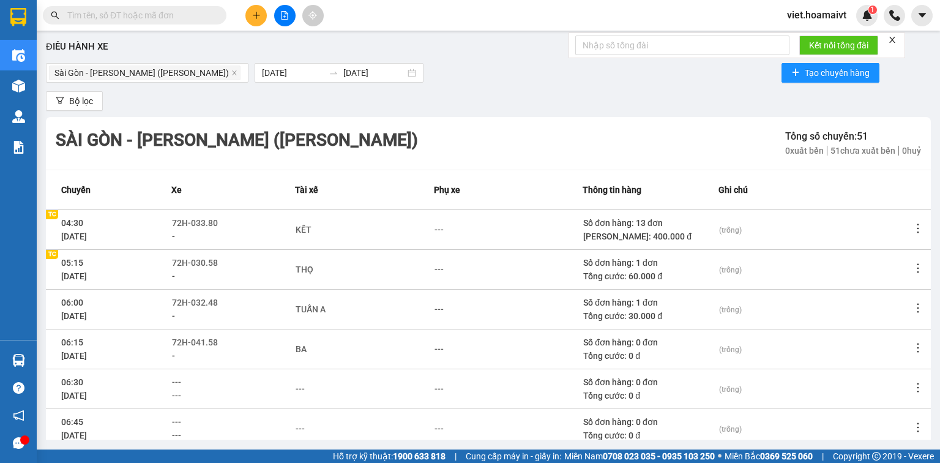
click at [415, 98] on div "Bộ lọc" at bounding box center [488, 101] width 885 height 20
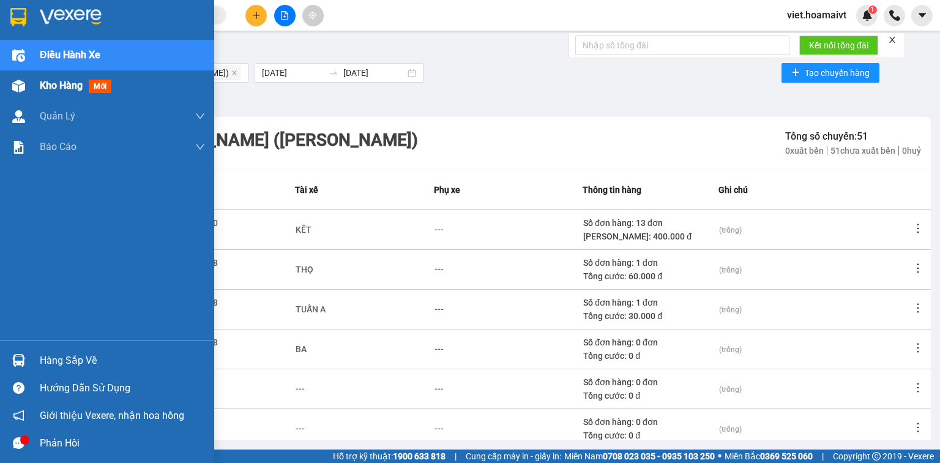
click at [48, 83] on span "Kho hàng" at bounding box center [61, 86] width 43 height 12
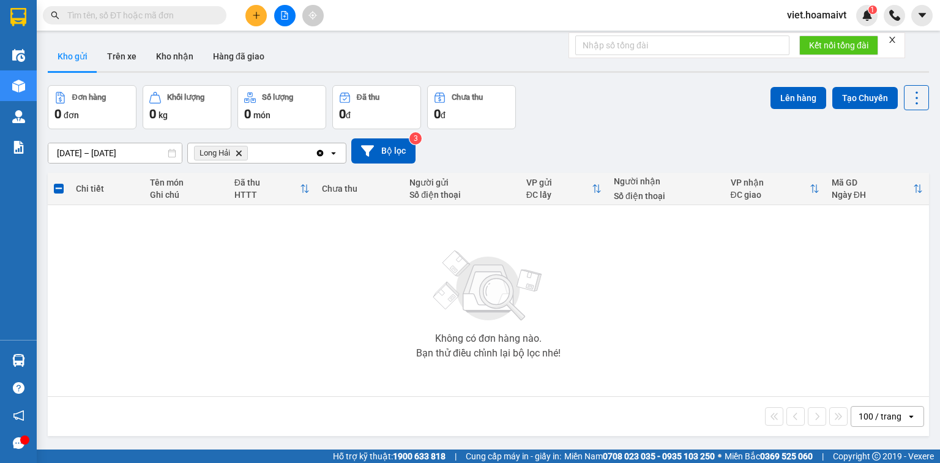
click at [236, 152] on icon "Delete" at bounding box center [238, 152] width 7 height 7
click at [236, 152] on div "Chọn văn phòng nhận" at bounding box center [237, 153] width 84 height 12
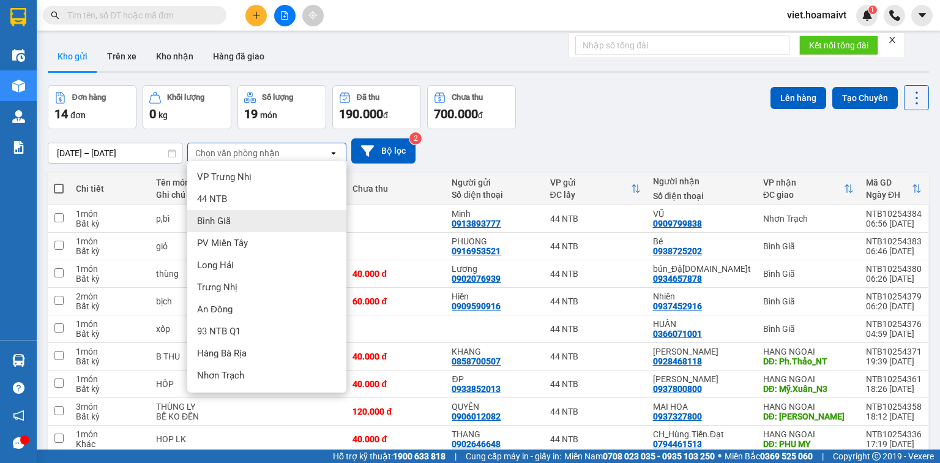
click at [250, 228] on div "Bình Giã" at bounding box center [266, 221] width 159 height 22
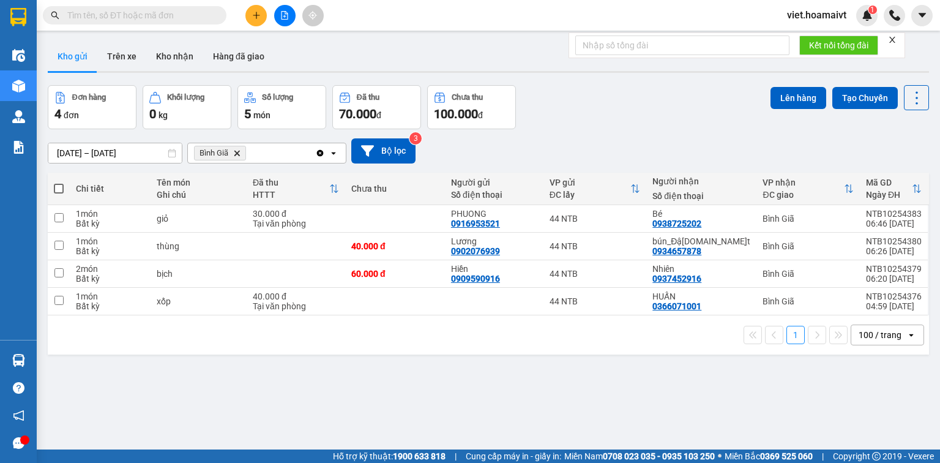
click at [58, 191] on span at bounding box center [59, 189] width 10 height 10
click at [59, 182] on input "checkbox" at bounding box center [59, 182] width 0 height 0
checkbox input "true"
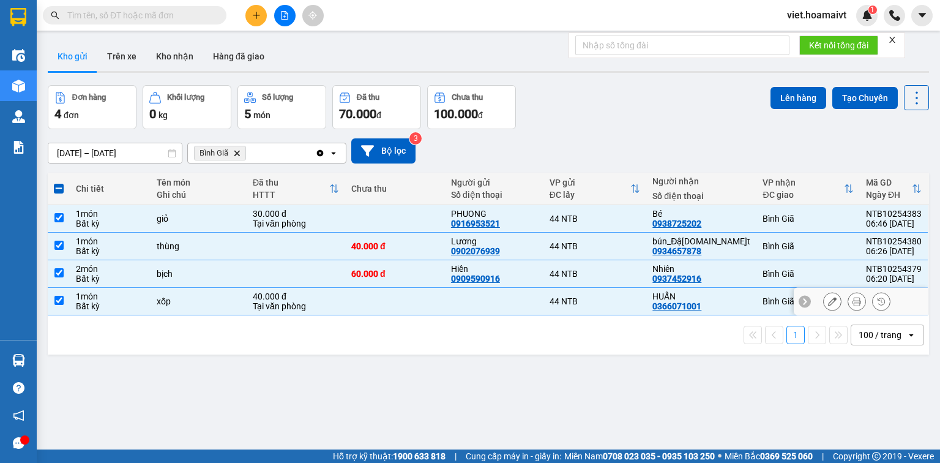
click at [332, 301] on div "Tại văn phòng" at bounding box center [296, 306] width 86 height 10
checkbox input "false"
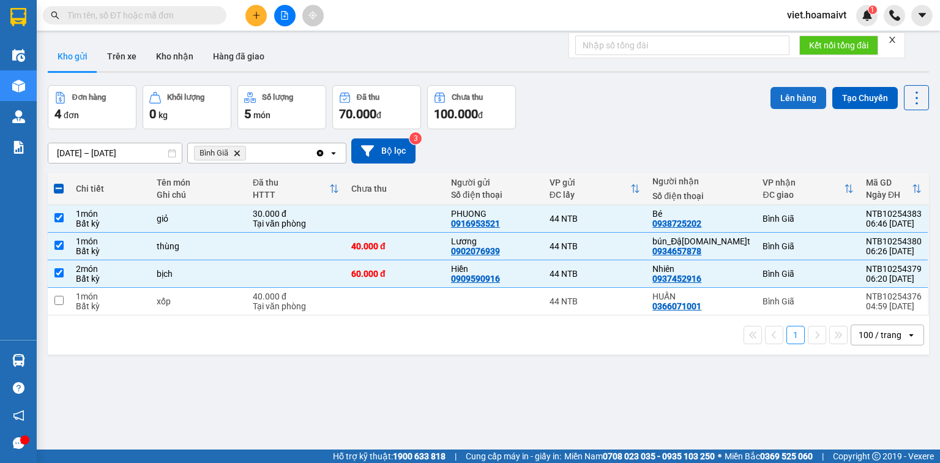
click at [792, 99] on button "Lên hàng" at bounding box center [798, 98] width 56 height 22
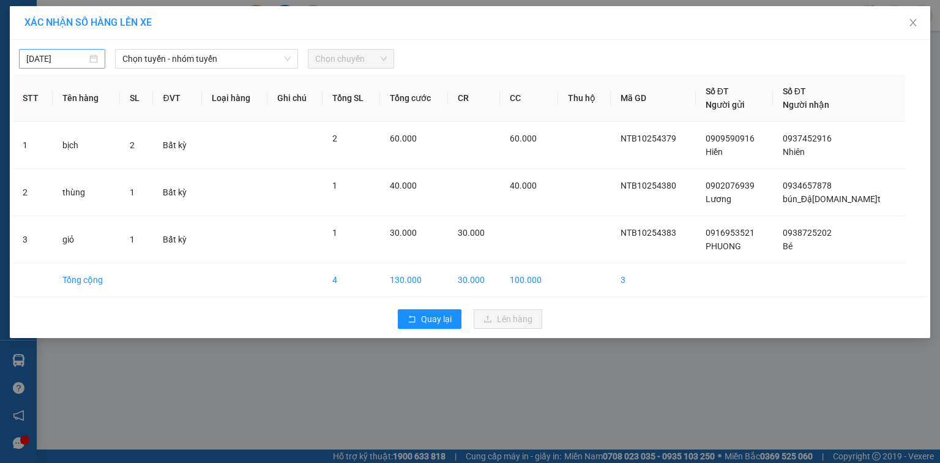
click at [76, 59] on input "[DATE]" at bounding box center [56, 58] width 61 height 13
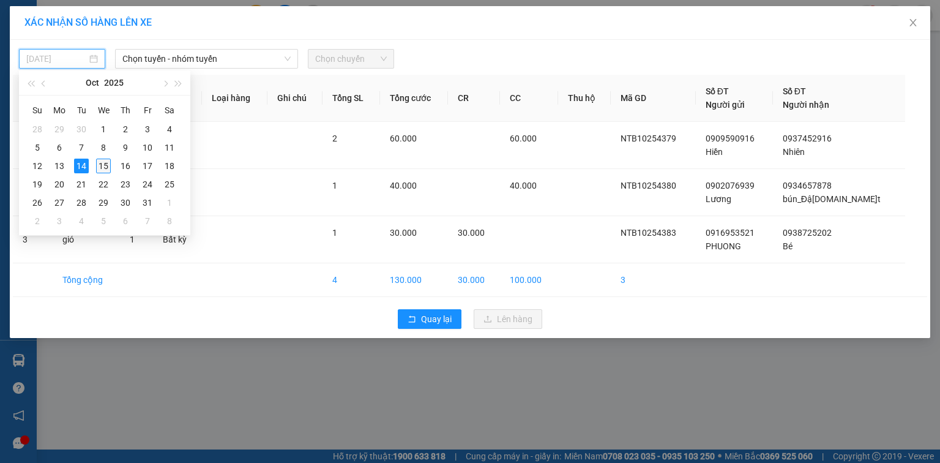
click at [104, 166] on div "15" at bounding box center [103, 165] width 15 height 15
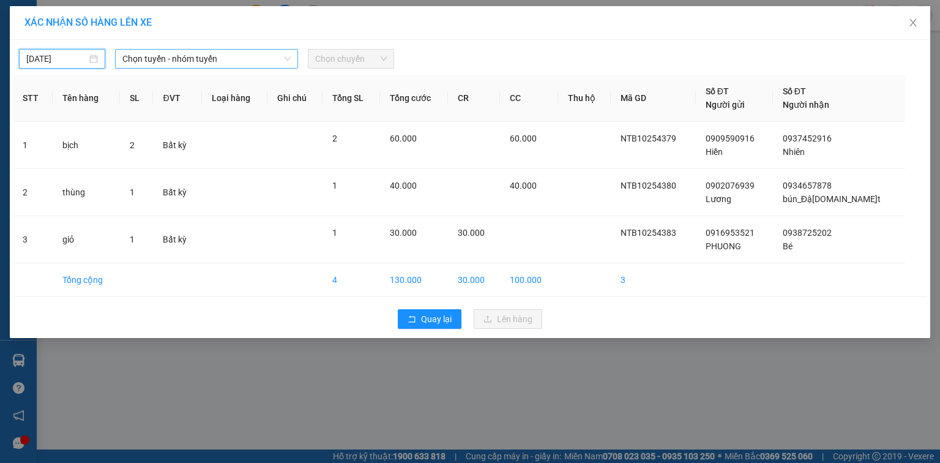
click at [170, 56] on span "Chọn tuyến - nhóm tuyến" at bounding box center [206, 59] width 168 height 18
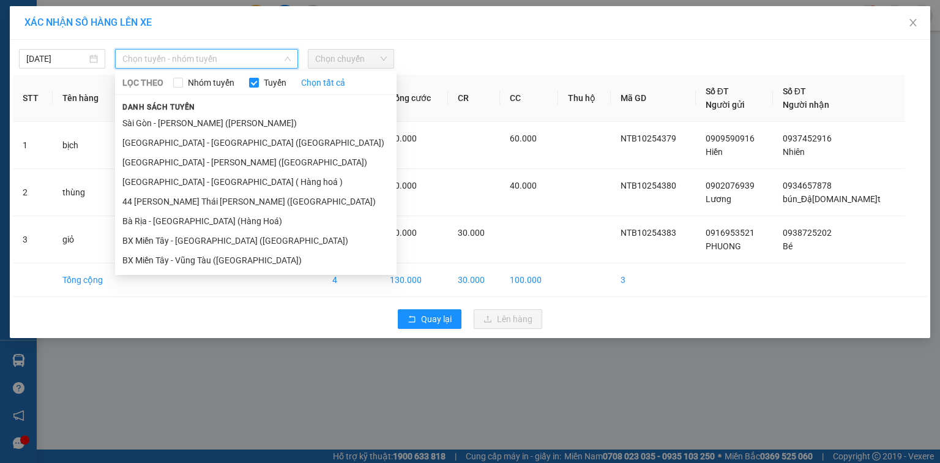
type input "[DATE]"
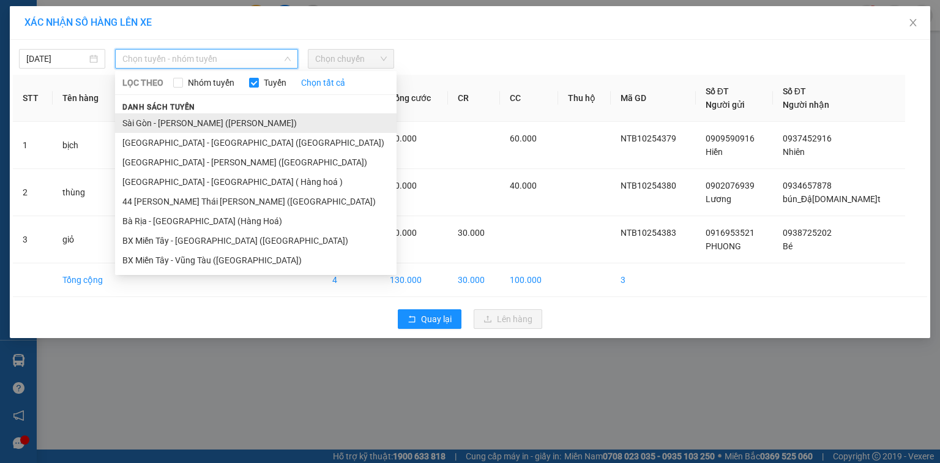
click at [213, 121] on li "Sài Gòn - [PERSON_NAME] ([PERSON_NAME])" at bounding box center [255, 123] width 281 height 20
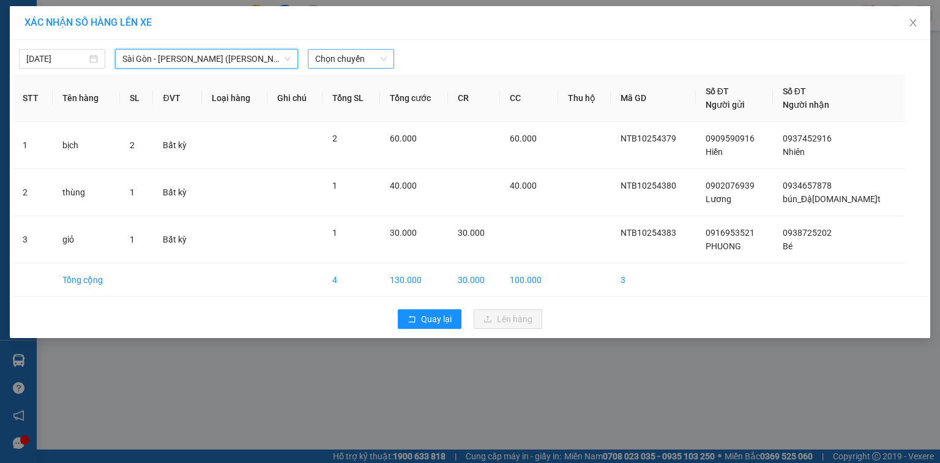
click at [358, 58] on span "Chọn chuyến" at bounding box center [351, 59] width 72 height 18
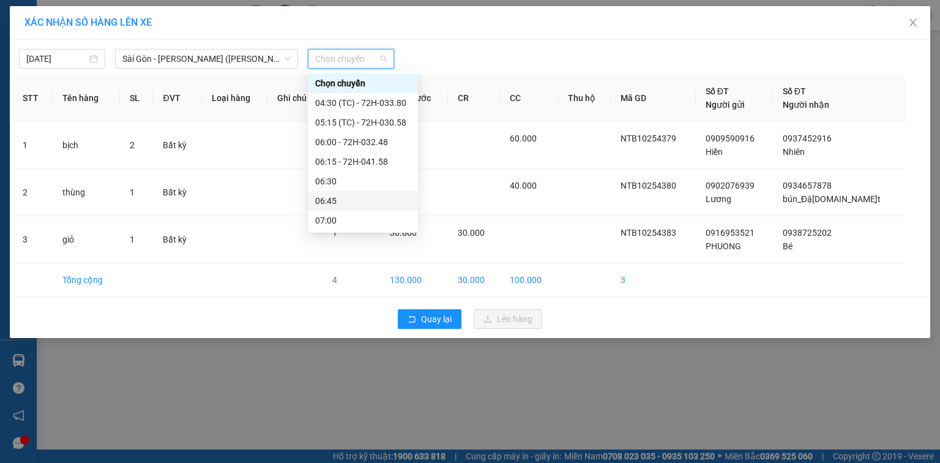
click at [354, 199] on div "06:45" at bounding box center [362, 200] width 95 height 13
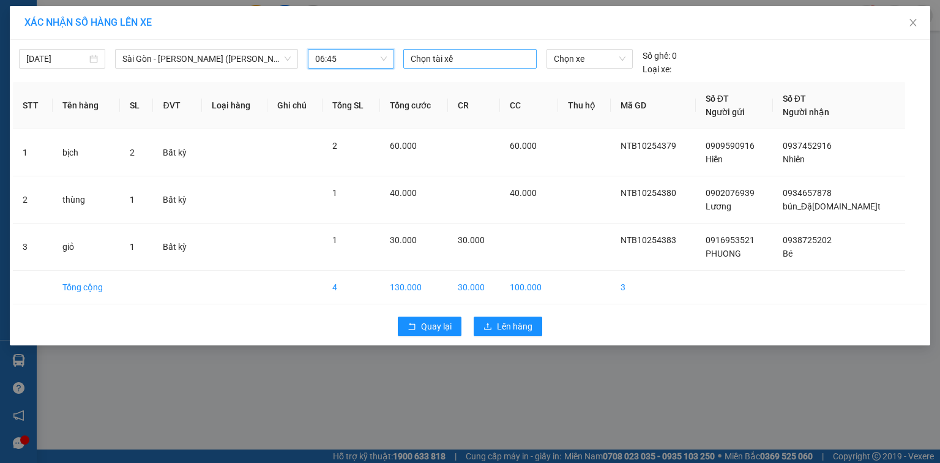
click at [437, 62] on div at bounding box center [469, 58] width 127 height 15
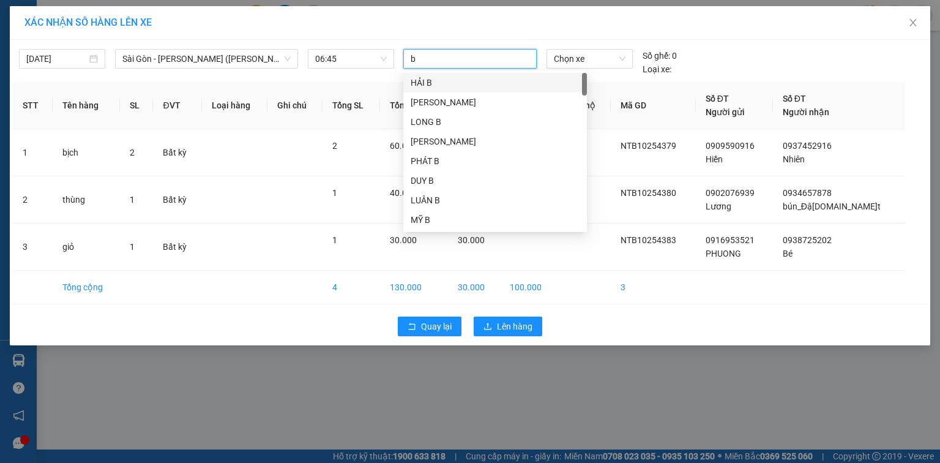
type input "ba"
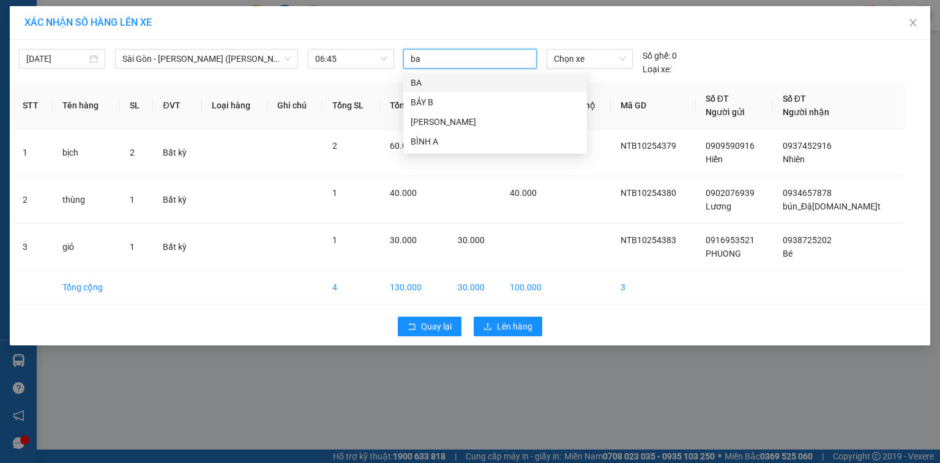
click at [441, 76] on div "BA" at bounding box center [495, 82] width 169 height 13
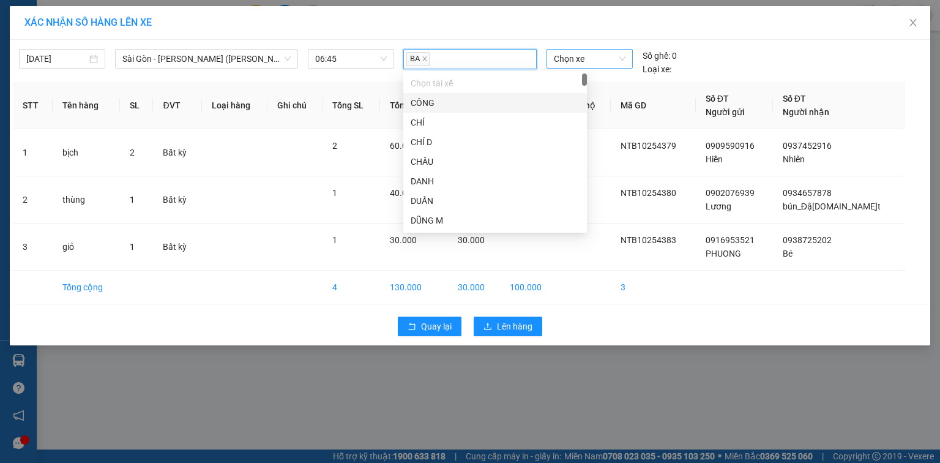
click at [589, 58] on span "Chọn xe" at bounding box center [589, 59] width 71 height 18
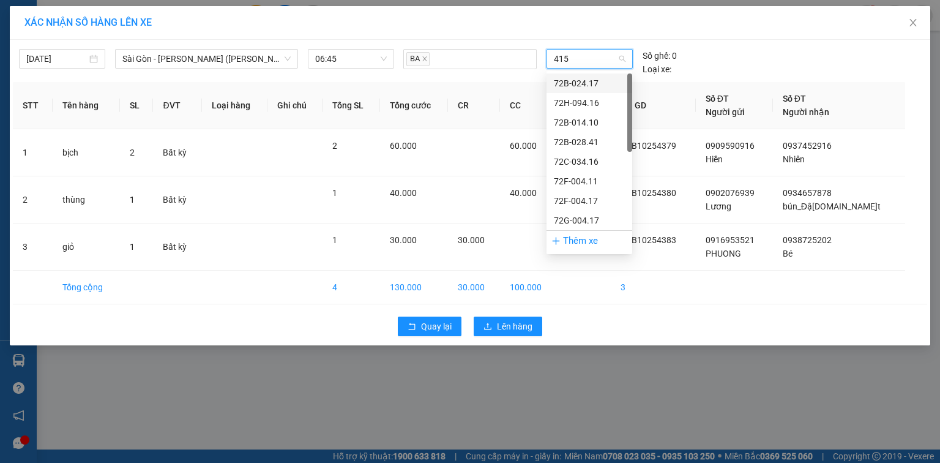
type input "4158"
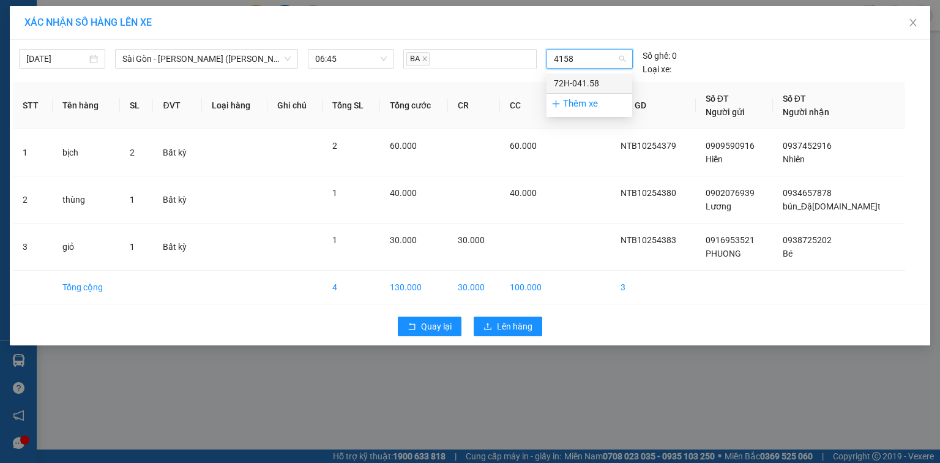
click at [579, 79] on div "72H-041.58" at bounding box center [589, 82] width 71 height 13
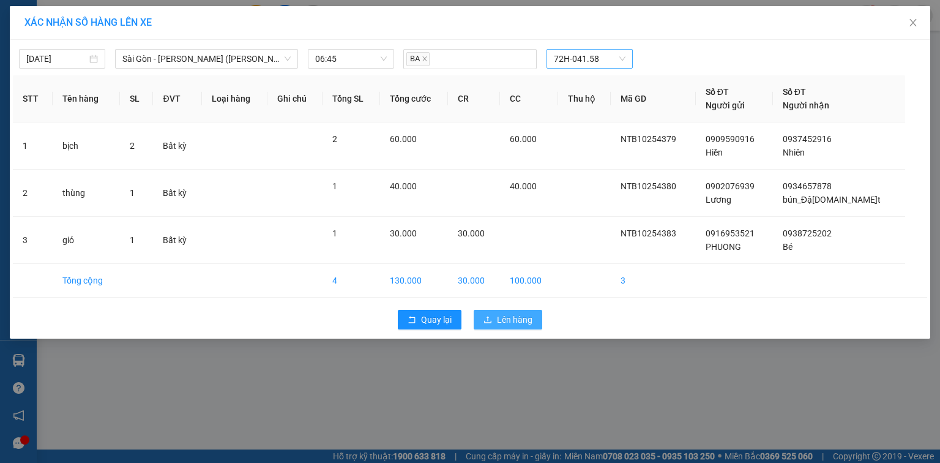
click at [519, 325] on button "Lên hàng" at bounding box center [508, 320] width 69 height 20
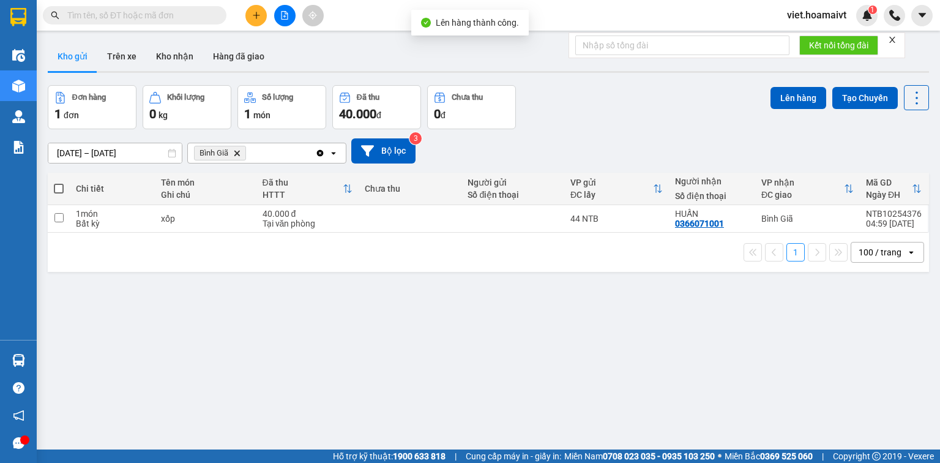
click at [67, 52] on button "Kho gửi" at bounding box center [73, 56] width 50 height 29
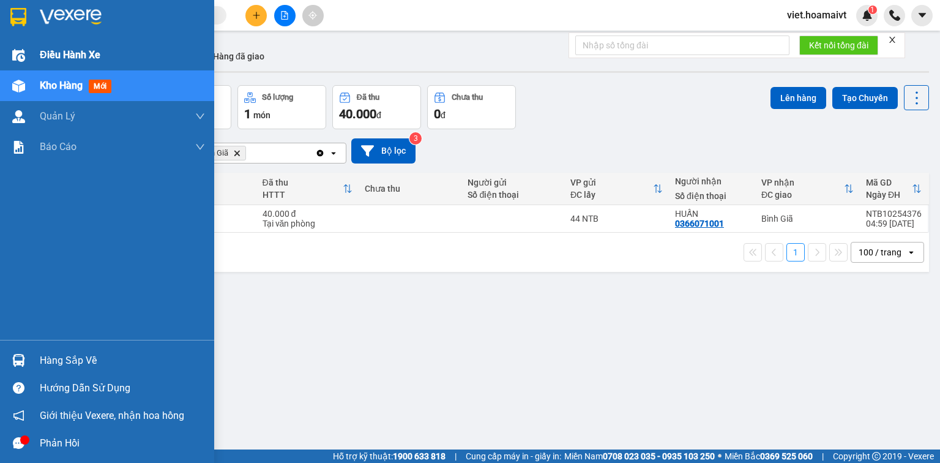
click at [64, 50] on span "Điều hành xe" at bounding box center [70, 54] width 61 height 15
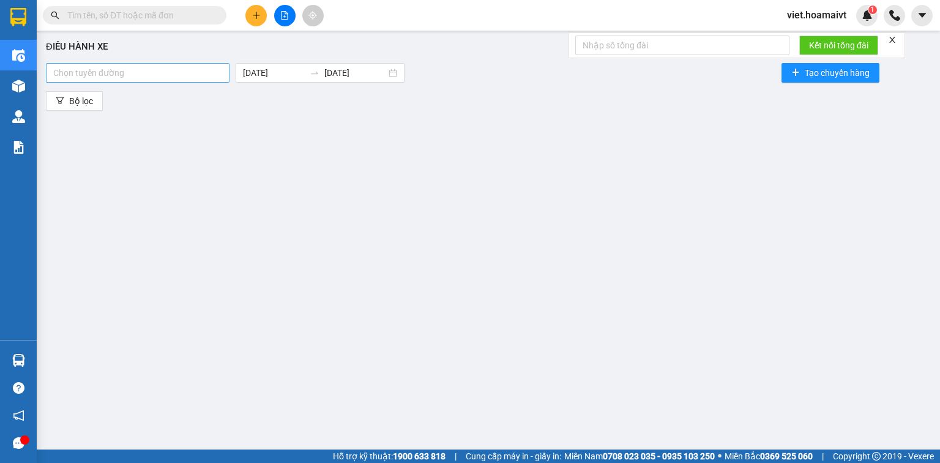
click at [191, 69] on div at bounding box center [137, 72] width 177 height 15
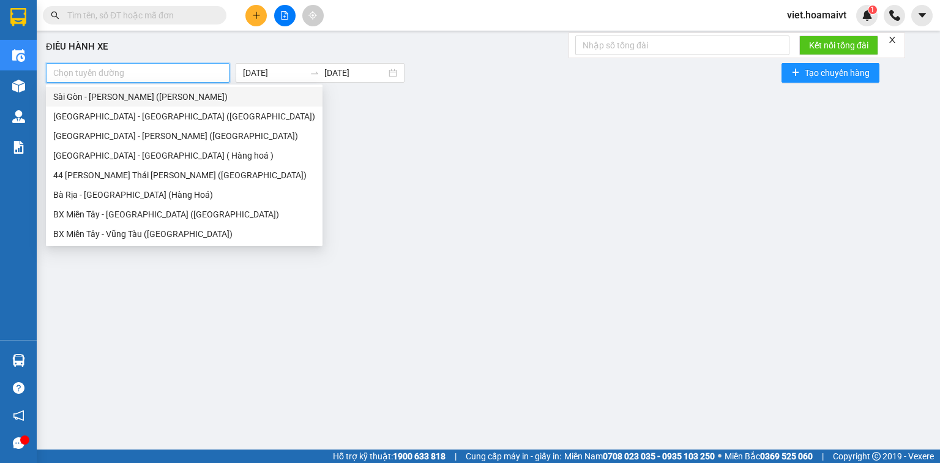
click at [191, 98] on div "Sài Gòn - [PERSON_NAME] ([PERSON_NAME])" at bounding box center [184, 96] width 262 height 13
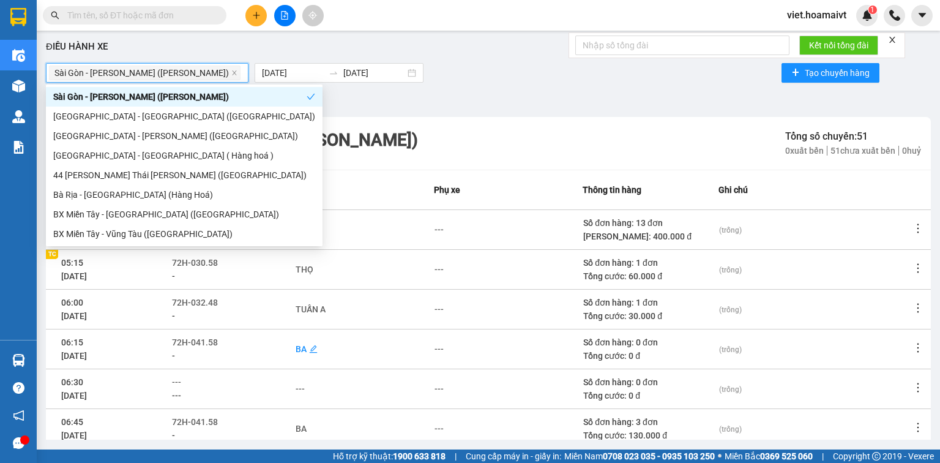
click at [305, 349] on div "BA" at bounding box center [300, 348] width 11 height 13
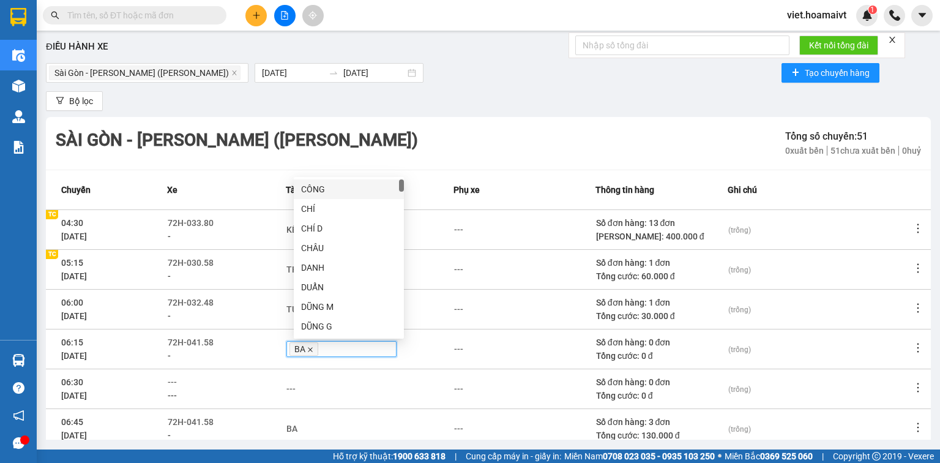
click at [313, 350] on icon "close" at bounding box center [310, 349] width 6 height 6
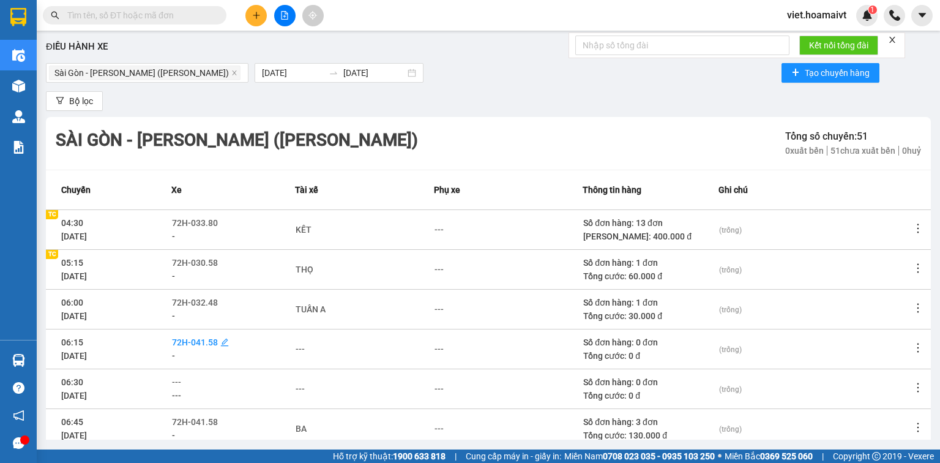
click at [209, 341] on span "72H-041.58" at bounding box center [195, 342] width 46 height 10
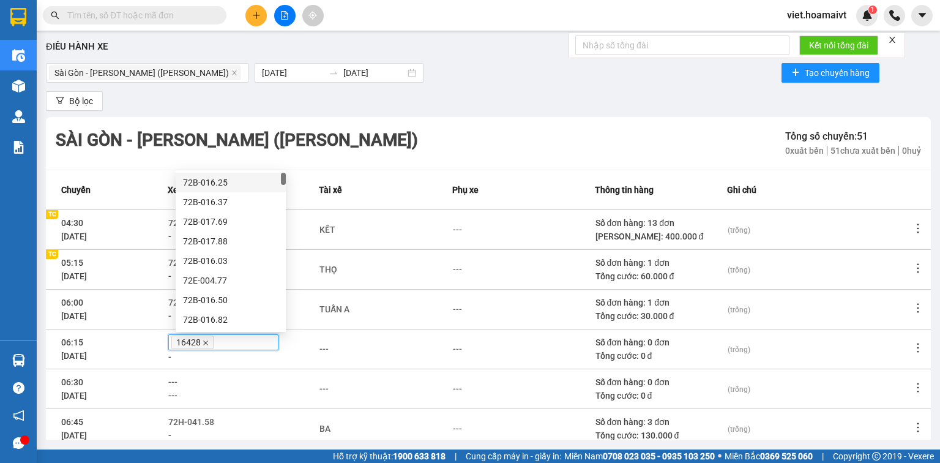
click at [209, 340] on icon "close" at bounding box center [205, 343] width 6 height 6
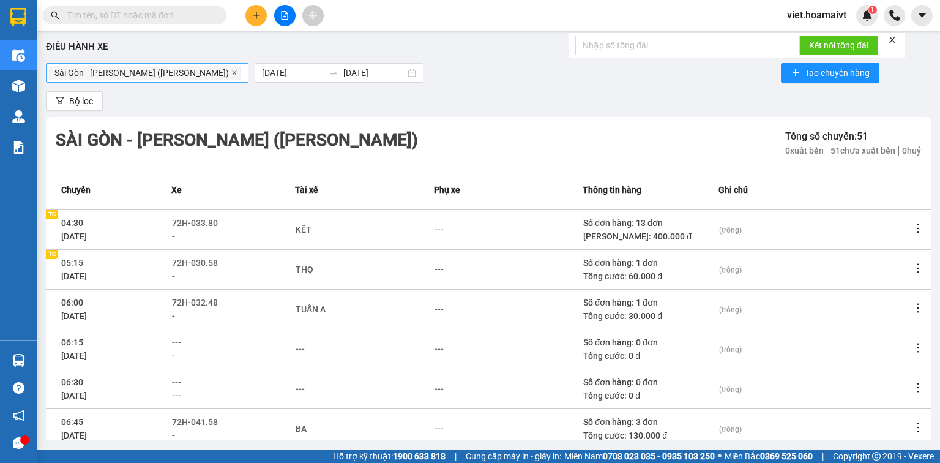
click at [231, 74] on icon "close" at bounding box center [234, 73] width 6 height 6
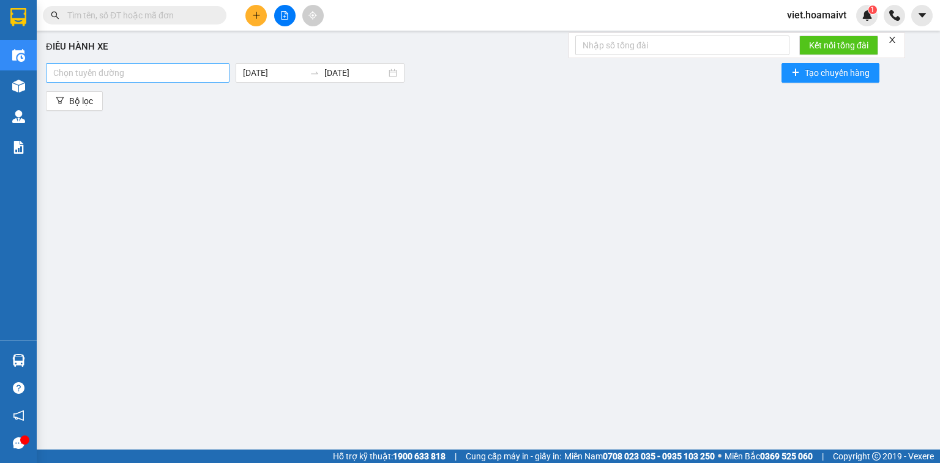
click at [176, 74] on div at bounding box center [137, 72] width 177 height 15
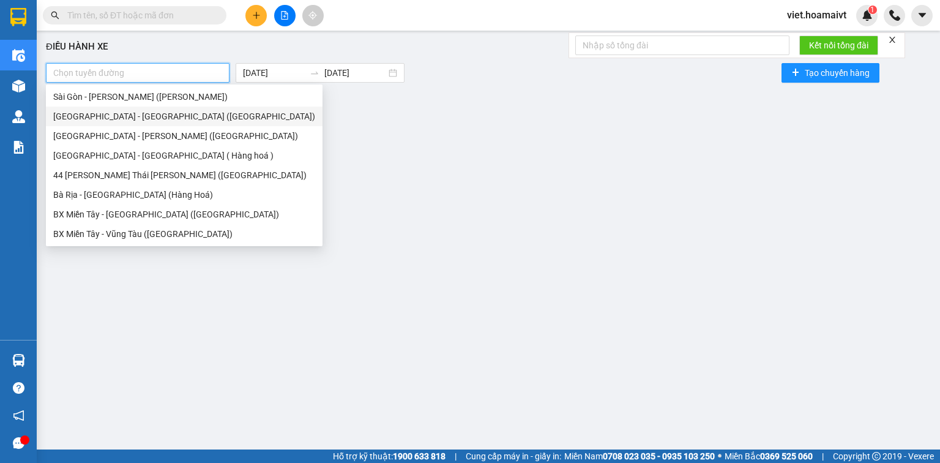
click at [169, 118] on div "[GEOGRAPHIC_DATA] - [GEOGRAPHIC_DATA] ([GEOGRAPHIC_DATA])" at bounding box center [184, 116] width 262 height 13
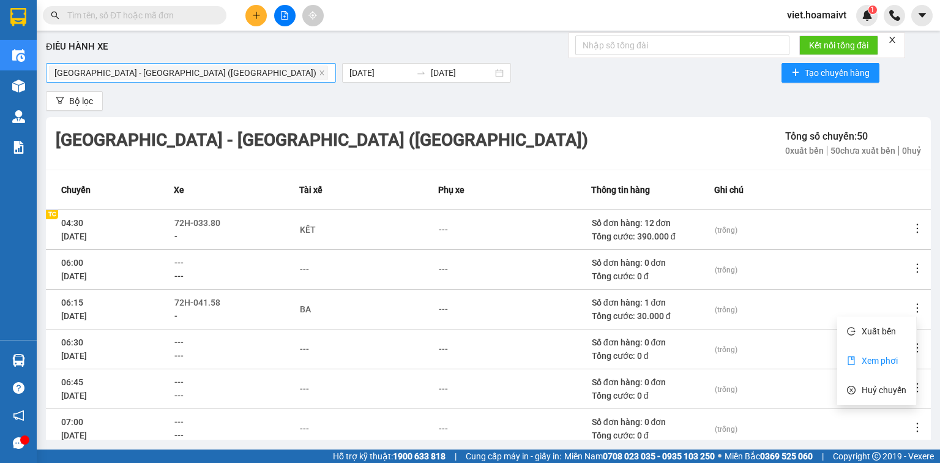
click at [886, 357] on span "Xem phơi" at bounding box center [879, 360] width 36 height 10
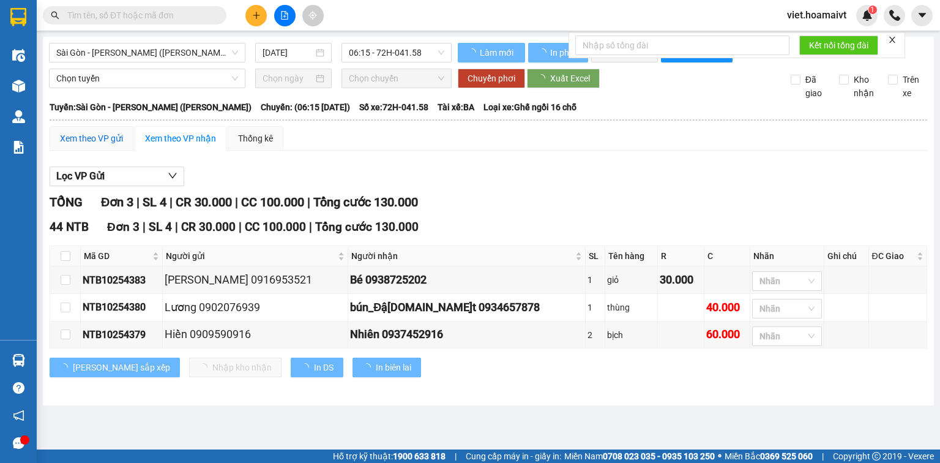
click at [71, 143] on div "Xem theo VP gửi" at bounding box center [91, 138] width 63 height 13
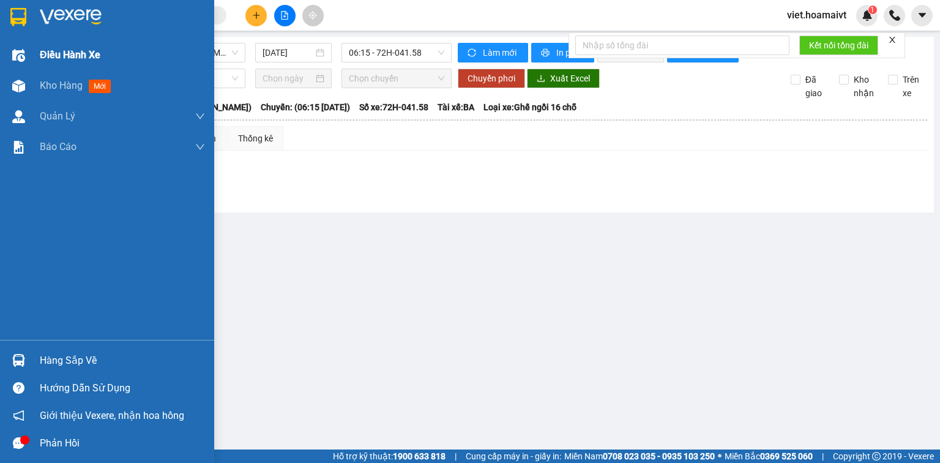
click at [56, 54] on span "Điều hành xe" at bounding box center [70, 54] width 61 height 15
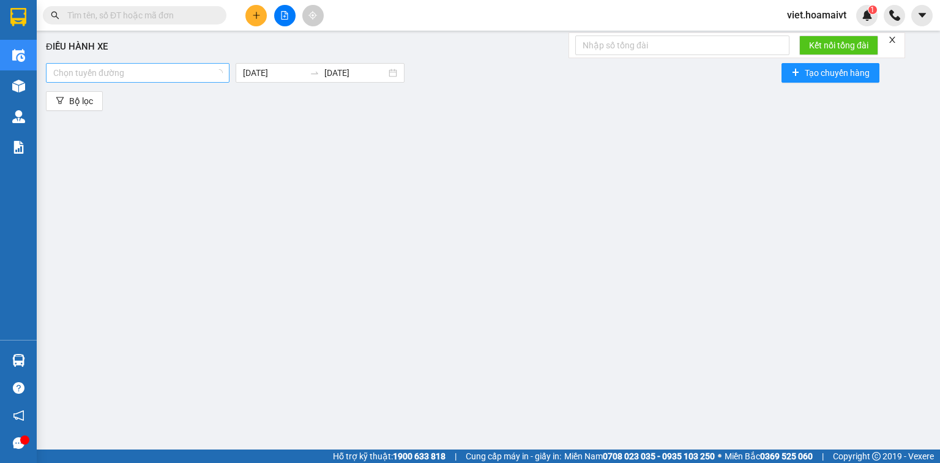
click at [182, 67] on div at bounding box center [131, 72] width 165 height 15
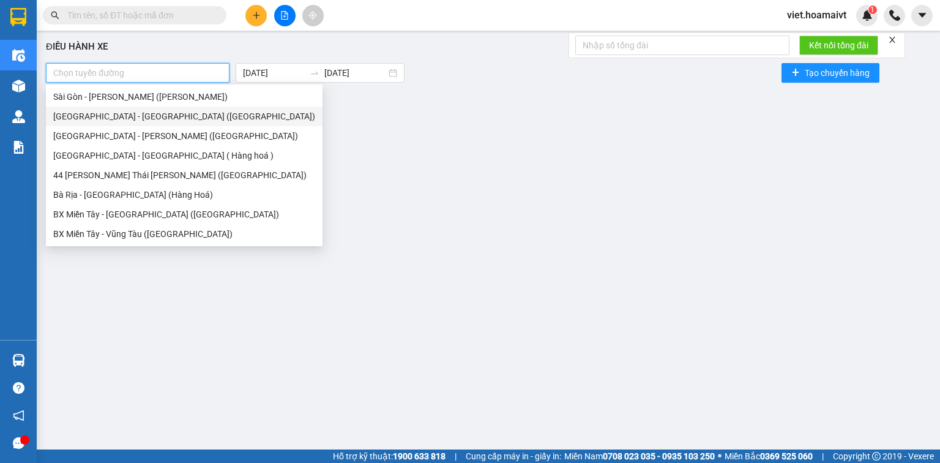
click at [155, 113] on div "[GEOGRAPHIC_DATA] - [GEOGRAPHIC_DATA] ([GEOGRAPHIC_DATA])" at bounding box center [184, 116] width 262 height 13
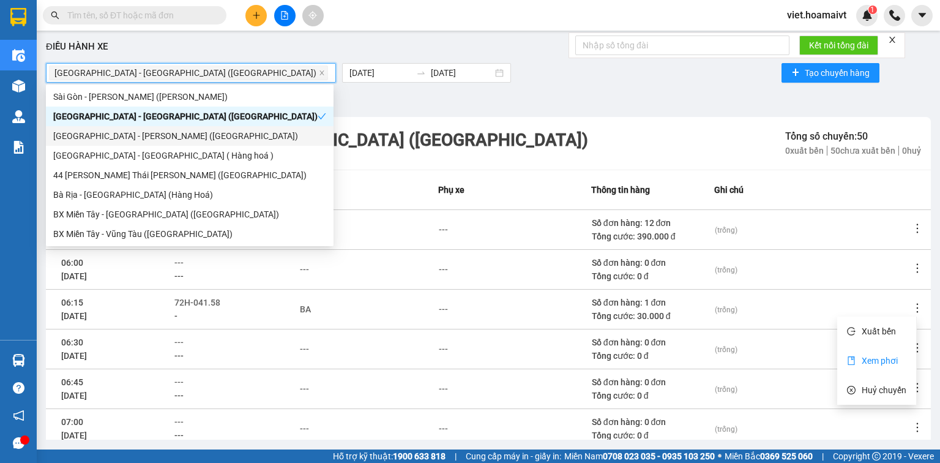
click at [883, 357] on span "Xem phơi" at bounding box center [879, 360] width 36 height 10
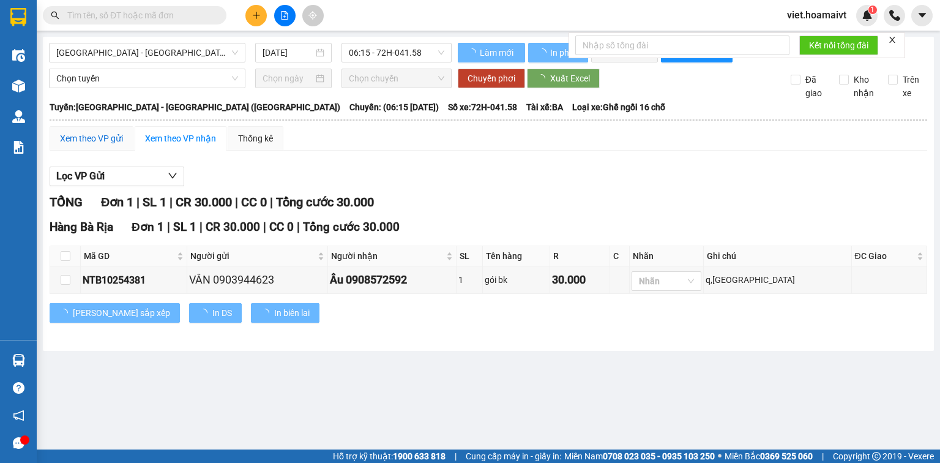
click at [103, 135] on div "Xem theo VP gửi" at bounding box center [91, 138] width 63 height 13
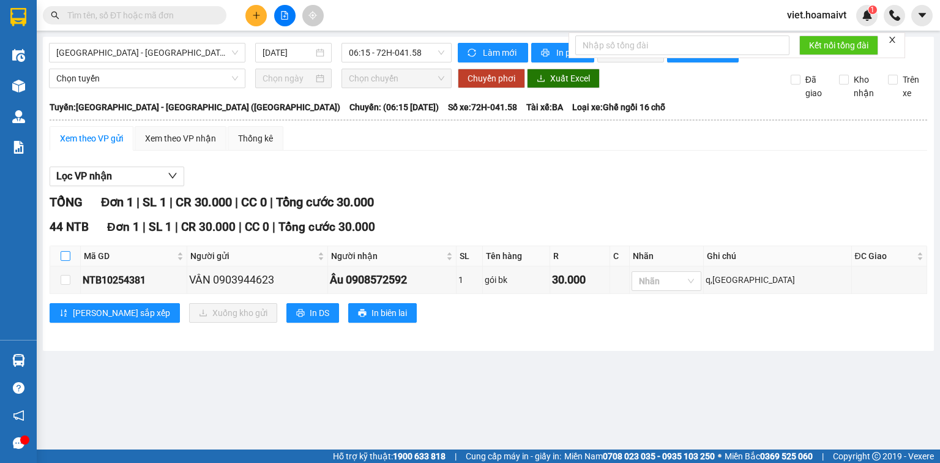
click at [64, 258] on input "checkbox" at bounding box center [66, 256] width 10 height 10
checkbox input "true"
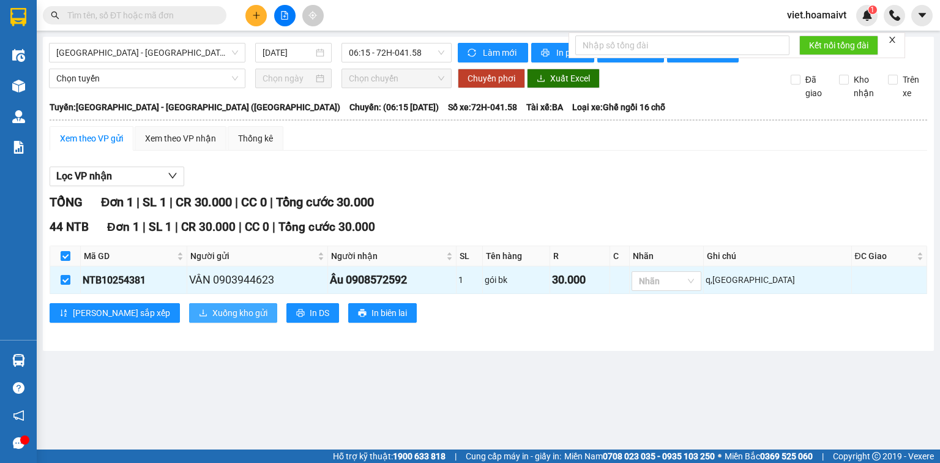
click at [212, 308] on span "Xuống kho gửi" at bounding box center [239, 312] width 55 height 13
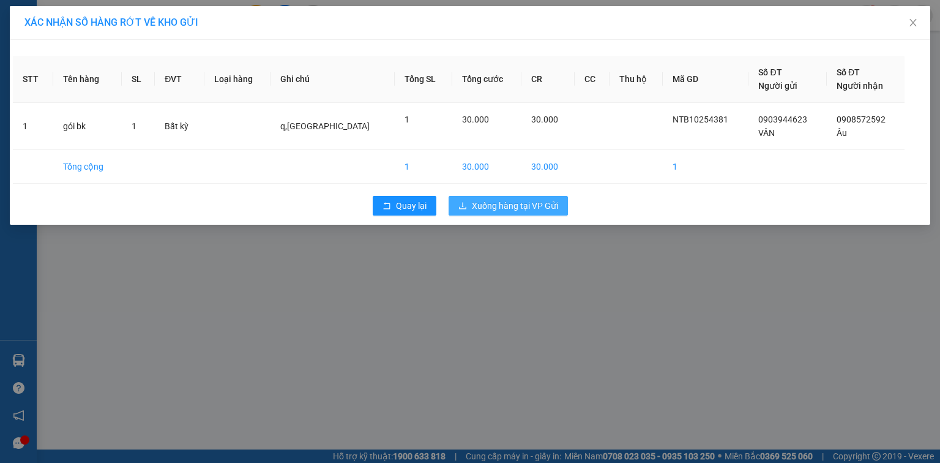
click at [512, 201] on span "Xuống hàng tại VP Gửi" at bounding box center [515, 205] width 86 height 13
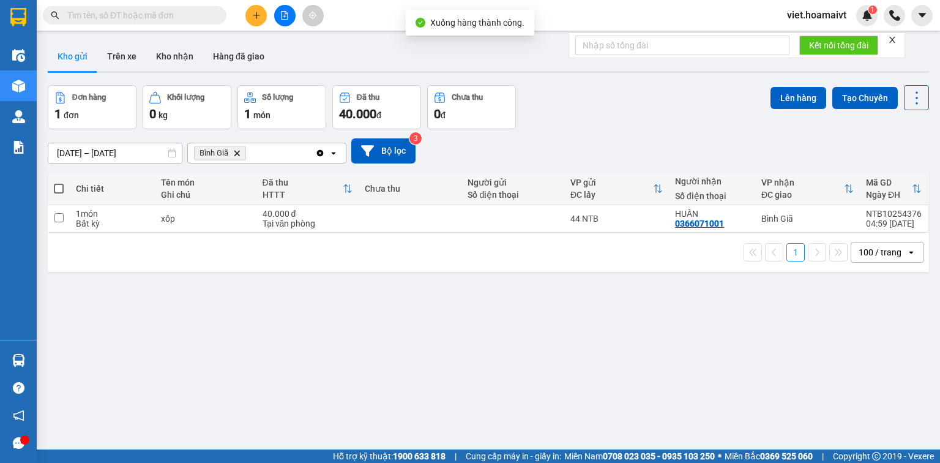
click at [235, 152] on icon "Delete" at bounding box center [236, 152] width 7 height 7
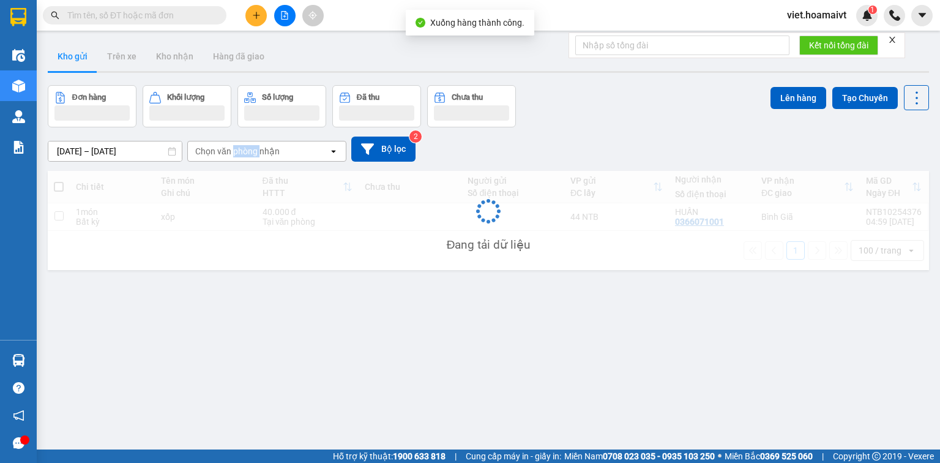
click at [235, 152] on div "Chọn văn phòng nhận" at bounding box center [237, 151] width 84 height 12
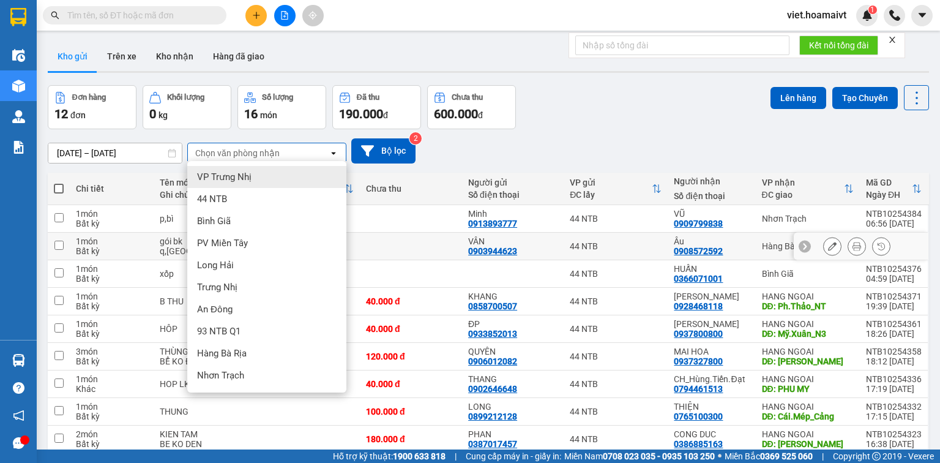
click at [740, 242] on div "Âu" at bounding box center [711, 241] width 75 height 10
checkbox input "true"
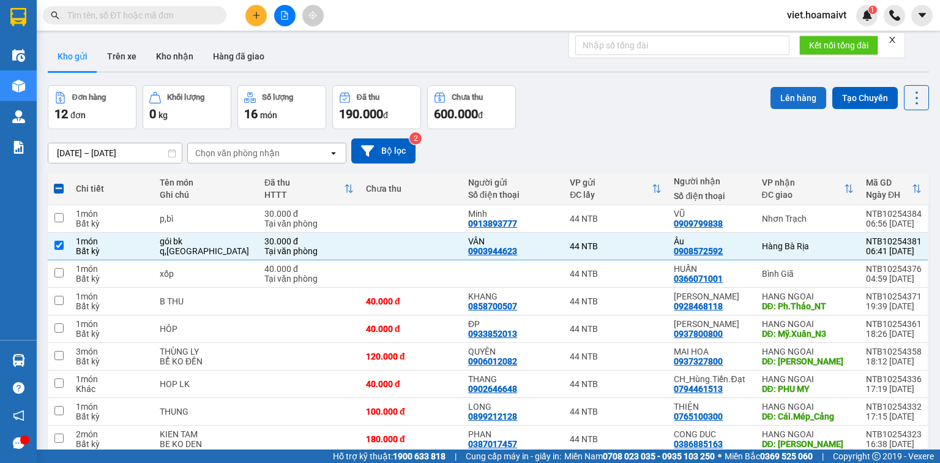
click at [793, 103] on button "Lên hàng" at bounding box center [798, 98] width 56 height 22
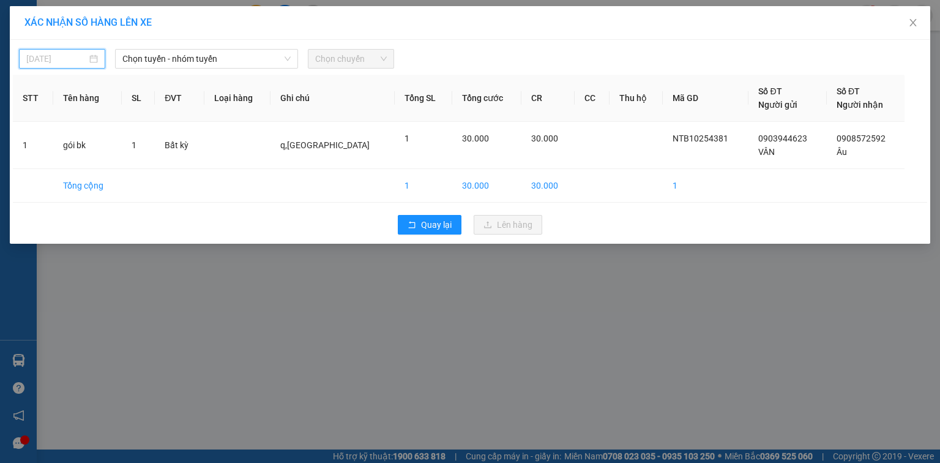
click at [61, 58] on input "[DATE]" at bounding box center [56, 58] width 61 height 13
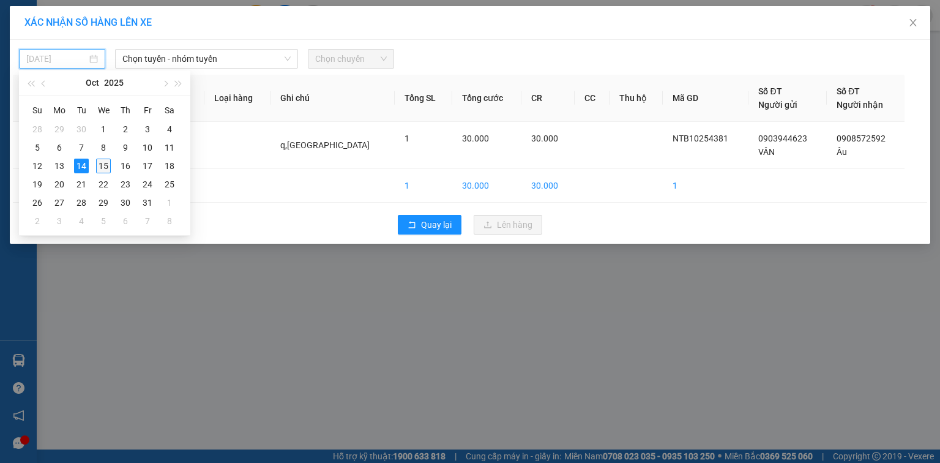
click at [100, 169] on div "15" at bounding box center [103, 165] width 15 height 15
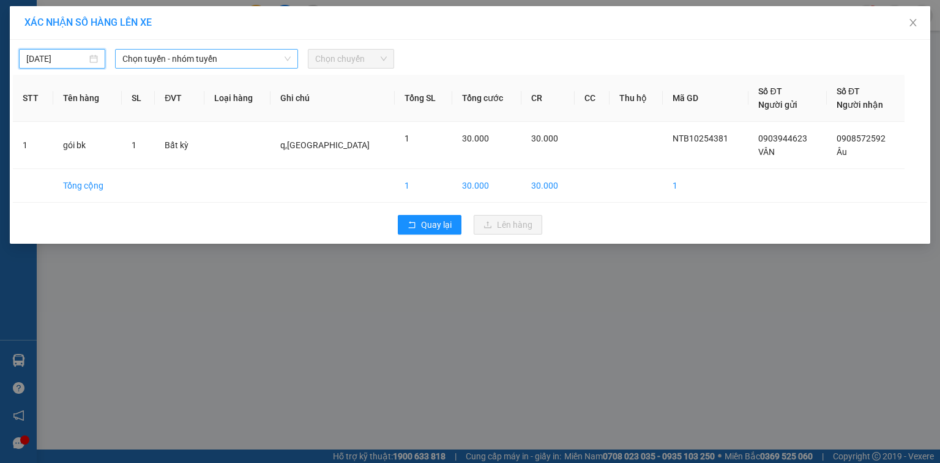
type input "[DATE]"
click at [182, 61] on span "Chọn tuyến - nhóm tuyến" at bounding box center [206, 59] width 168 height 18
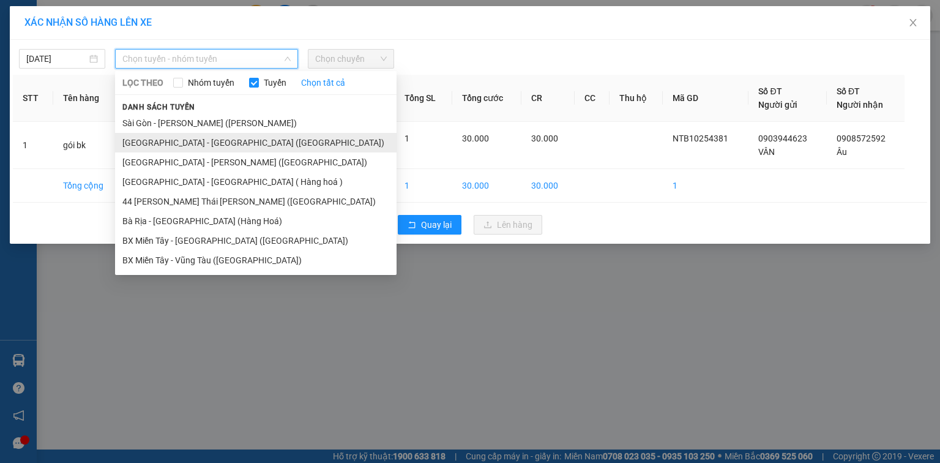
click at [197, 146] on li "[GEOGRAPHIC_DATA] - [GEOGRAPHIC_DATA] ([GEOGRAPHIC_DATA])" at bounding box center [255, 143] width 281 height 20
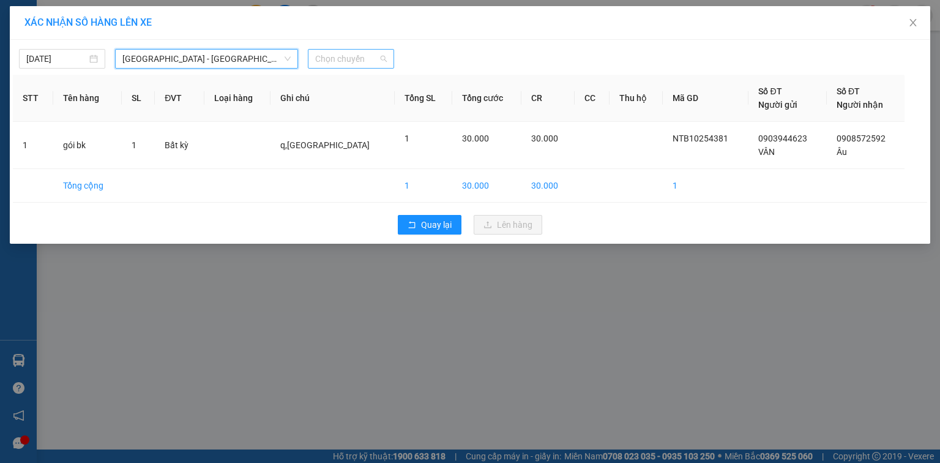
click at [338, 61] on span "Chọn chuyến" at bounding box center [351, 59] width 72 height 18
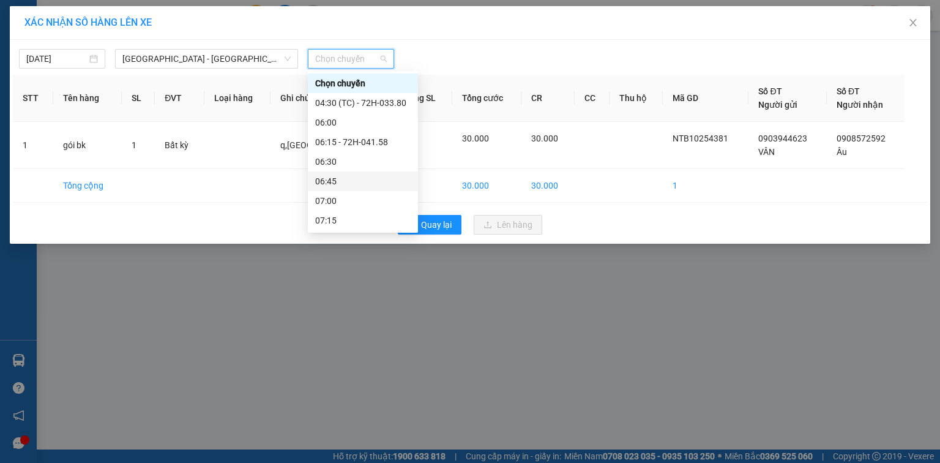
click at [367, 181] on div "06:45" at bounding box center [362, 180] width 95 height 13
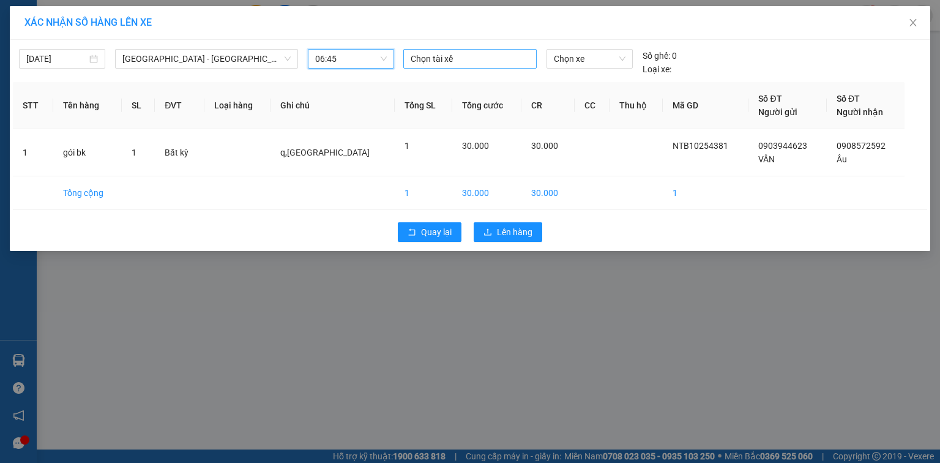
click at [441, 59] on div at bounding box center [469, 58] width 127 height 15
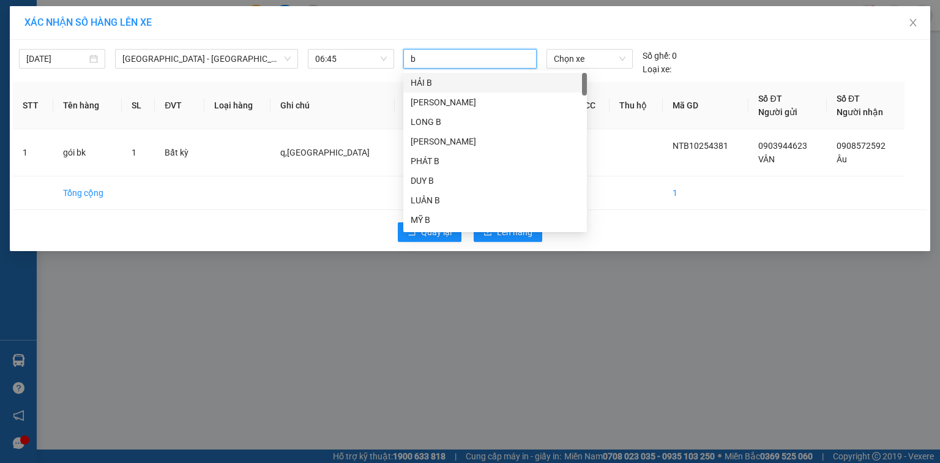
type input "ba"
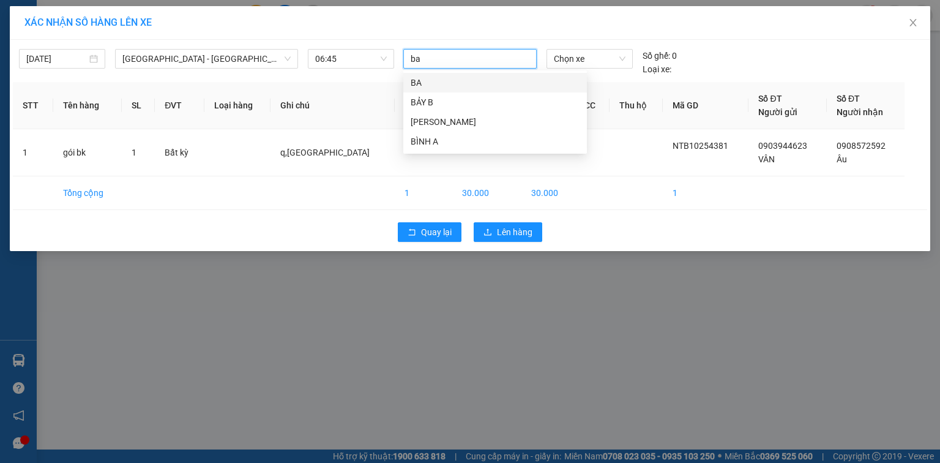
click at [448, 76] on div "BA" at bounding box center [495, 82] width 169 height 13
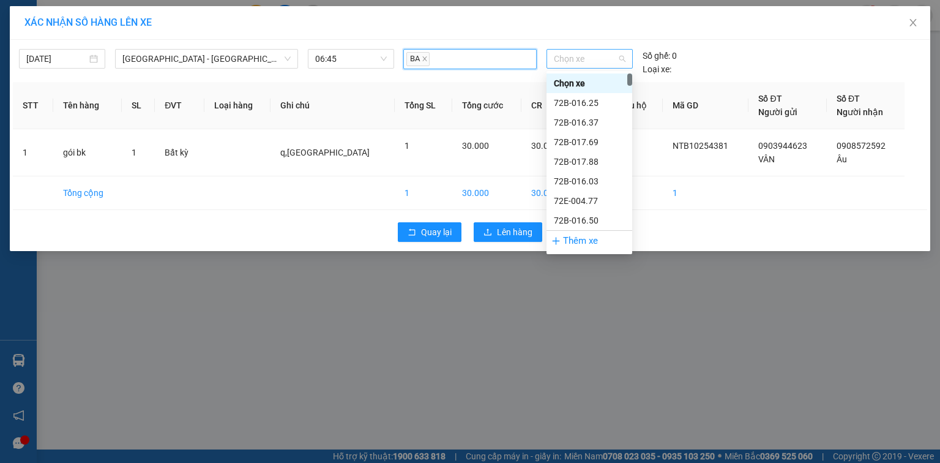
click at [566, 59] on span "Chọn xe" at bounding box center [589, 59] width 71 height 18
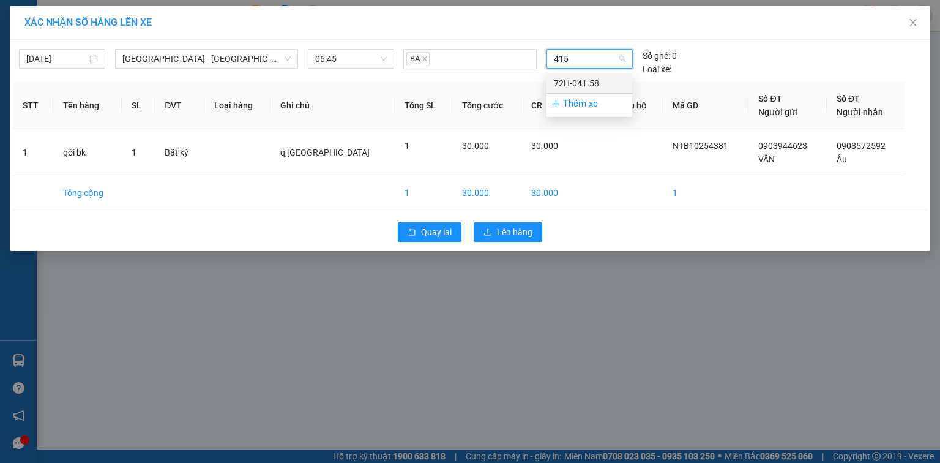
type input "4158"
click at [571, 81] on div "72H-041.58" at bounding box center [589, 82] width 71 height 13
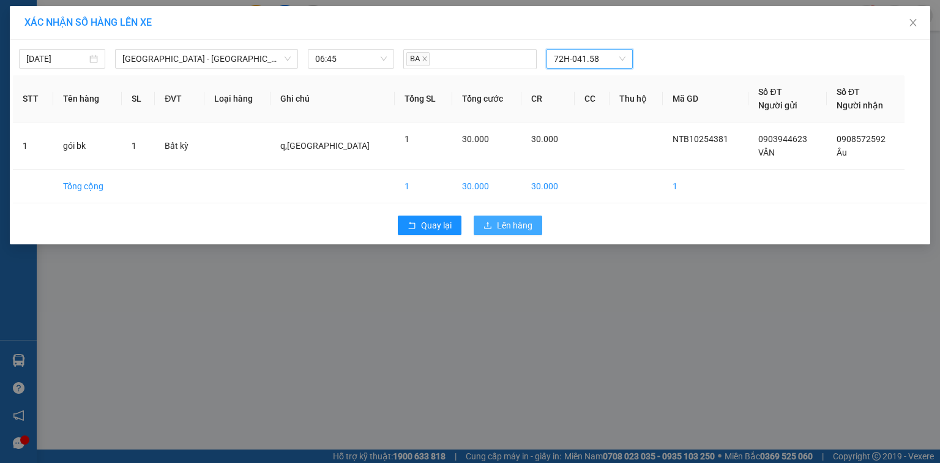
click at [515, 230] on span "Lên hàng" at bounding box center [514, 224] width 35 height 13
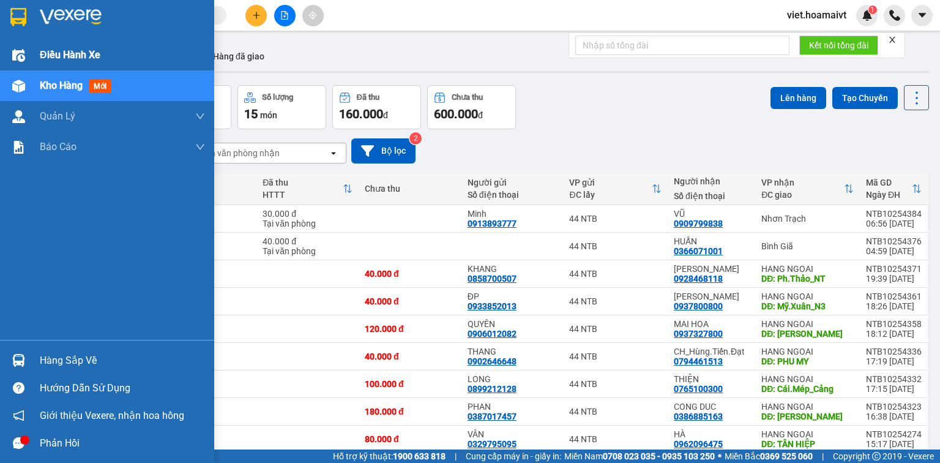
click at [98, 54] on span "Điều hành xe" at bounding box center [70, 54] width 61 height 15
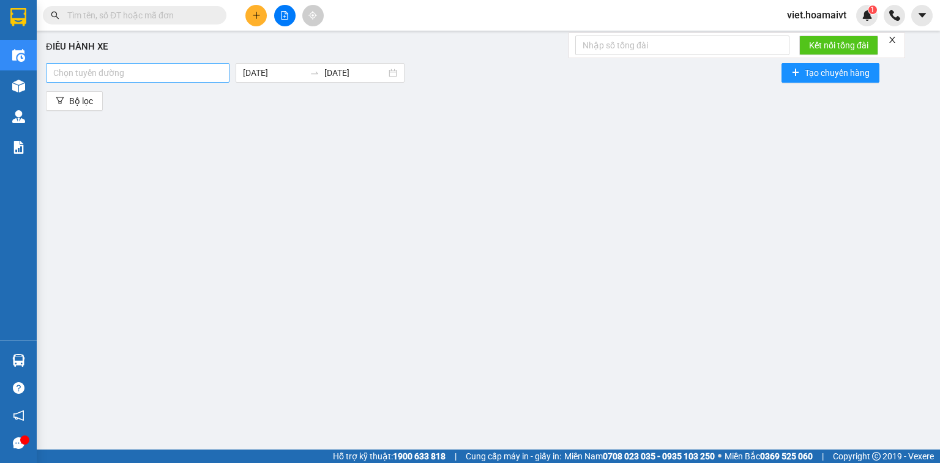
click at [204, 75] on div at bounding box center [137, 72] width 177 height 15
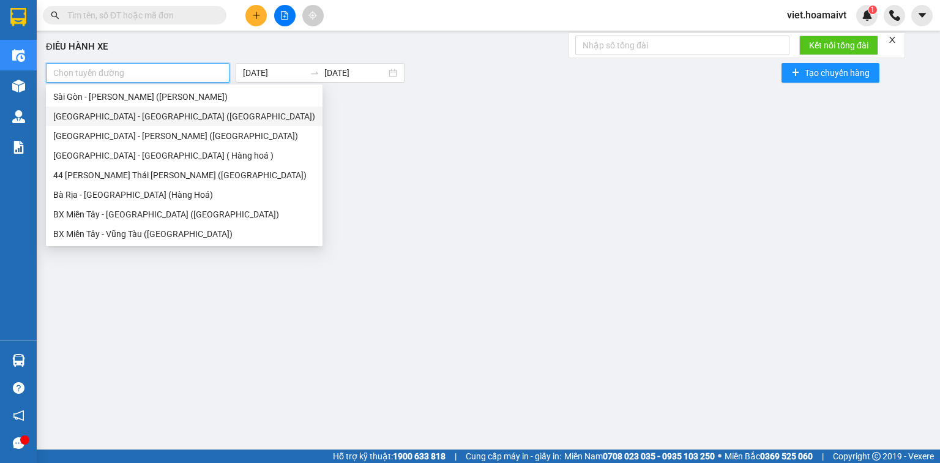
click at [162, 115] on div "[GEOGRAPHIC_DATA] - [GEOGRAPHIC_DATA] ([GEOGRAPHIC_DATA])" at bounding box center [184, 116] width 262 height 13
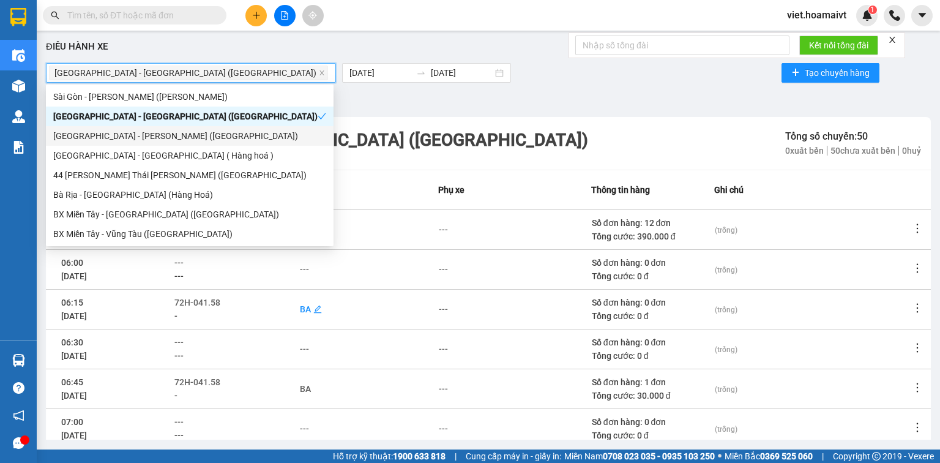
click at [308, 305] on div "BA" at bounding box center [305, 308] width 11 height 13
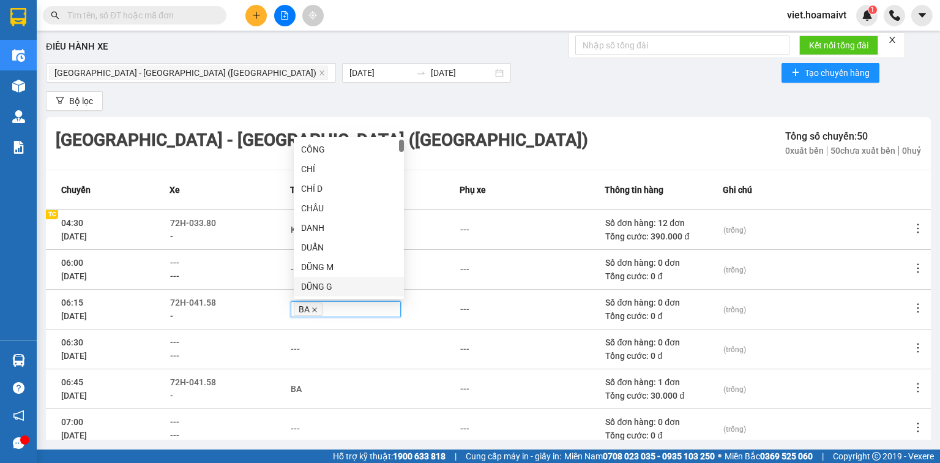
click at [318, 311] on icon "close" at bounding box center [314, 310] width 6 height 6
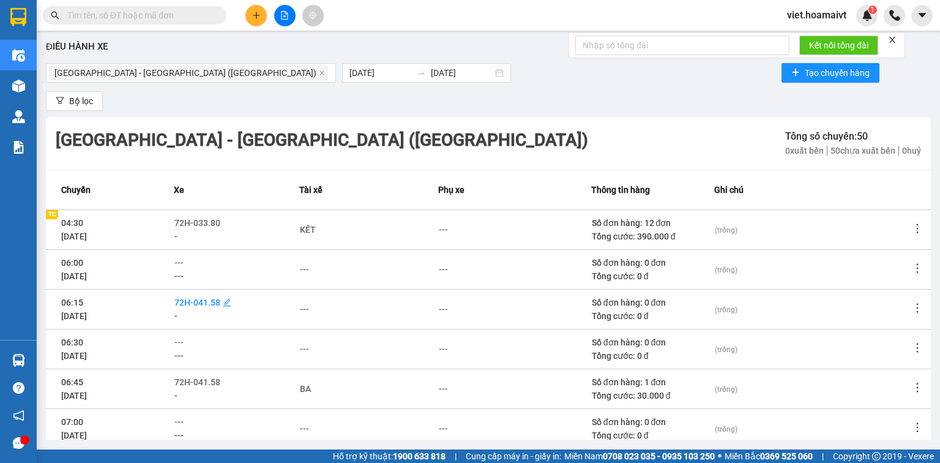
click at [210, 301] on span "72H-041.58" at bounding box center [197, 302] width 46 height 10
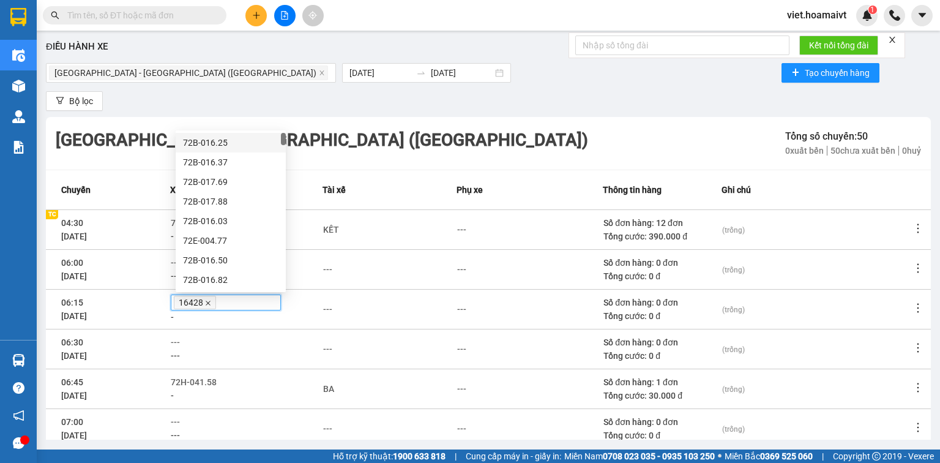
click at [210, 303] on icon "close" at bounding box center [208, 303] width 6 height 6
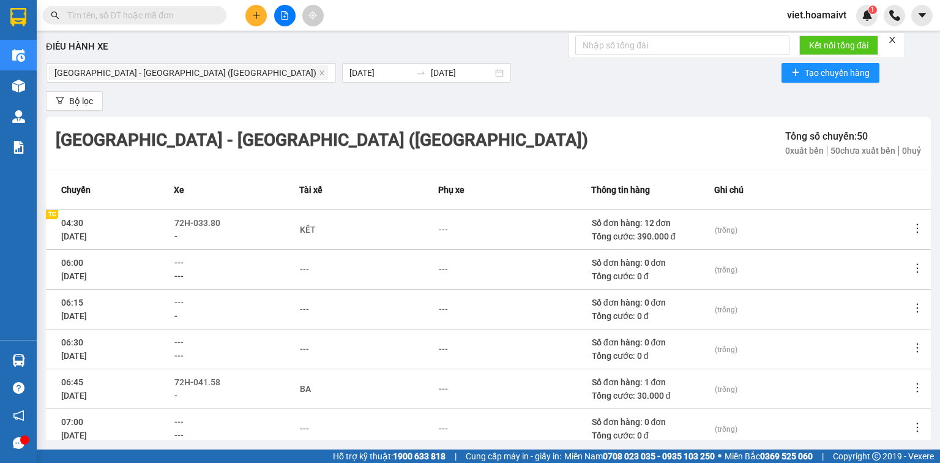
click at [414, 102] on div "Bộ lọc" at bounding box center [488, 101] width 885 height 20
click at [256, 22] on button at bounding box center [255, 15] width 21 height 21
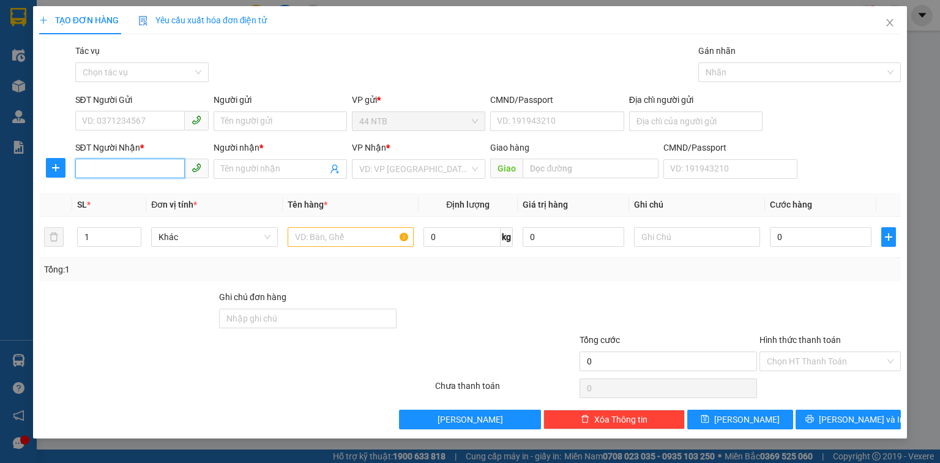
click at [157, 171] on input "SĐT Người Nhận *" at bounding box center [130, 168] width 110 height 20
type input "0797144097"
click at [132, 195] on div "0797144097 - [PERSON_NAME]" at bounding box center [143, 193] width 121 height 13
type input "trung"
type input "0797144097"
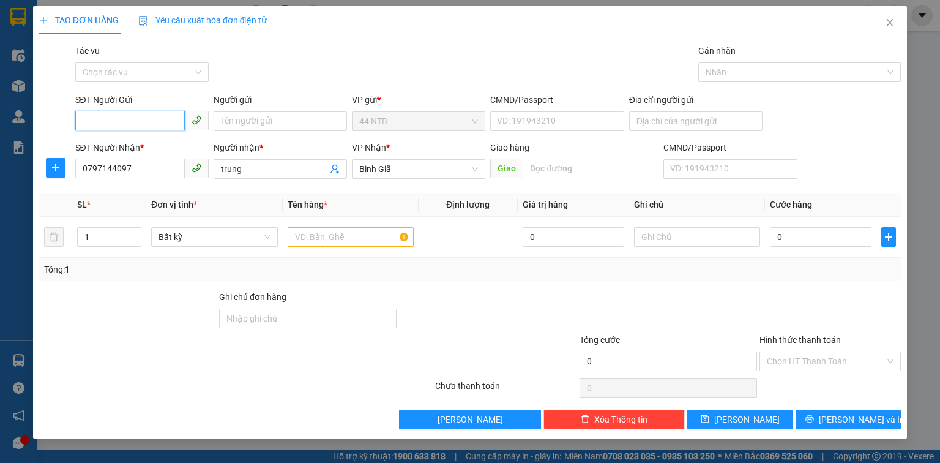
click at [140, 122] on input "SĐT Người Gửi" at bounding box center [130, 121] width 110 height 20
click at [152, 144] on div "0396903074 - Lợi" at bounding box center [142, 145] width 119 height 13
type input "0396903074"
type input "Lợi"
type input "077203004788"
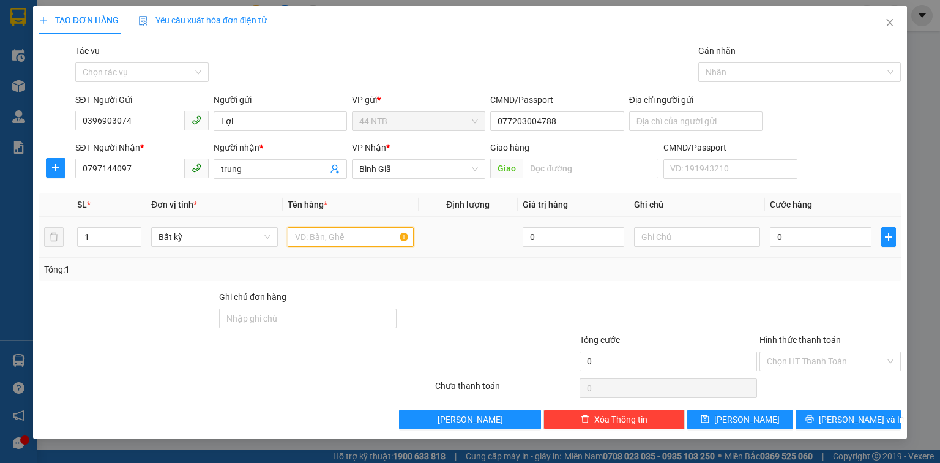
click at [343, 234] on input "text" at bounding box center [351, 237] width 126 height 20
type input "hộp bk"
type input "pt"
type input "3"
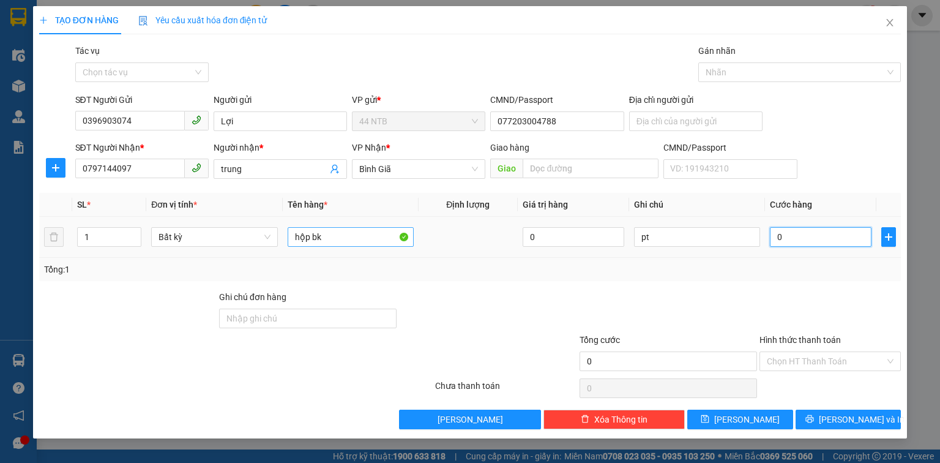
type input "3"
type input "30"
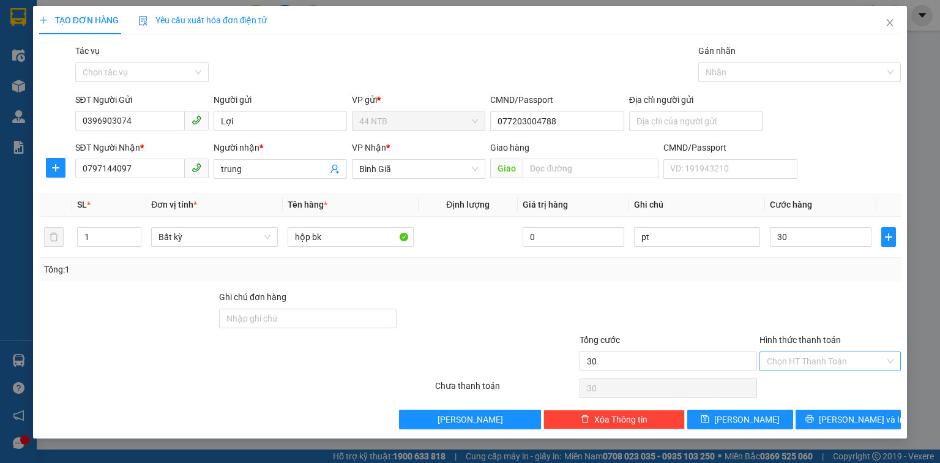
type input "30.000"
click at [804, 365] on input "Hình thức thanh toán" at bounding box center [826, 361] width 118 height 18
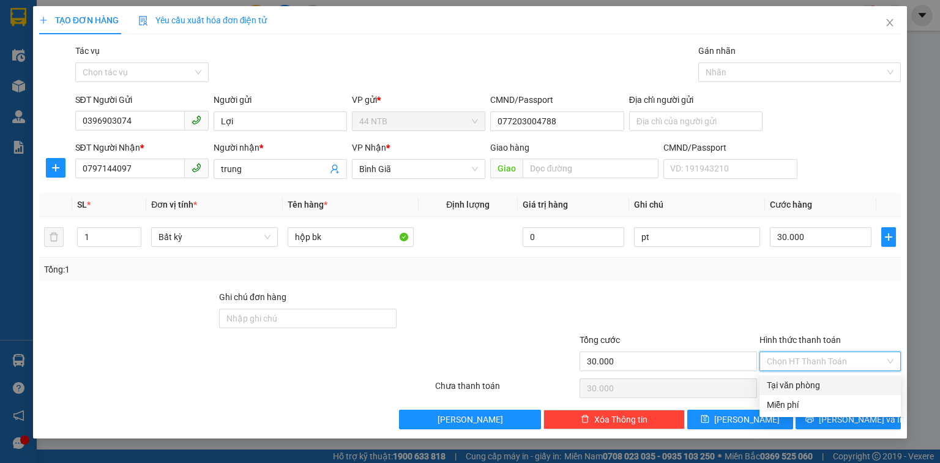
click at [810, 389] on div "Tại văn phòng" at bounding box center [830, 384] width 127 height 13
type input "0"
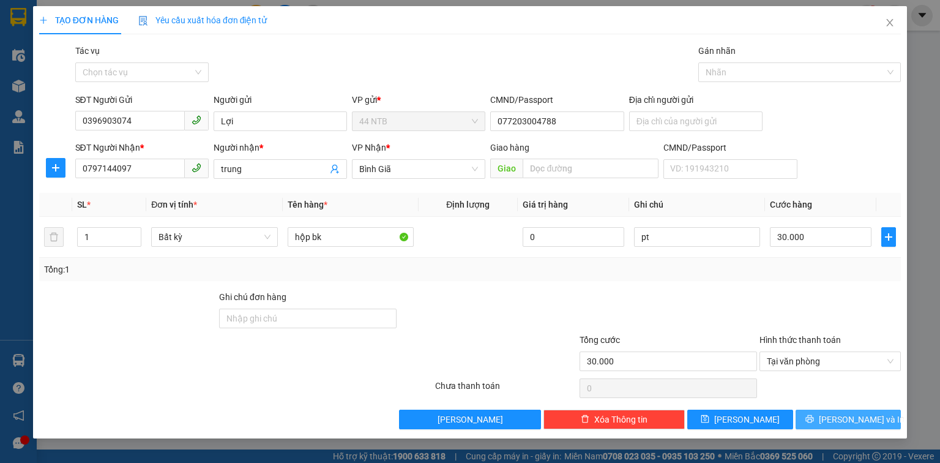
click at [813, 422] on icon "printer" at bounding box center [809, 419] width 8 height 8
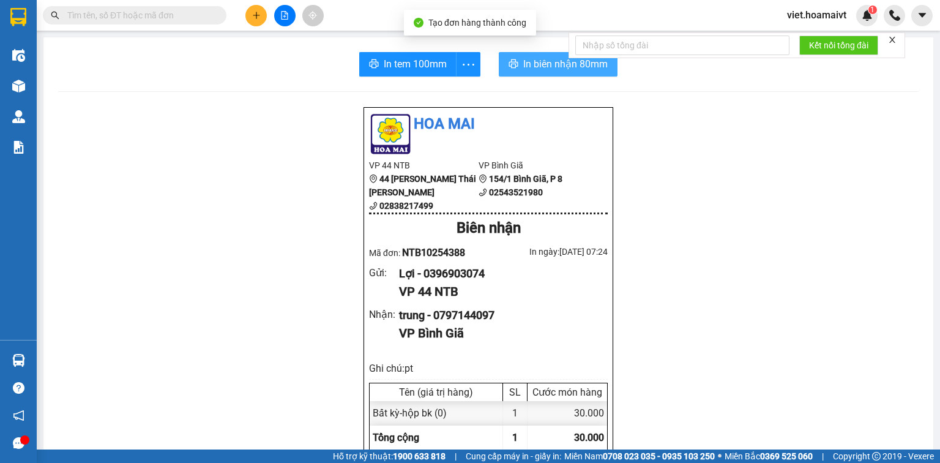
click at [510, 65] on icon "printer" at bounding box center [513, 63] width 9 height 9
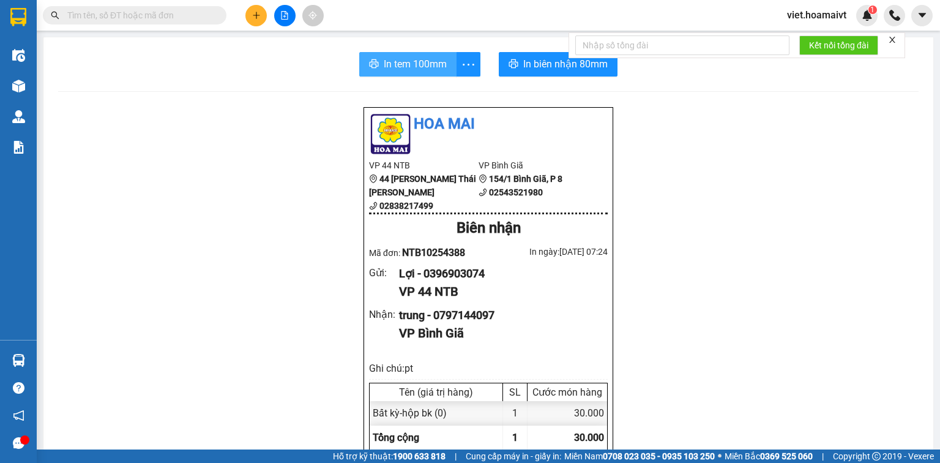
click at [422, 69] on span "In tem 100mm" at bounding box center [415, 63] width 63 height 15
click at [252, 22] on button at bounding box center [255, 15] width 21 height 21
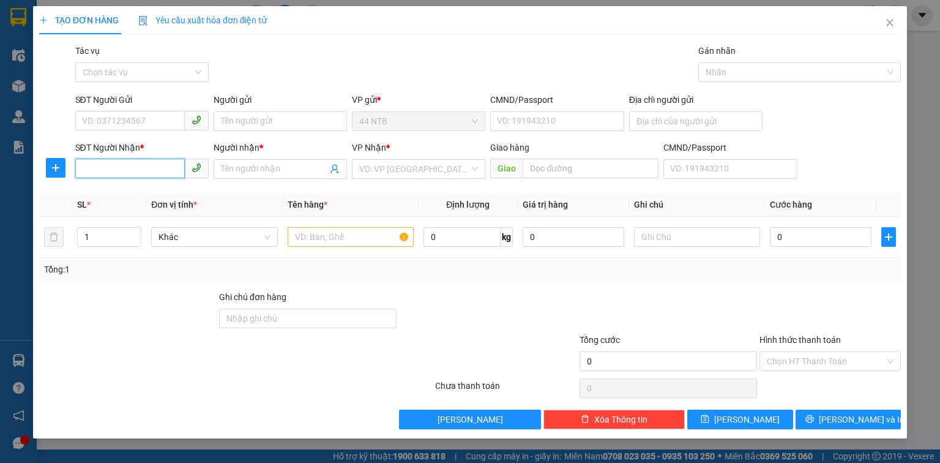
click at [156, 175] on input "SĐT Người Nhận *" at bounding box center [130, 168] width 110 height 20
type input "0933159515"
click at [234, 171] on input "Người nhận *" at bounding box center [274, 168] width 106 height 13
type input "Nam"
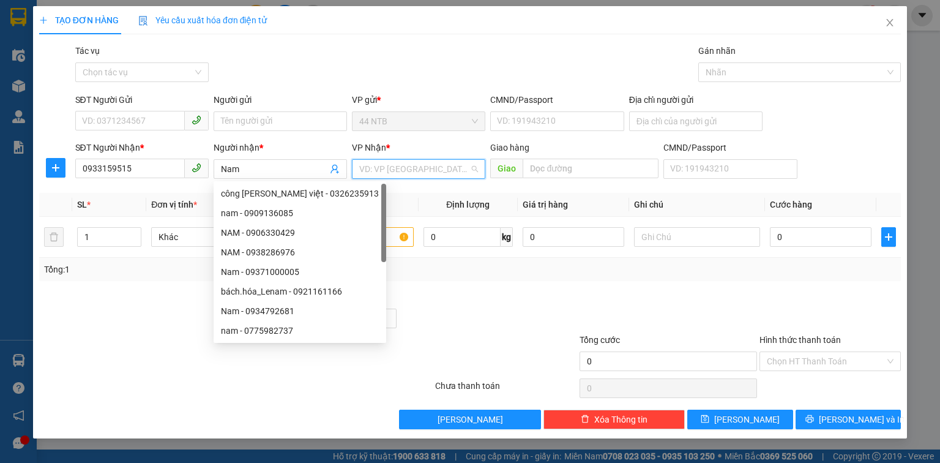
click at [366, 169] on input "search" at bounding box center [414, 169] width 110 height 18
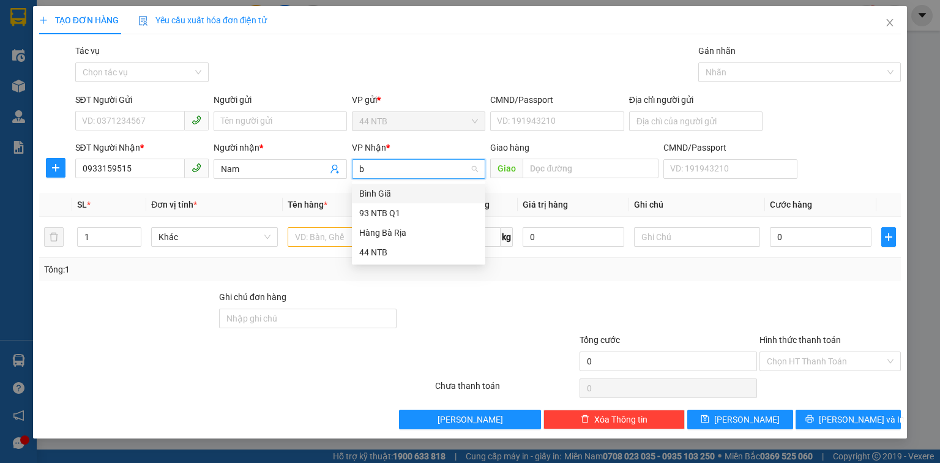
type input "bg"
click at [391, 237] on input "text" at bounding box center [351, 237] width 126 height 20
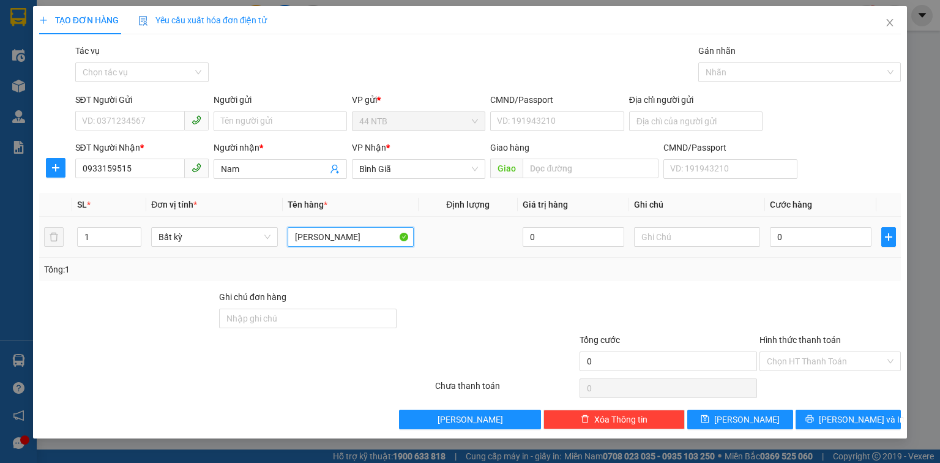
click at [321, 239] on input "[PERSON_NAME]" at bounding box center [351, 237] width 126 height 20
type input "tép trắng"
click at [837, 237] on input "0" at bounding box center [821, 237] width 102 height 20
type input "3"
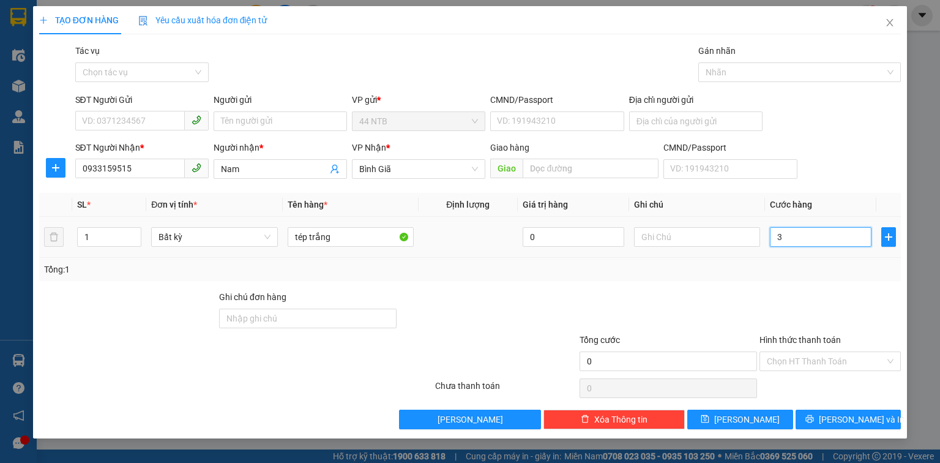
type input "3"
type input "30"
type input "30.000"
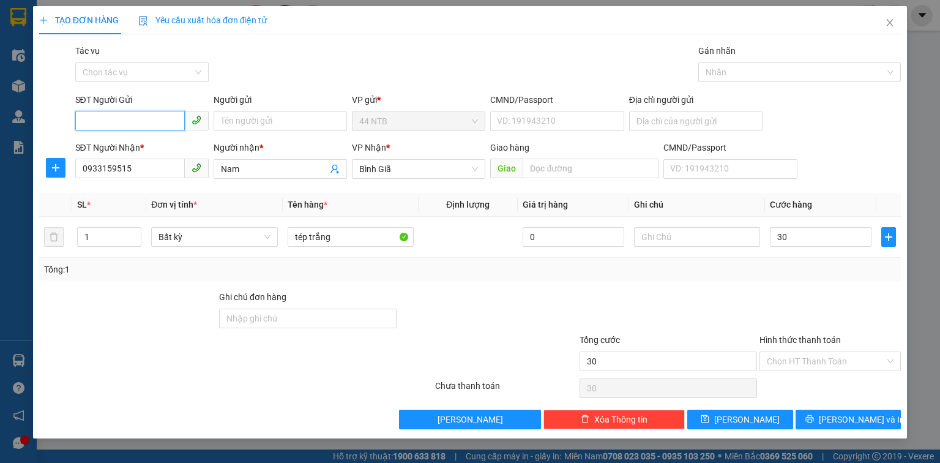
type input "30.000"
click at [150, 114] on input "SĐT Người Gửi" at bounding box center [130, 121] width 110 height 20
type input "0908168281"
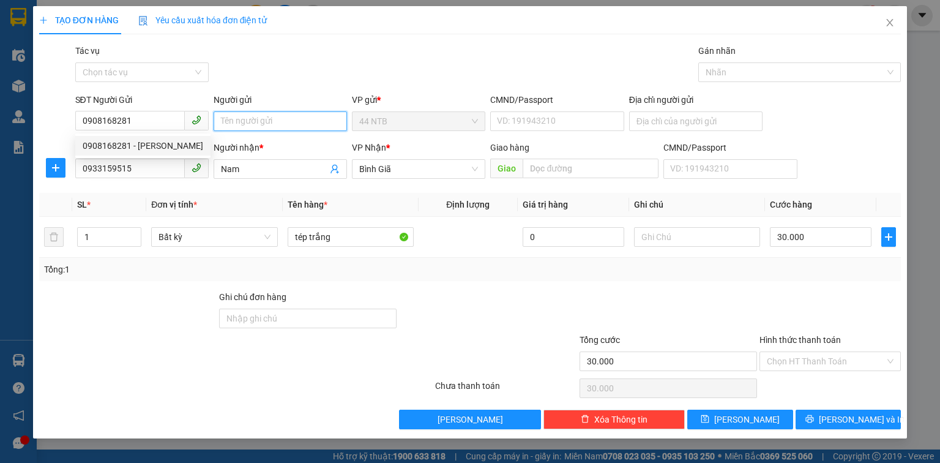
click at [229, 122] on input "Người gửi" at bounding box center [280, 121] width 133 height 20
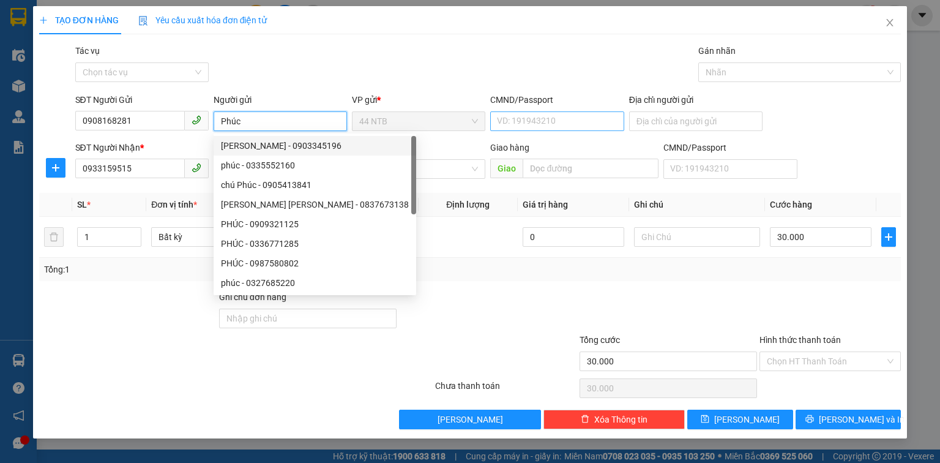
type input "Phúc"
click at [524, 122] on input "CMND/Passport" at bounding box center [556, 121] width 133 height 20
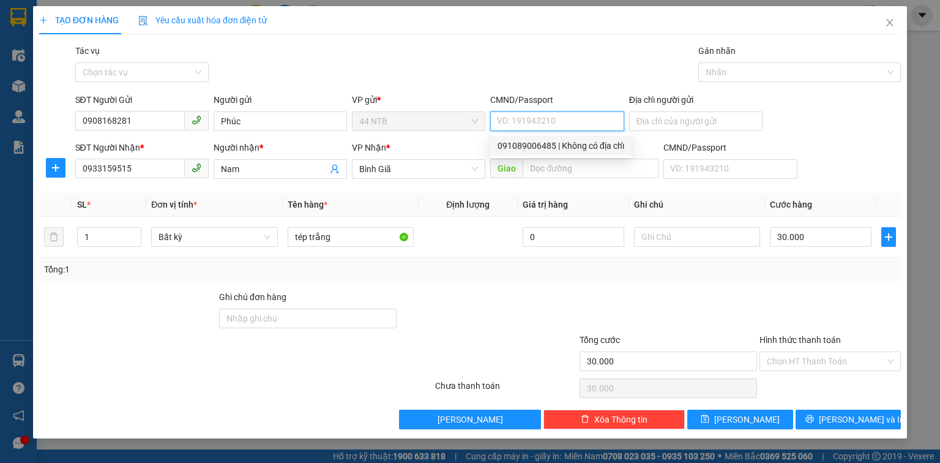
click at [530, 150] on div "091089006485 | Không có địa chỉ" at bounding box center [560, 145] width 127 height 13
type input "091089006485"
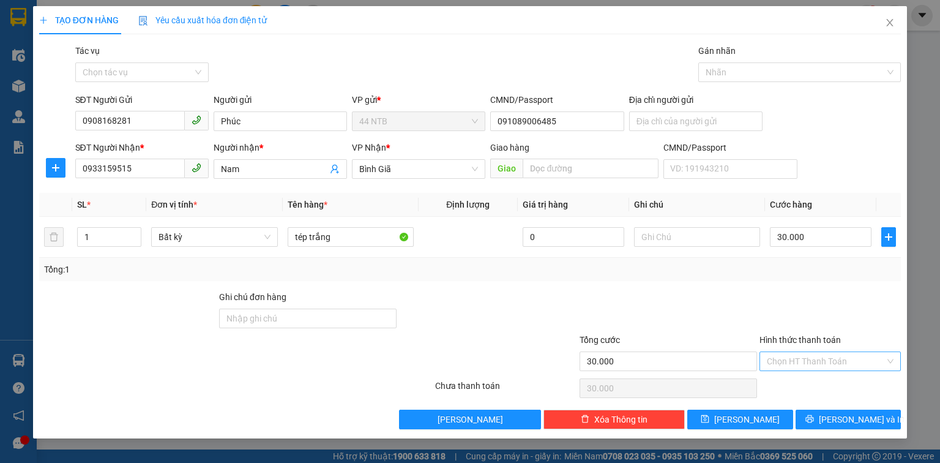
click at [799, 356] on input "Hình thức thanh toán" at bounding box center [826, 361] width 118 height 18
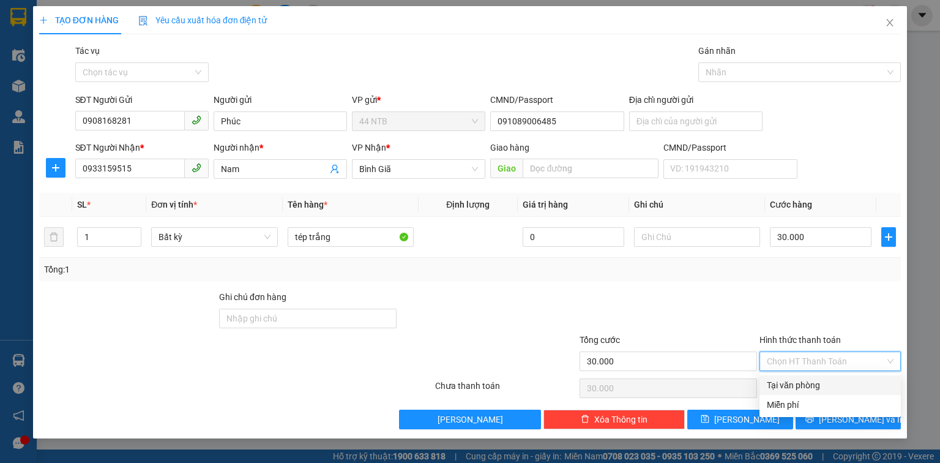
click at [816, 387] on div "Tại văn phòng" at bounding box center [830, 384] width 127 height 13
type input "0"
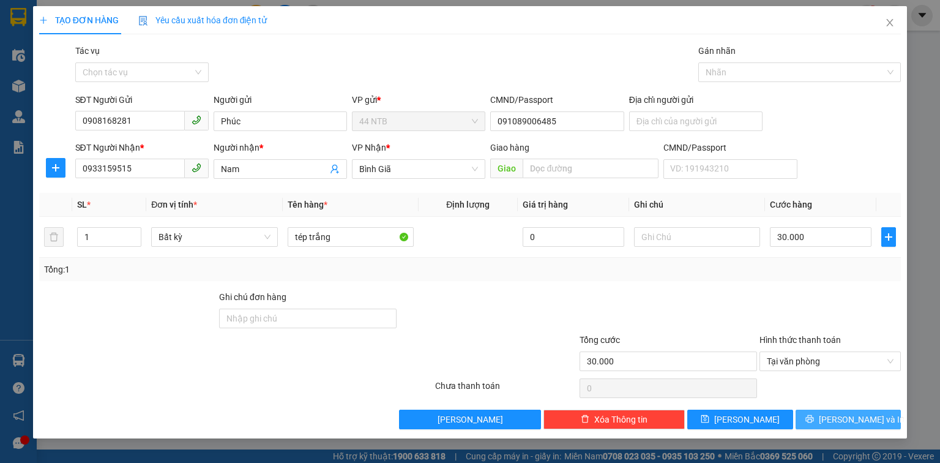
click at [837, 417] on button "[PERSON_NAME] và In" at bounding box center [848, 419] width 106 height 20
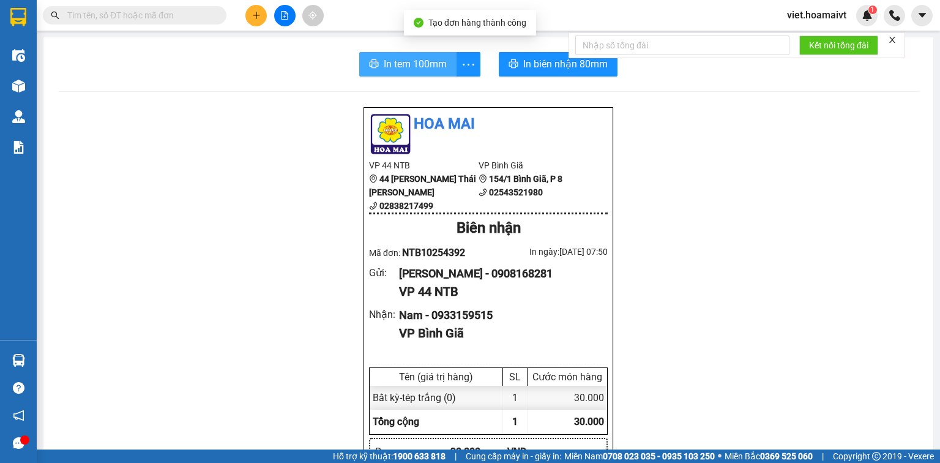
click at [406, 68] on span "In tem 100mm" at bounding box center [415, 63] width 63 height 15
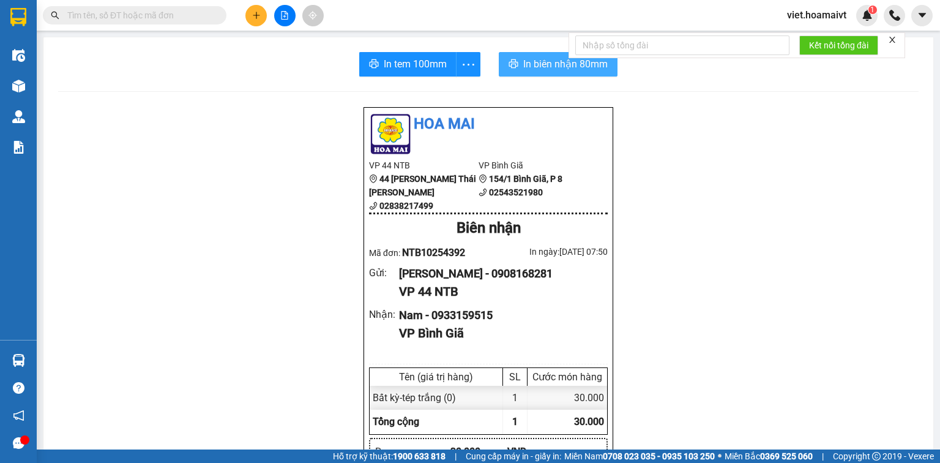
click at [559, 70] on span "In biên nhận 80mm" at bounding box center [565, 63] width 84 height 15
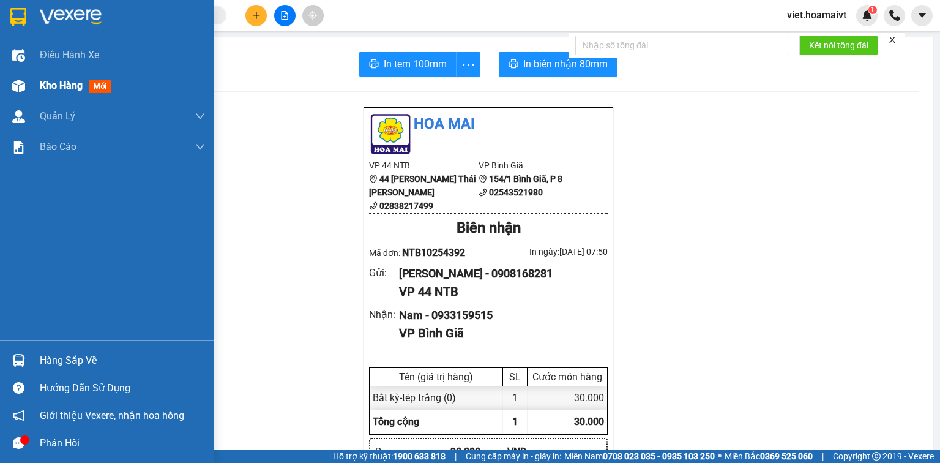
click at [38, 95] on div "Kho hàng mới" at bounding box center [107, 85] width 214 height 31
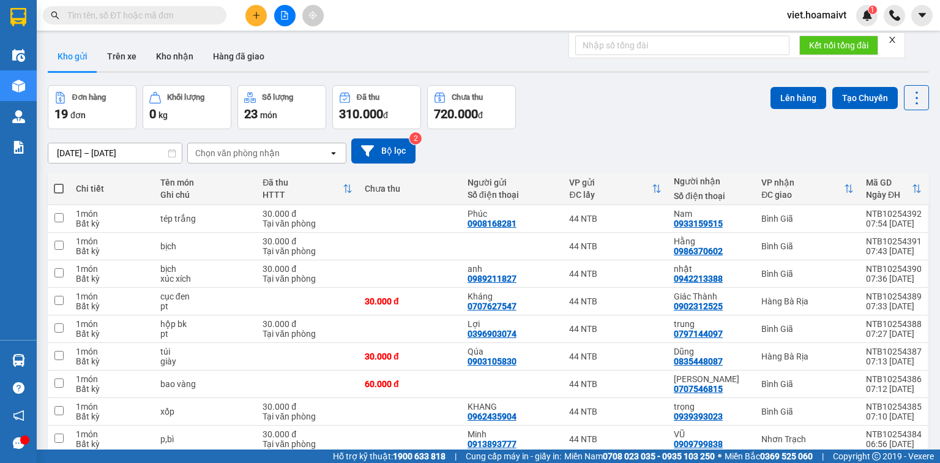
click at [298, 155] on div "Chọn văn phòng nhận" at bounding box center [258, 153] width 141 height 20
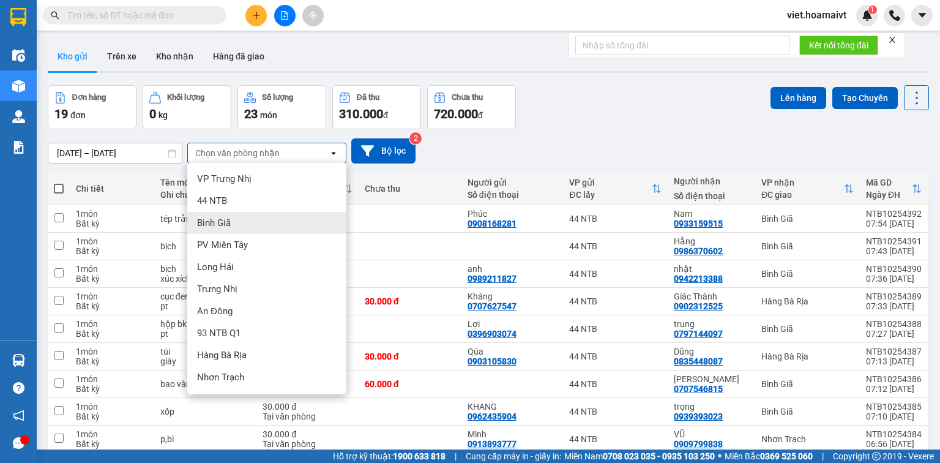
click at [259, 221] on div "Bình Giã" at bounding box center [266, 223] width 159 height 22
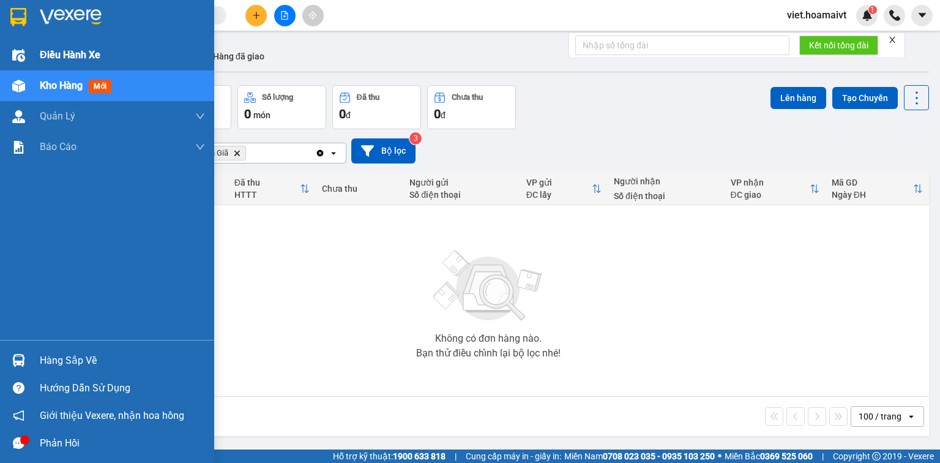
click at [46, 55] on span "Điều hành xe" at bounding box center [70, 54] width 61 height 15
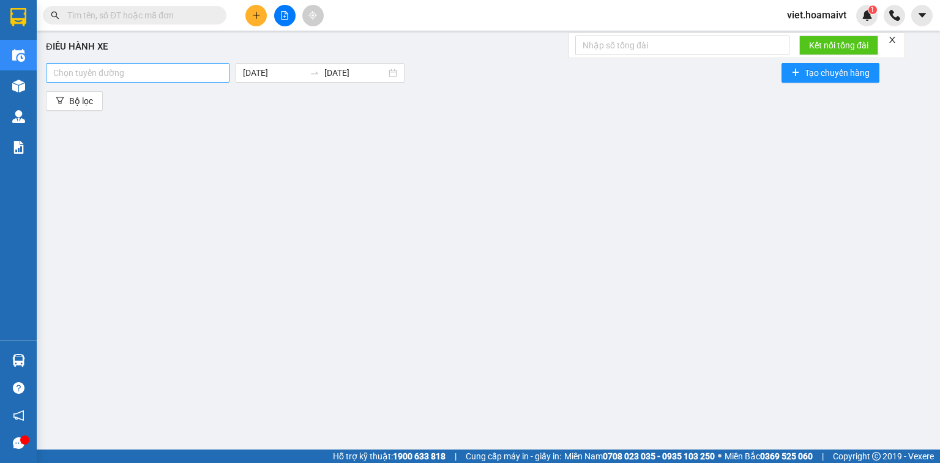
click at [207, 76] on div at bounding box center [137, 72] width 177 height 15
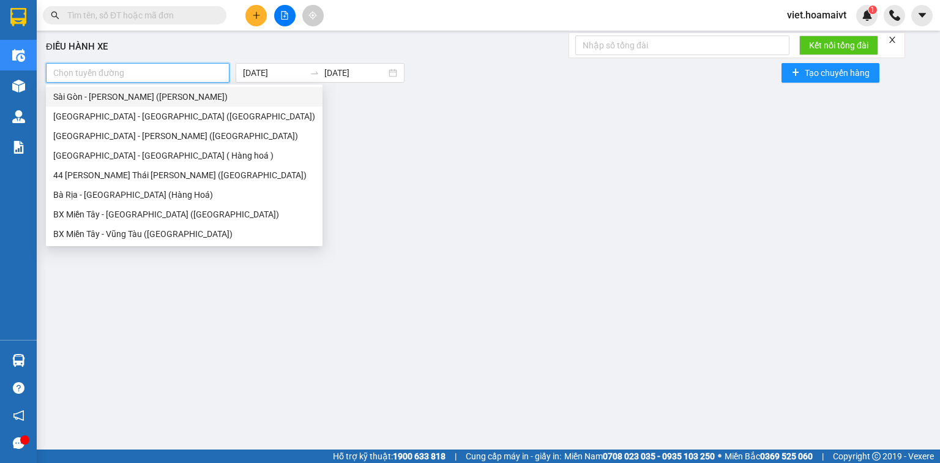
click at [191, 95] on div "Sài Gòn - [PERSON_NAME] ([PERSON_NAME])" at bounding box center [184, 96] width 262 height 13
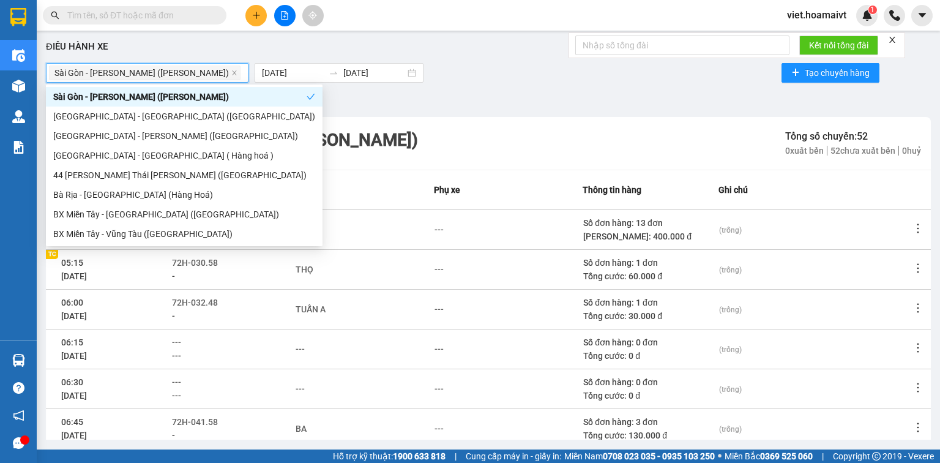
scroll to position [218, 0]
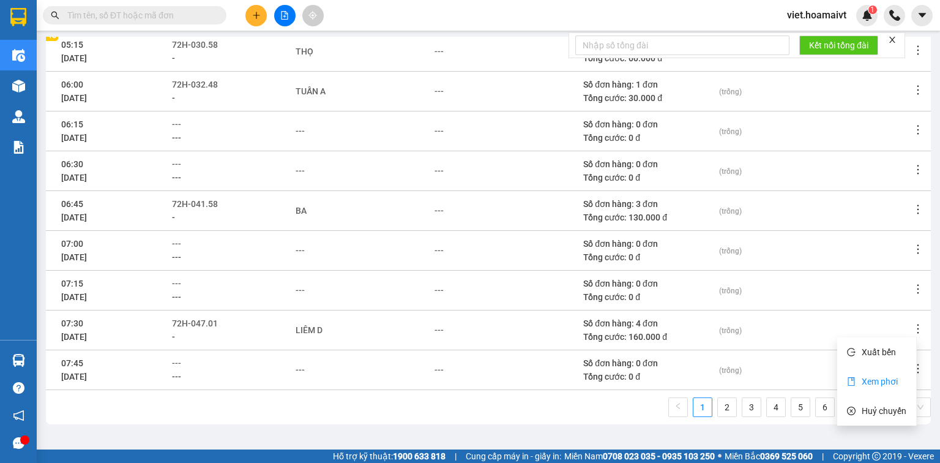
click at [888, 377] on span "Xem phơi" at bounding box center [879, 381] width 36 height 10
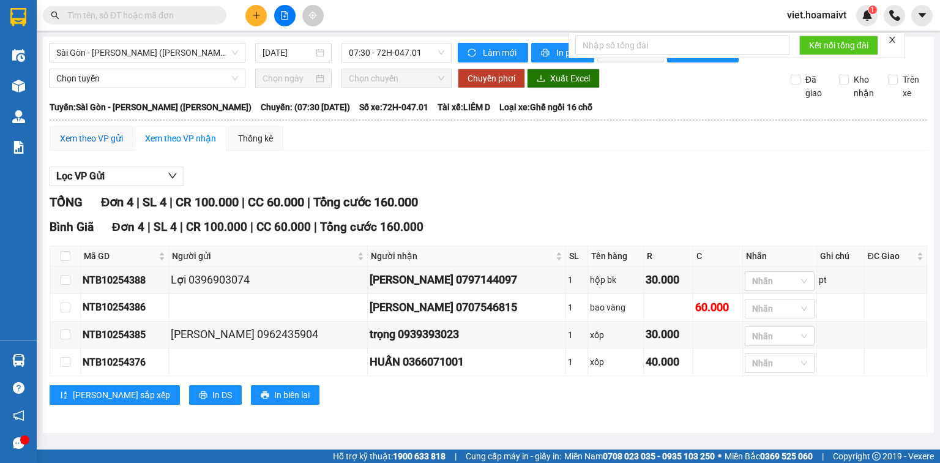
click at [75, 138] on div "Xem theo VP gửi" at bounding box center [91, 138] width 63 height 13
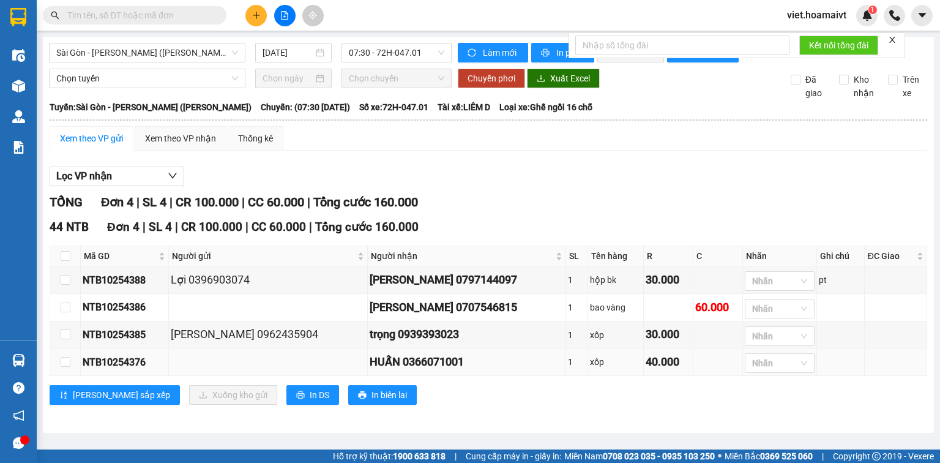
click at [235, 363] on td at bounding box center [268, 362] width 199 height 28
click at [65, 362] on input "checkbox" at bounding box center [66, 362] width 10 height 10
checkbox input "true"
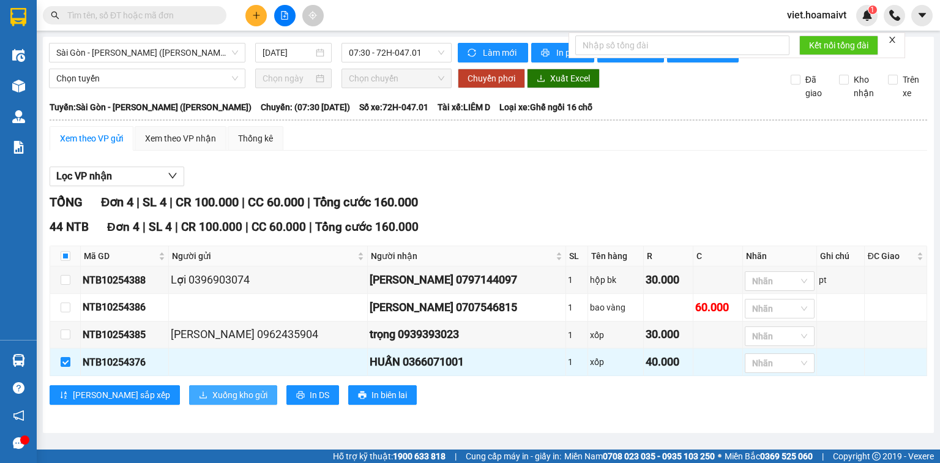
click at [212, 399] on span "Xuống kho gửi" at bounding box center [239, 394] width 55 height 13
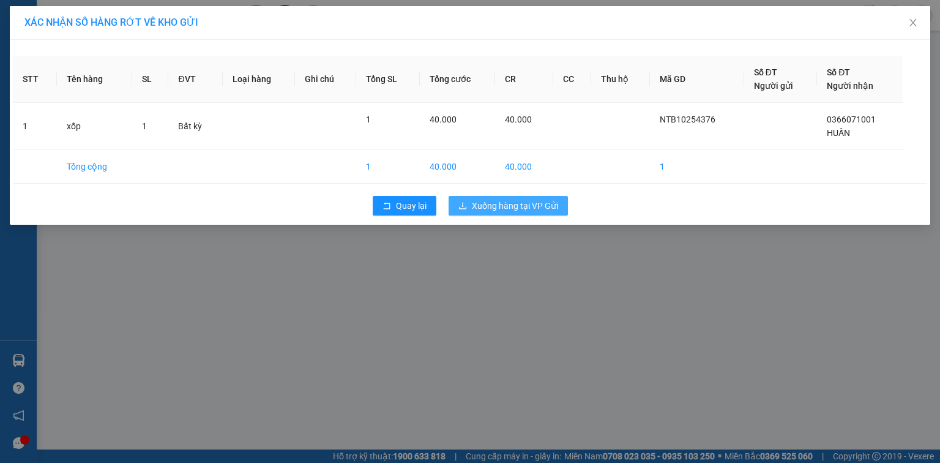
click at [480, 206] on span "Xuống hàng tại VP Gửi" at bounding box center [515, 205] width 86 height 13
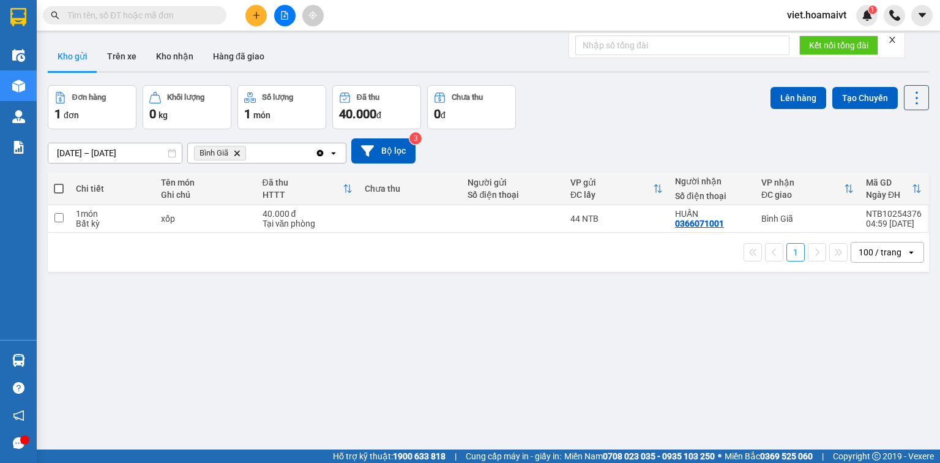
click at [239, 15] on div at bounding box center [285, 15] width 92 height 21
click at [259, 20] on button at bounding box center [255, 15] width 21 height 21
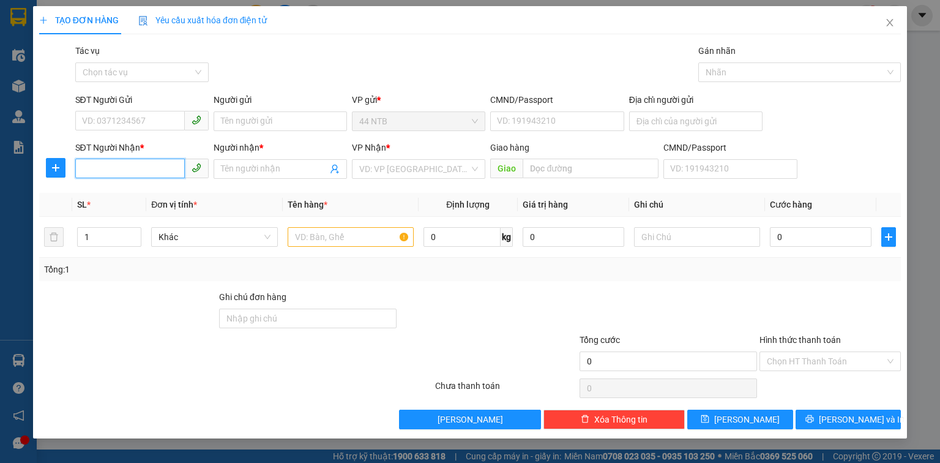
click at [137, 170] on input "SĐT Người Nhận *" at bounding box center [130, 168] width 110 height 20
type input "070542014"
click at [161, 192] on div "0705420143 - bin" at bounding box center [142, 193] width 119 height 13
type input "26/12.Ấp.1.[PERSON_NAME][GEOGRAPHIC_DATA]A"
type input "0705420143"
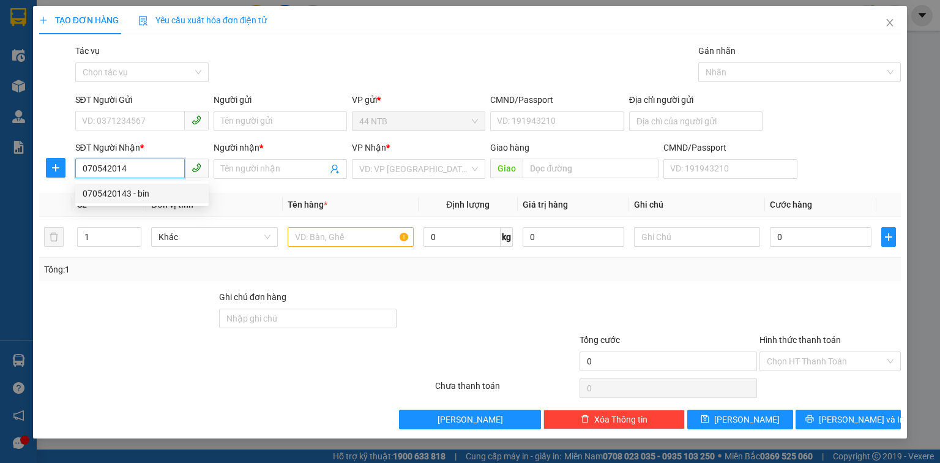
type input "bin"
type input "0705420143"
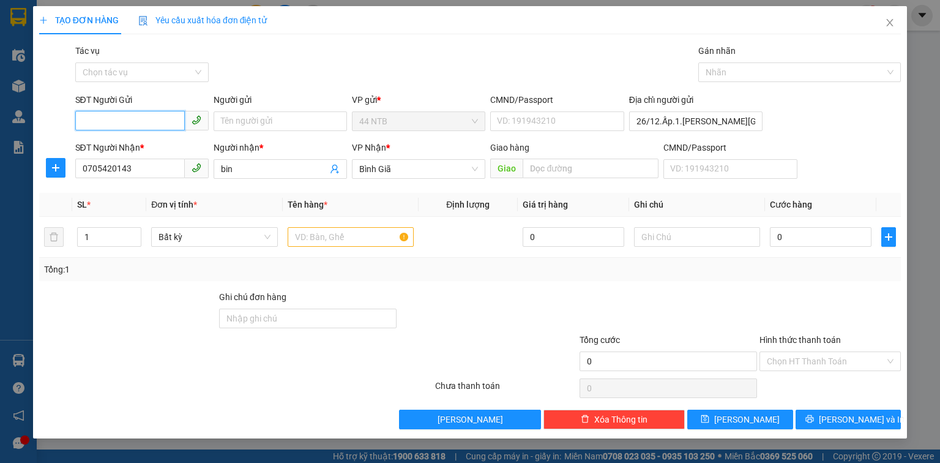
click at [148, 118] on input "SĐT Người Gửi" at bounding box center [130, 121] width 110 height 20
click at [158, 149] on div "0931579457 - Thiện" at bounding box center [143, 145] width 121 height 13
type input "0931579457"
type input "Thiện"
click at [352, 245] on input "text" at bounding box center [351, 237] width 126 height 20
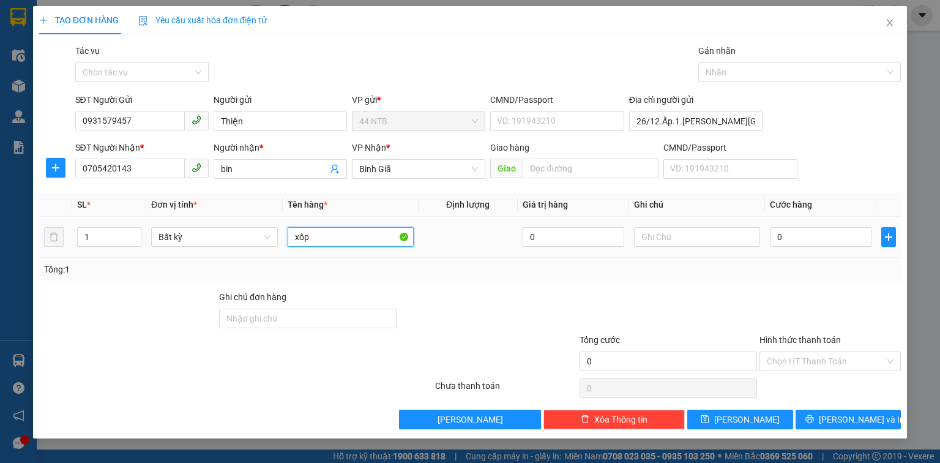
type input "xốp"
type input "3"
type input "30"
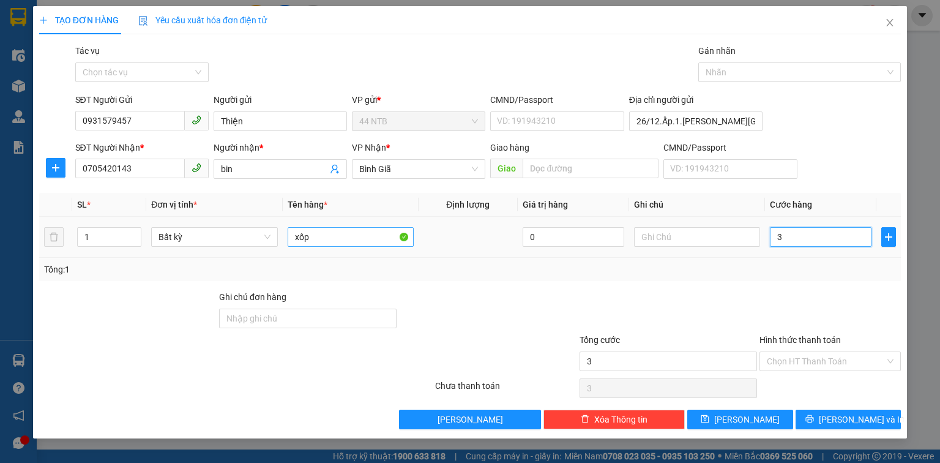
type input "30"
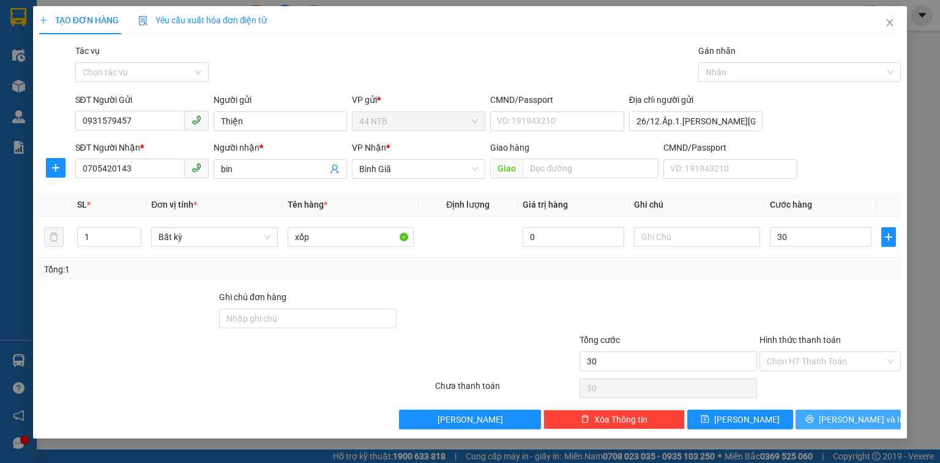
type input "30.000"
drag, startPoint x: 824, startPoint y: 421, endPoint x: 798, endPoint y: 398, distance: 34.2
click at [814, 422] on icon "printer" at bounding box center [809, 418] width 9 height 9
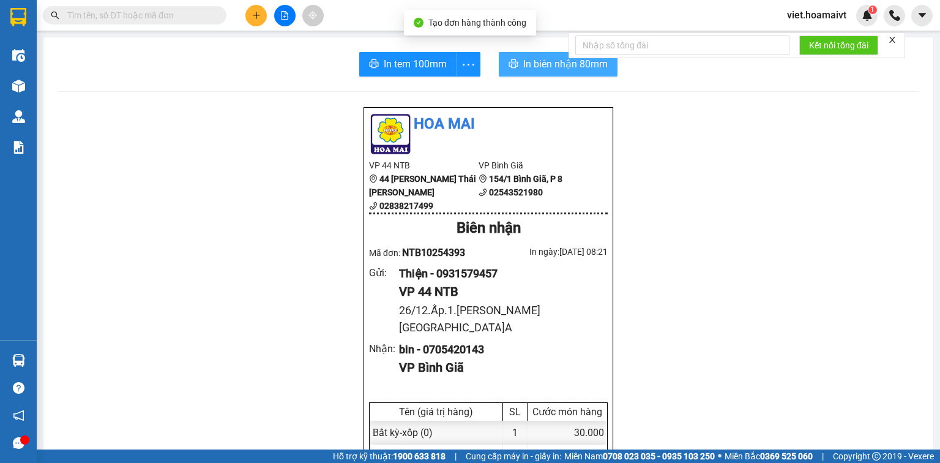
click at [532, 65] on span "In biên nhận 80mm" at bounding box center [565, 63] width 84 height 15
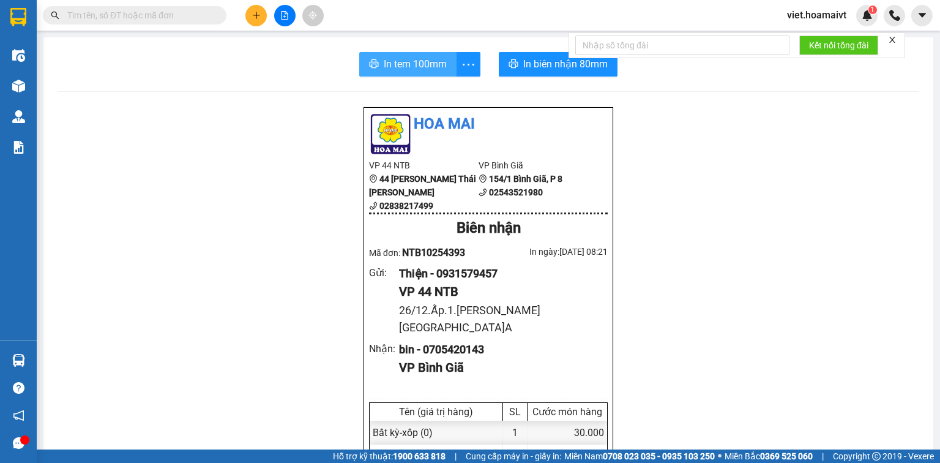
click at [384, 71] on span "In tem 100mm" at bounding box center [415, 63] width 63 height 15
click at [255, 16] on icon "plus" at bounding box center [256, 15] width 9 height 9
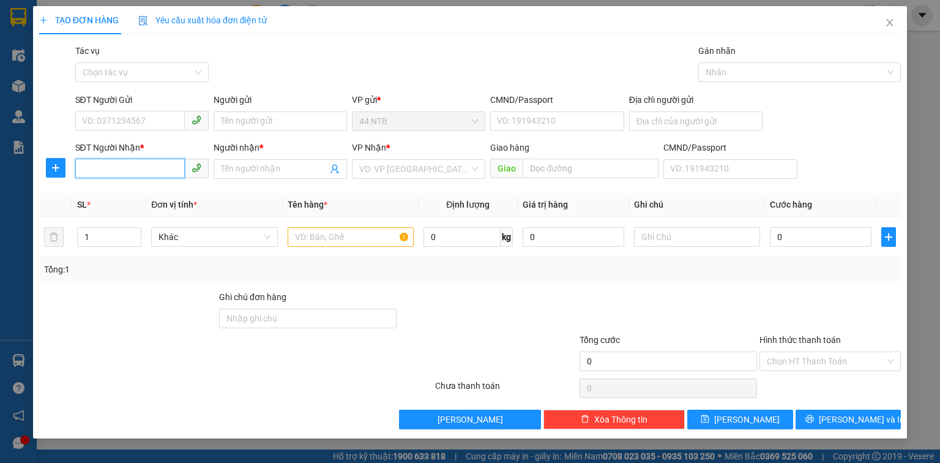
click at [144, 168] on input "SĐT Người Nhận *" at bounding box center [130, 168] width 110 height 20
type input "0919208641"
click at [154, 199] on div "0919208641 - [PERSON_NAME]" at bounding box center [143, 193] width 121 height 13
type input "[PERSON_NAME]"
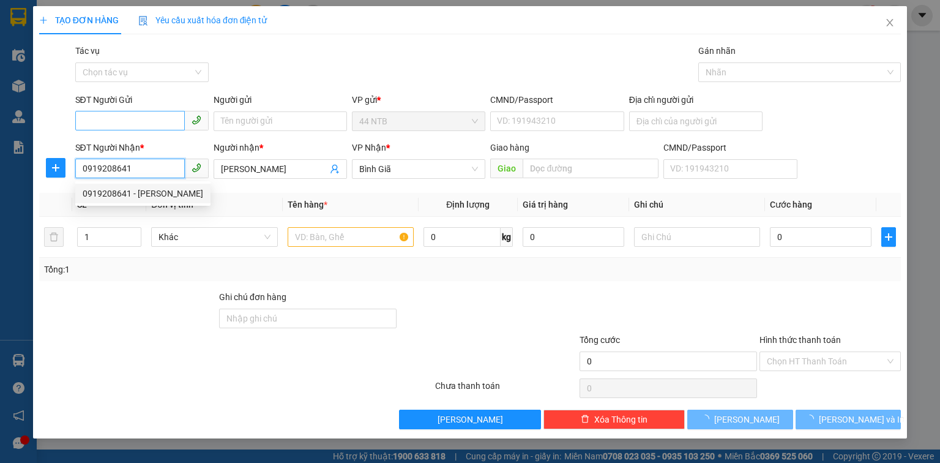
type input "0919208641"
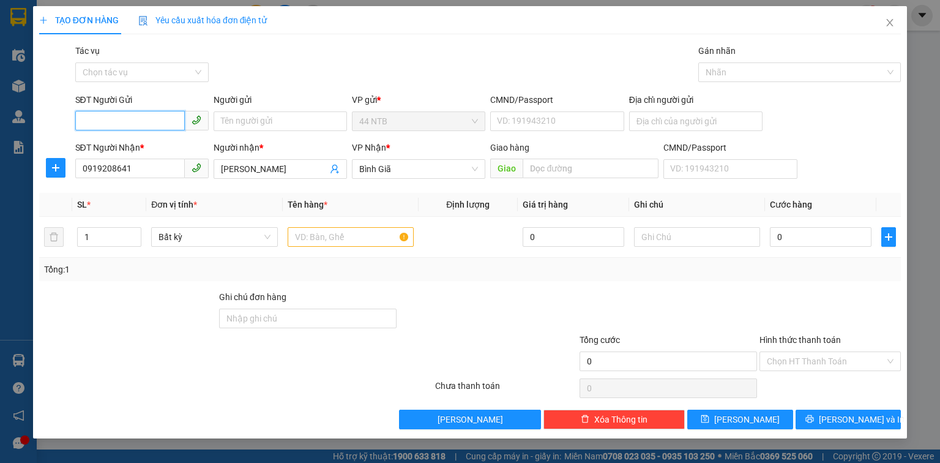
click at [144, 122] on input "SĐT Người Gửi" at bounding box center [130, 121] width 110 height 20
click at [164, 147] on div "0904611587 - Quân" at bounding box center [151, 145] width 136 height 13
type input "0904611587"
type input "Quân"
type input "030087013129"
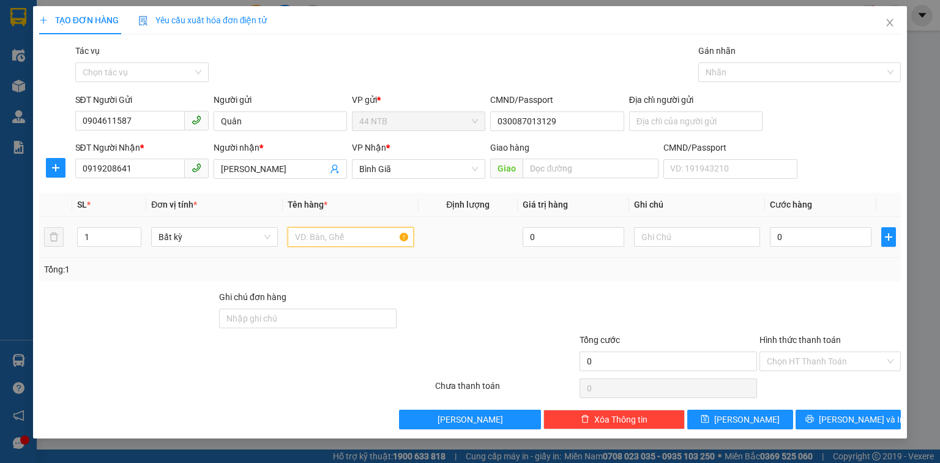
click at [351, 228] on input "text" at bounding box center [351, 237] width 126 height 20
type input "gói cam"
type input "thuốc"
type input "3"
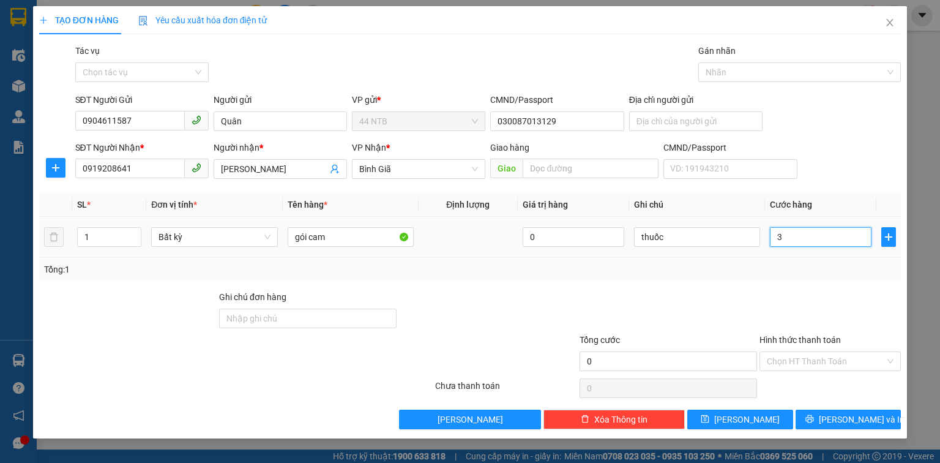
type input "3"
type input "30"
type input "30.000"
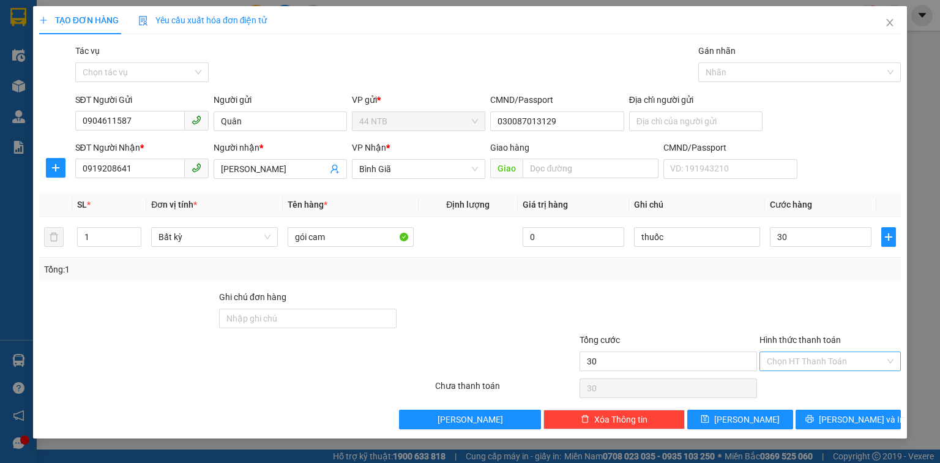
type input "30.000"
click at [789, 367] on input "Hình thức thanh toán" at bounding box center [826, 361] width 118 height 18
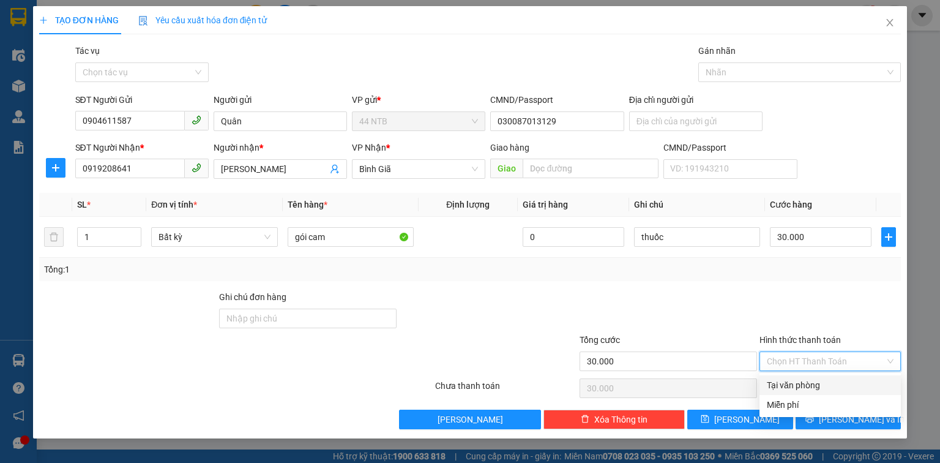
click at [790, 382] on div "Tại văn phòng" at bounding box center [830, 384] width 127 height 13
type input "0"
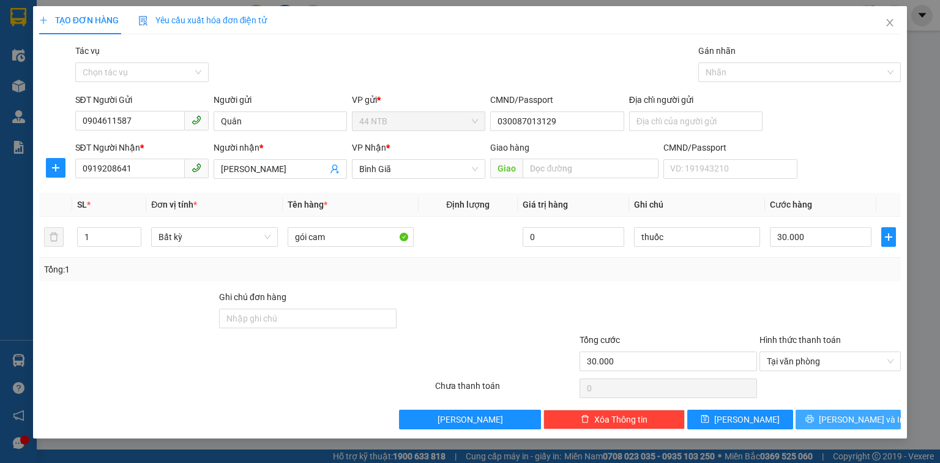
click at [820, 411] on button "[PERSON_NAME] và In" at bounding box center [848, 419] width 106 height 20
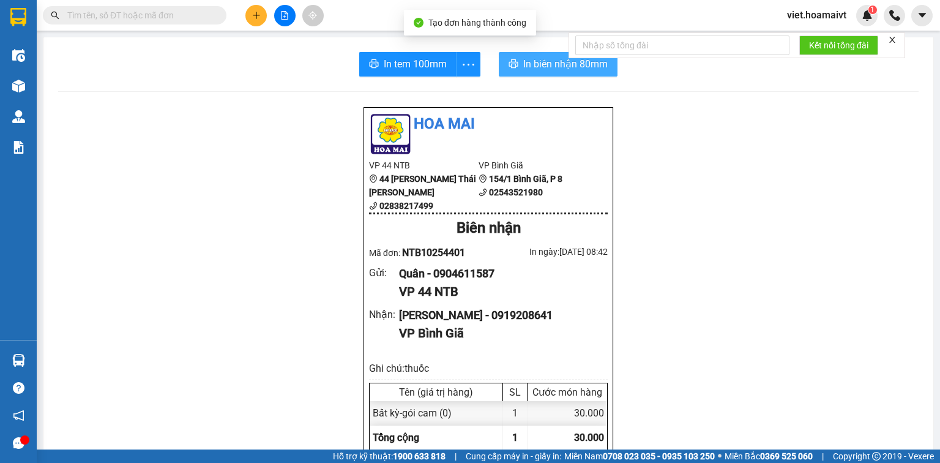
click at [516, 59] on button "In biên nhận 80mm" at bounding box center [558, 64] width 119 height 24
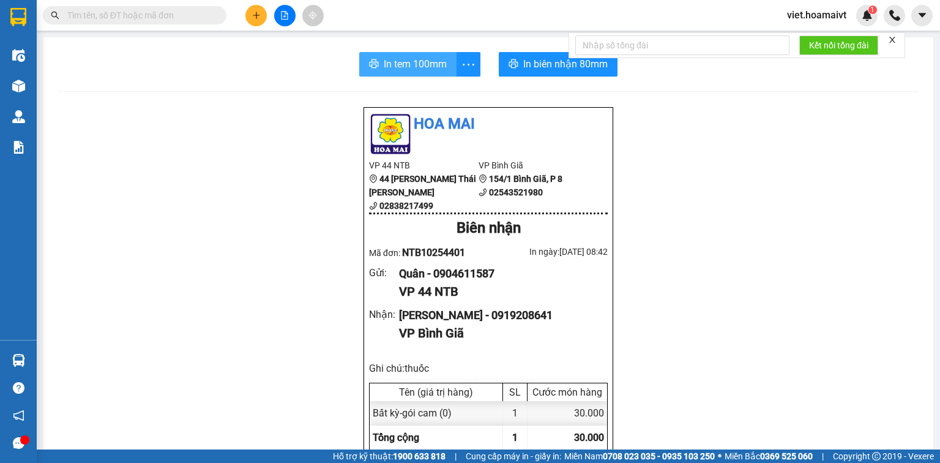
click at [426, 72] on button "In tem 100mm" at bounding box center [407, 64] width 97 height 24
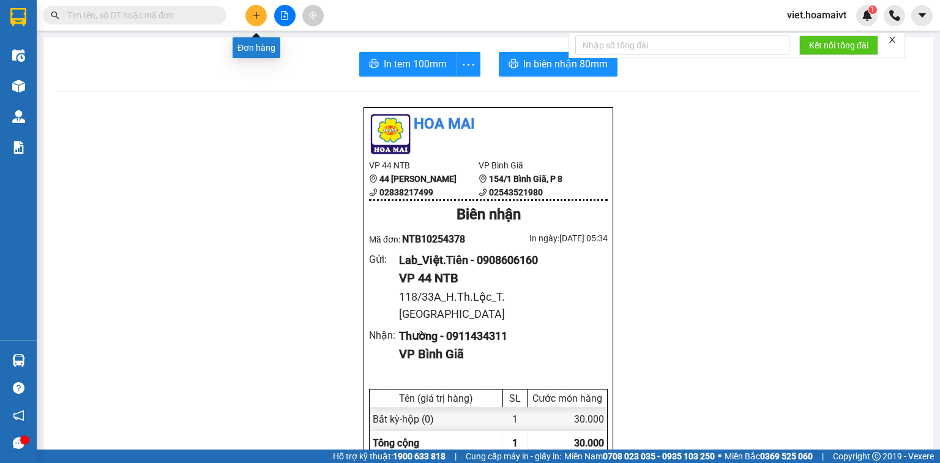
click at [254, 18] on icon "plus" at bounding box center [256, 15] width 9 height 9
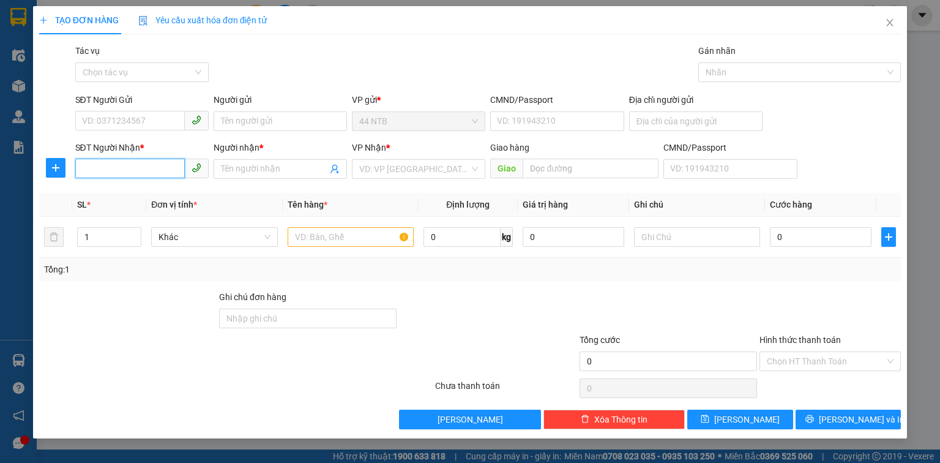
click at [157, 167] on input "SĐT Người Nhận *" at bounding box center [130, 168] width 110 height 20
click at [160, 196] on div "0937452916 - Nhiên" at bounding box center [142, 193] width 119 height 13
type input "0937452916"
type input "Nhiên"
type input "0937452916"
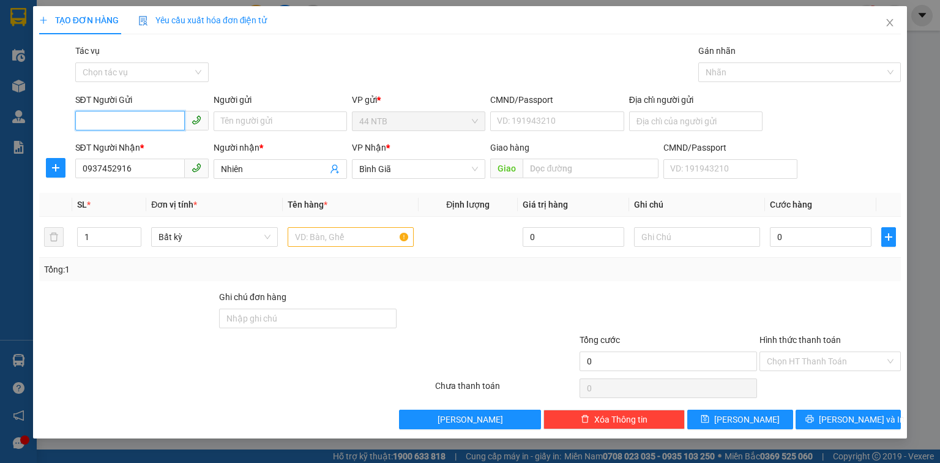
click at [133, 121] on input "SĐT Người Gửi" at bounding box center [130, 121] width 110 height 20
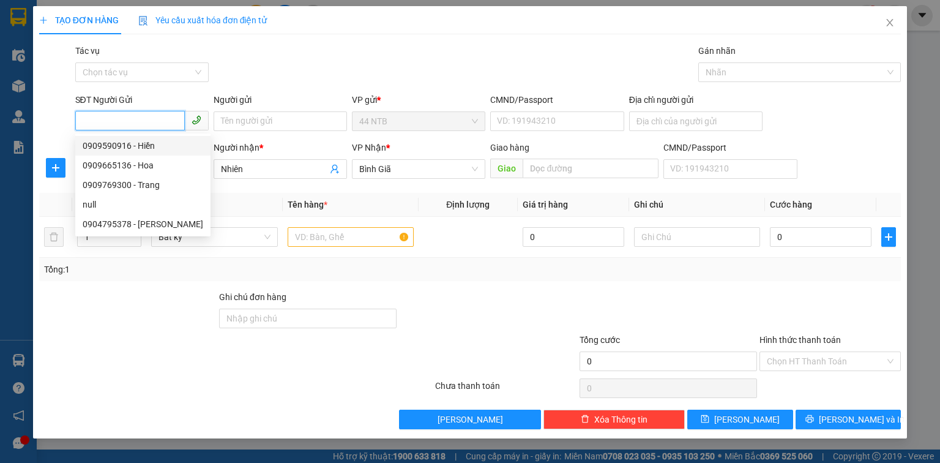
click at [154, 147] on div "0909590916 - Hiền" at bounding box center [143, 145] width 121 height 13
type input "0909590916"
type input "Hiền"
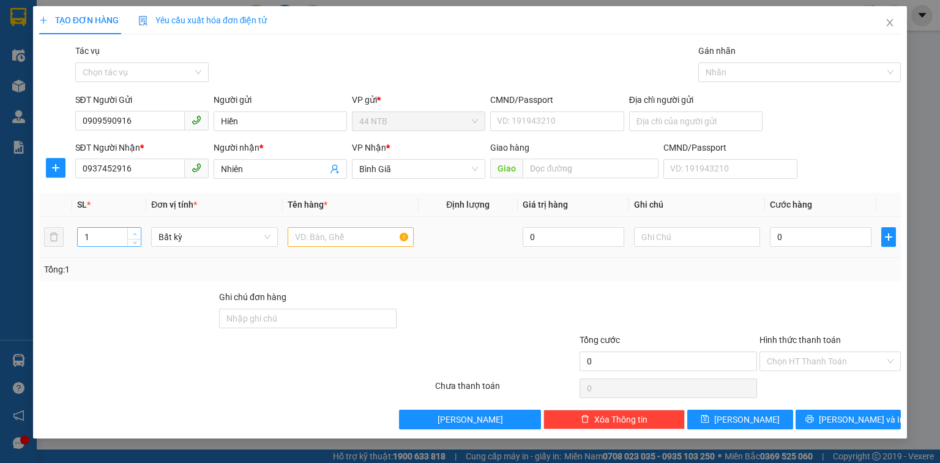
type input "2"
click at [137, 228] on span "Increase Value" at bounding box center [133, 233] width 13 height 11
click at [318, 235] on input "text" at bounding box center [351, 237] width 126 height 20
type input "bịch"
type input "6"
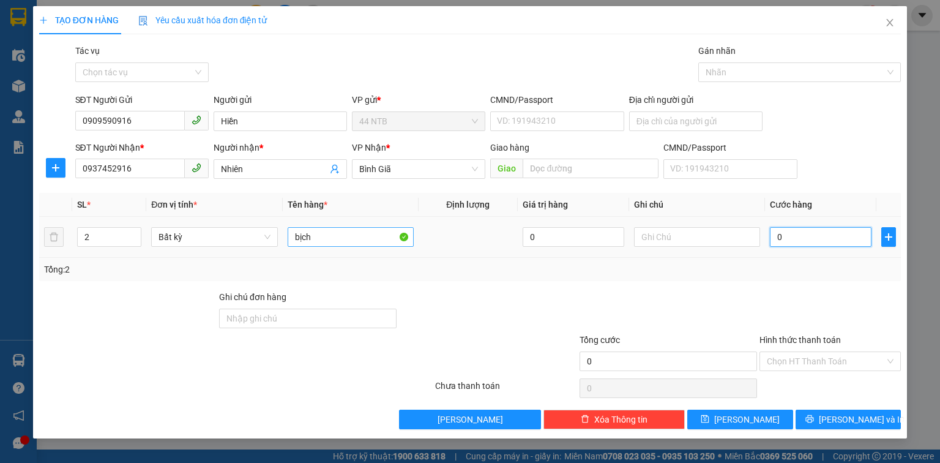
type input "6"
type input "60"
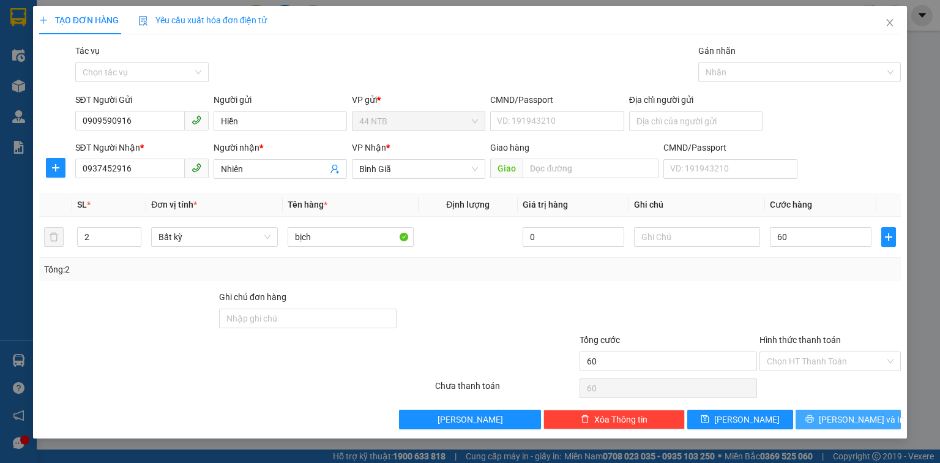
type input "60.000"
click at [826, 411] on button "[PERSON_NAME] và In" at bounding box center [848, 419] width 106 height 20
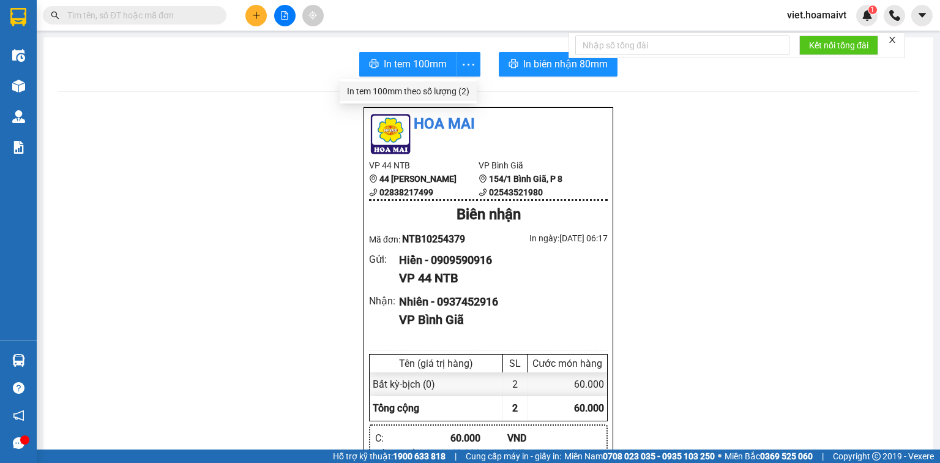
click at [440, 91] on div "In tem 100mm theo số lượng (2)" at bounding box center [408, 90] width 122 height 13
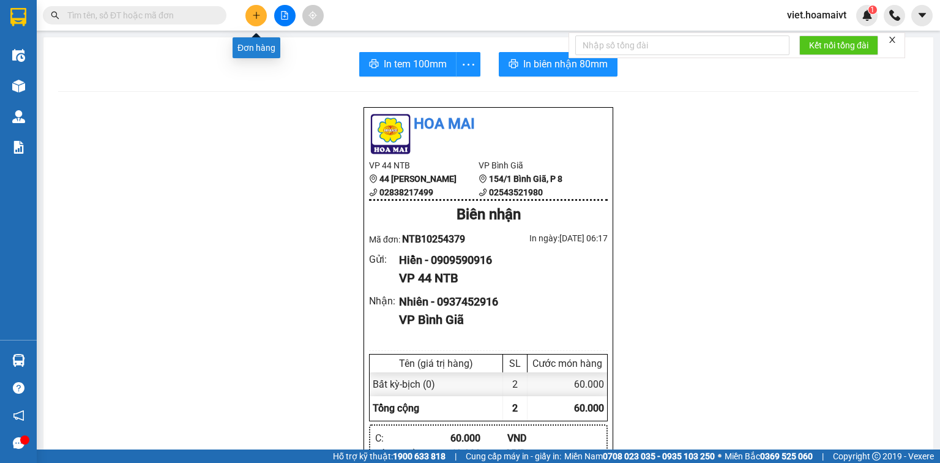
click at [257, 14] on icon "plus" at bounding box center [256, 15] width 9 height 9
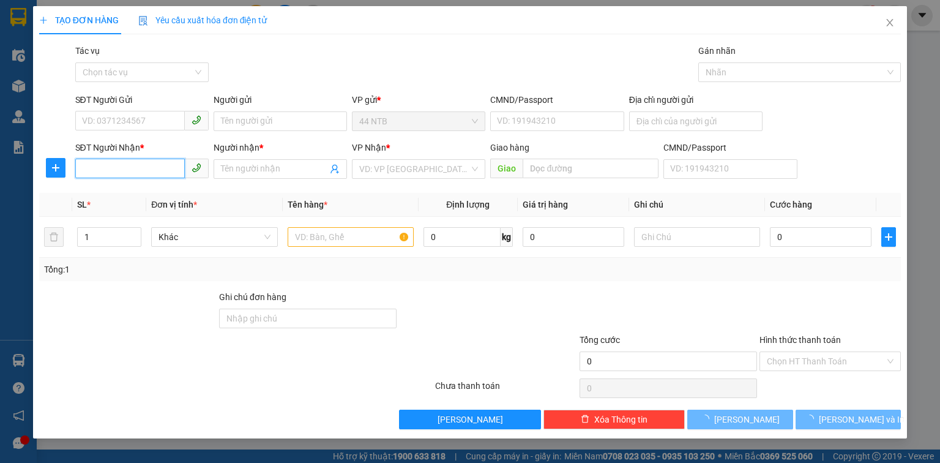
click at [125, 160] on input "SĐT Người Nhận *" at bounding box center [130, 168] width 110 height 20
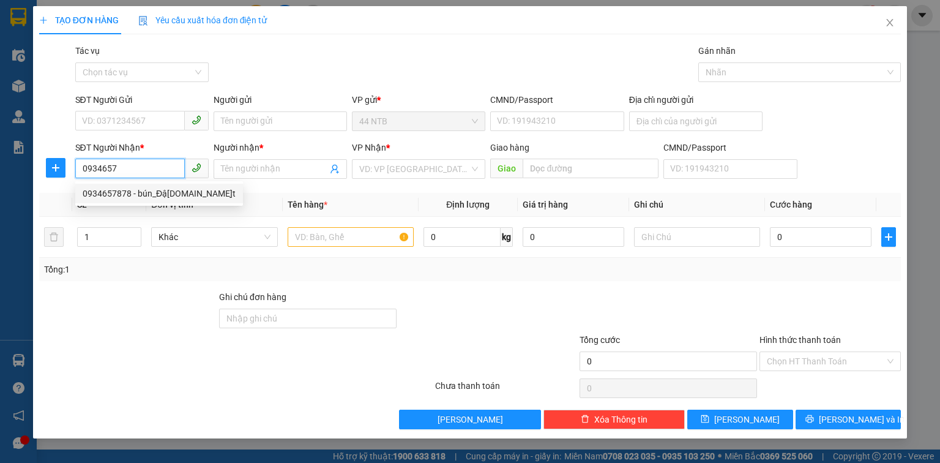
click at [154, 194] on div "0934657878 - bún_Đậu.Mẹt" at bounding box center [159, 193] width 153 height 13
type input "0934657878"
type input "bún_Đậ[DOMAIN_NAME]̣t"
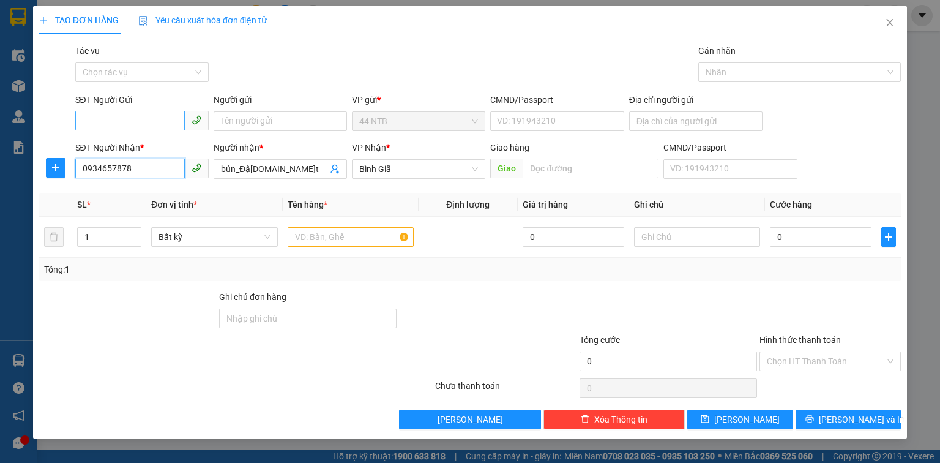
type input "0934657878"
click at [134, 125] on input "SĐT Người Gửi" at bounding box center [130, 121] width 110 height 20
click at [167, 171] on div "0902076939 - Lương" at bounding box center [142, 164] width 119 height 13
type input "0902076939"
type input "Lương"
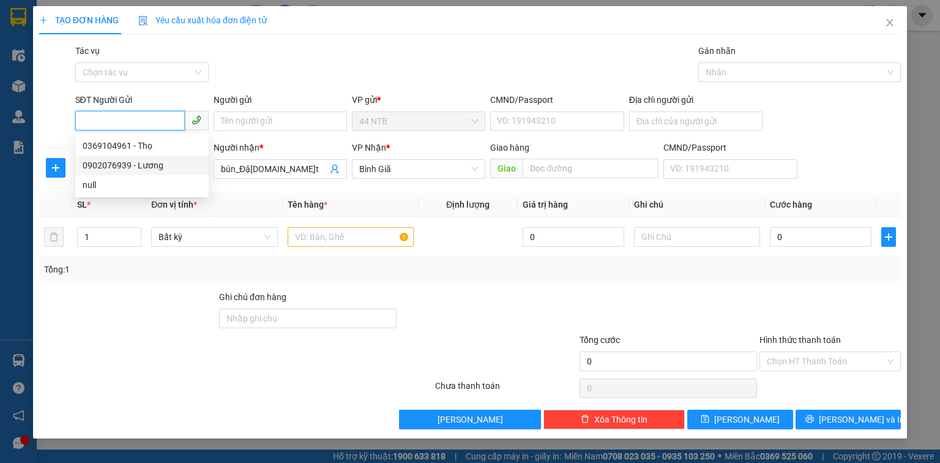
type input "035074000686"
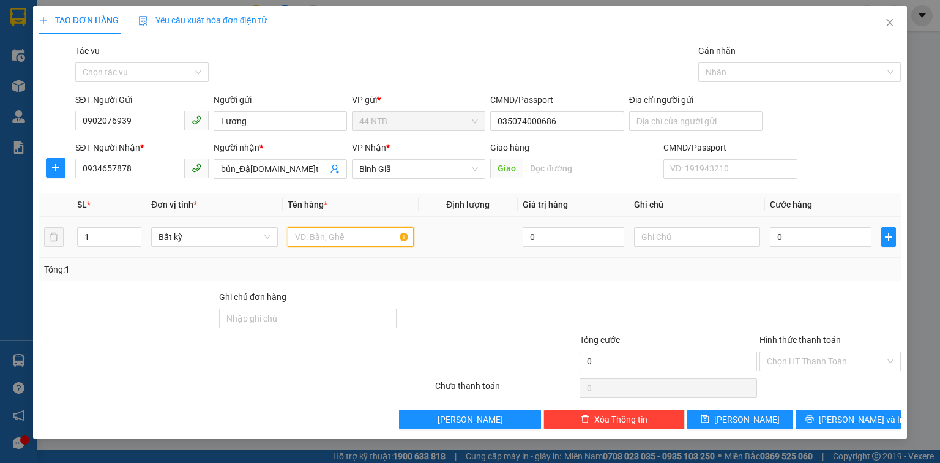
click at [336, 240] on input "text" at bounding box center [351, 237] width 126 height 20
type input "thùng"
type input "4"
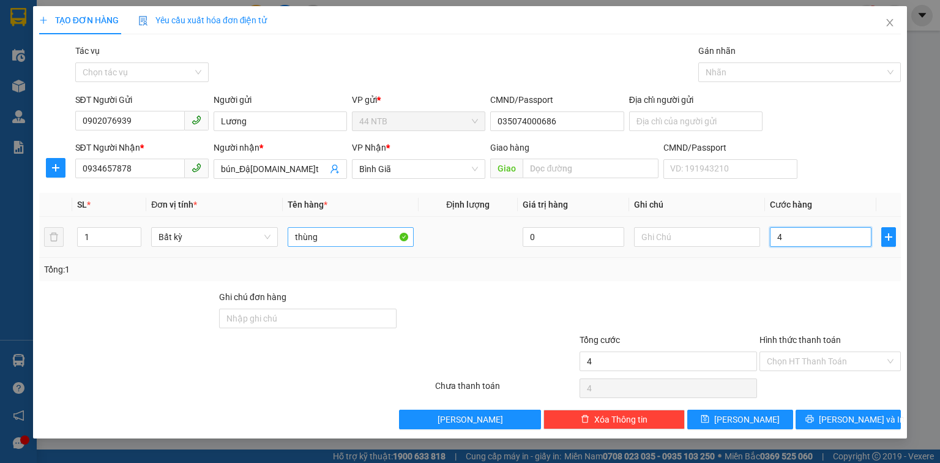
type input "40"
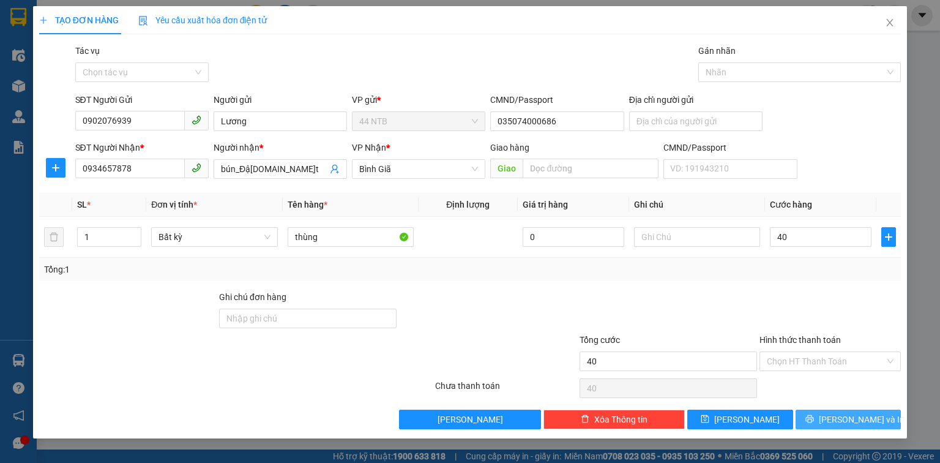
type input "40.000"
click at [854, 418] on span "[PERSON_NAME] và In" at bounding box center [862, 418] width 86 height 13
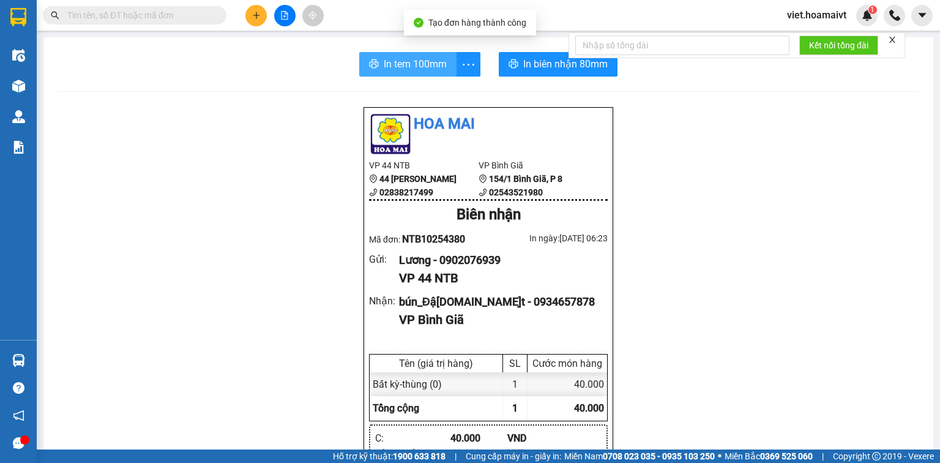
click at [394, 65] on span "In tem 100mm" at bounding box center [415, 63] width 63 height 15
click at [255, 18] on icon "plus" at bounding box center [256, 15] width 9 height 9
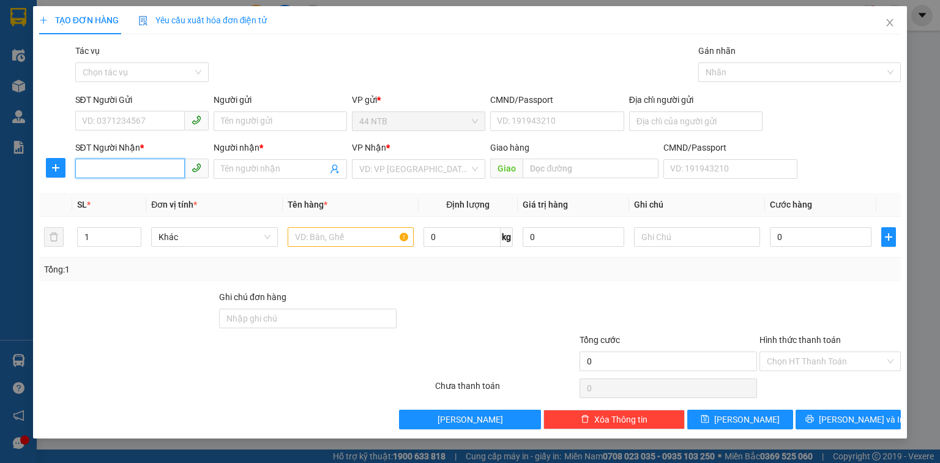
click at [130, 176] on input "SĐT Người Nhận *" at bounding box center [130, 168] width 110 height 20
type input "0835448087"
click at [155, 196] on div "0835448087 - Dũng" at bounding box center [142, 193] width 119 height 13
type input "39_Hồ.Tùng.Mậu_HCM"
type input "Dũng"
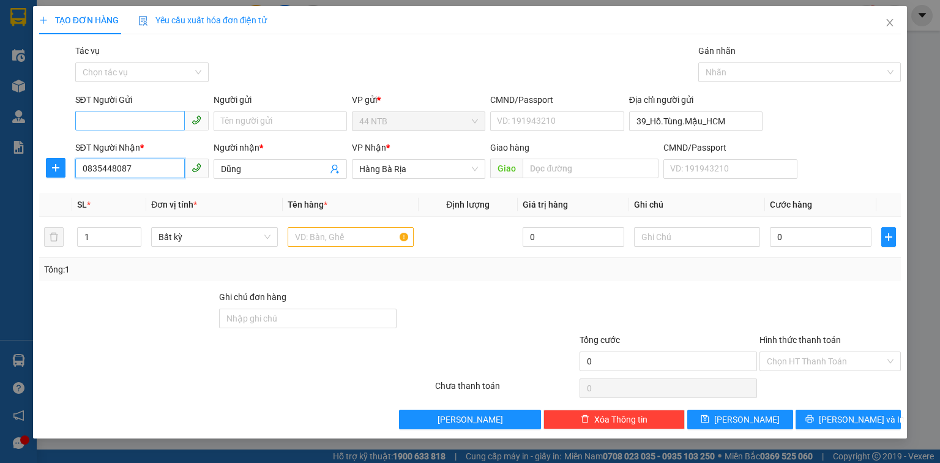
type input "0835448087"
click at [127, 117] on input "SĐT Người Gửi" at bounding box center [130, 121] width 110 height 20
click at [159, 144] on div "0903105830 - Qúa" at bounding box center [142, 145] width 119 height 13
type input "0903105830"
type input "Qúa"
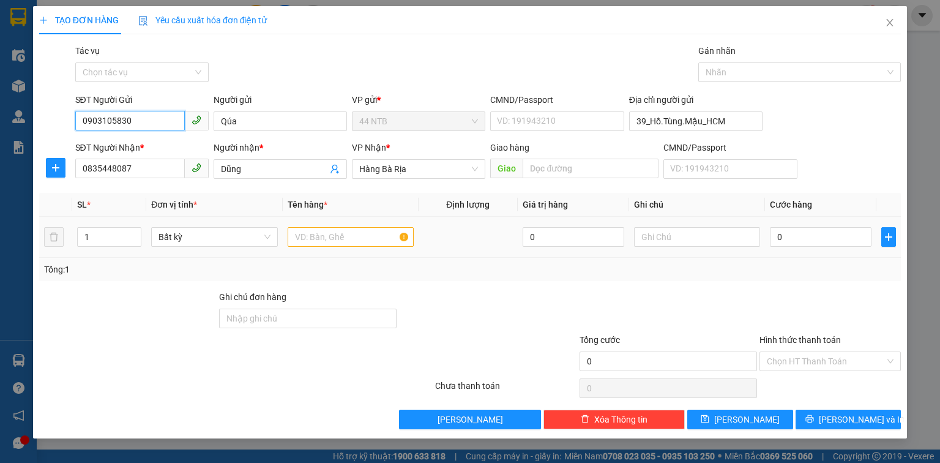
type input "0903105830"
click at [309, 241] on input "text" at bounding box center [351, 237] width 126 height 20
type input "túi"
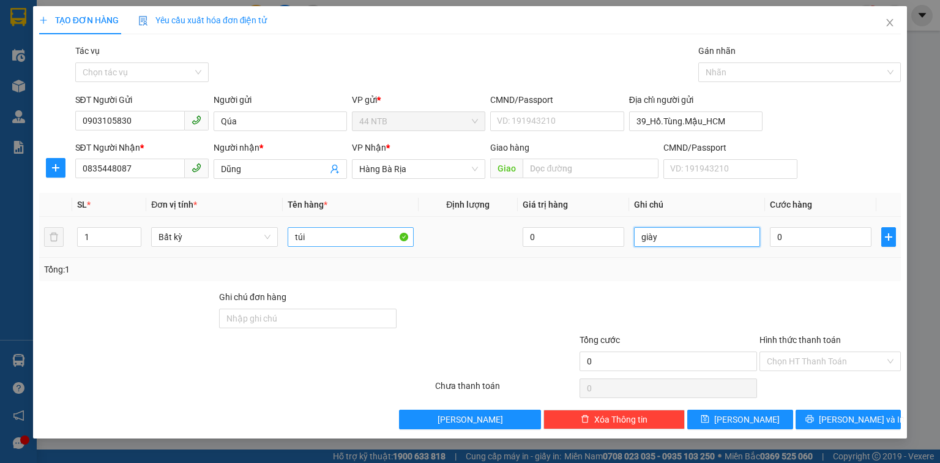
type input "giày"
type input "3"
type input "30"
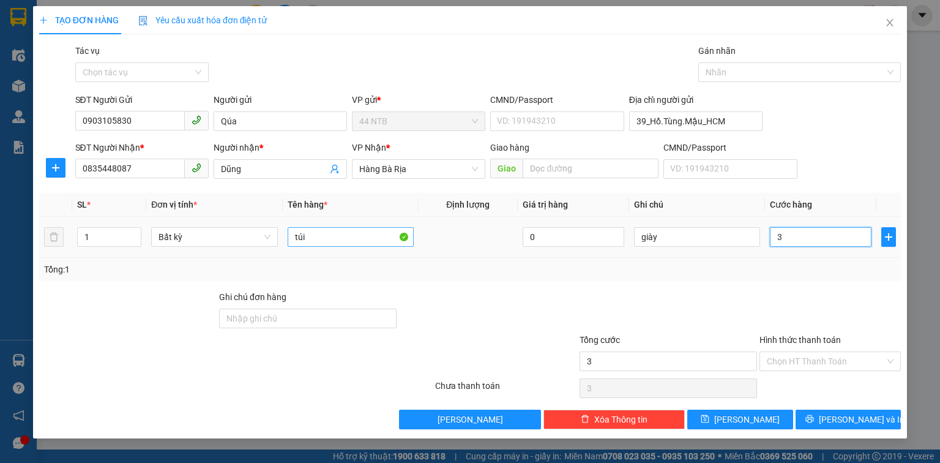
type input "30"
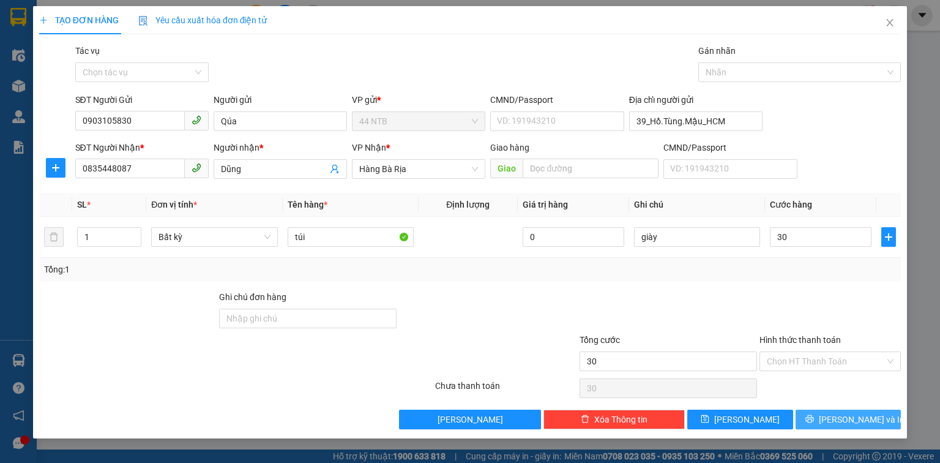
type input "30.000"
click at [814, 421] on icon "printer" at bounding box center [809, 418] width 9 height 9
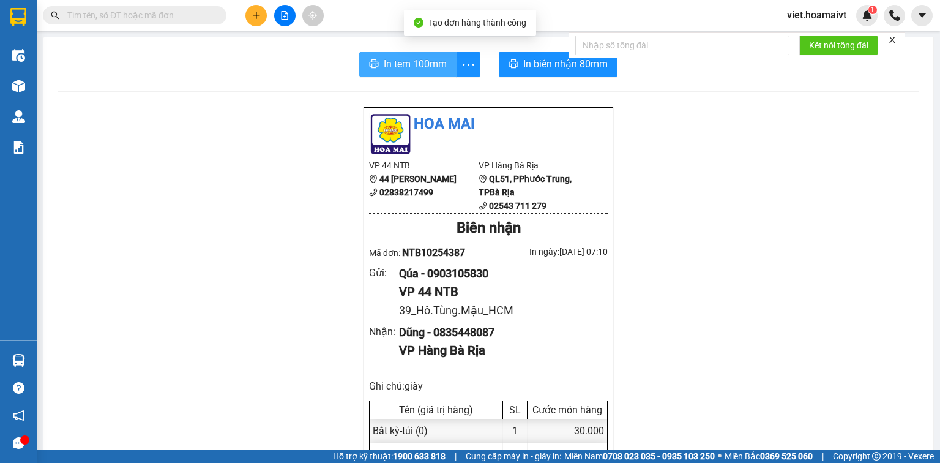
click at [398, 64] on span "In tem 100mm" at bounding box center [415, 63] width 63 height 15
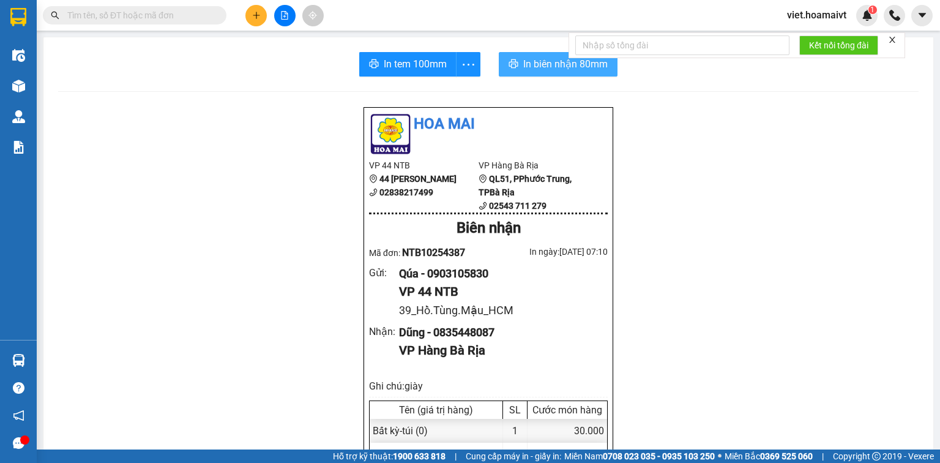
click at [500, 65] on button "In biên nhận 80mm" at bounding box center [558, 64] width 119 height 24
click at [554, 69] on span "In biên nhận 80mm" at bounding box center [565, 63] width 84 height 15
